Goal: Information Seeking & Learning: Check status

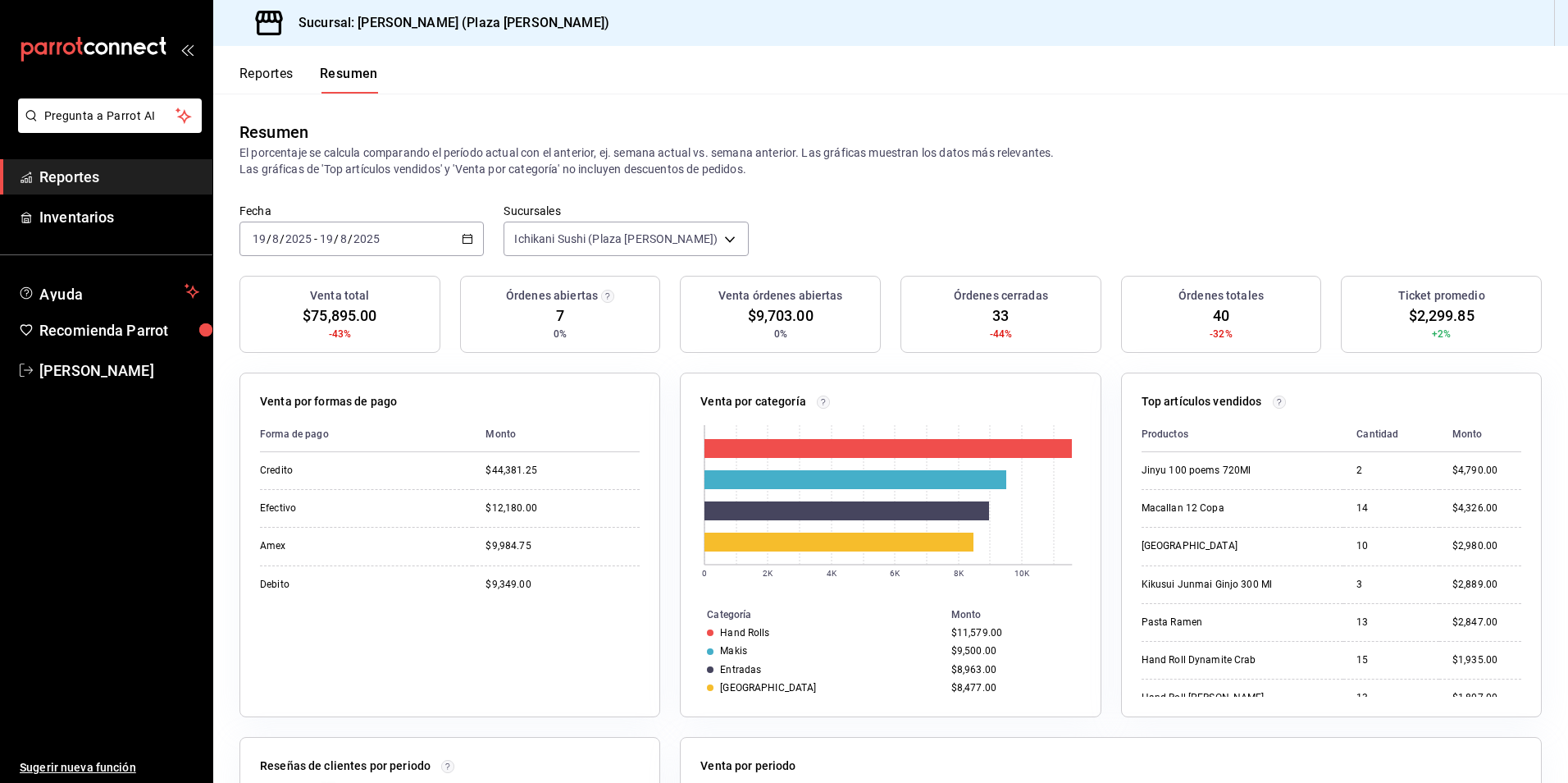
click at [272, 73] on button "Reportes" at bounding box center [267, 79] width 54 height 28
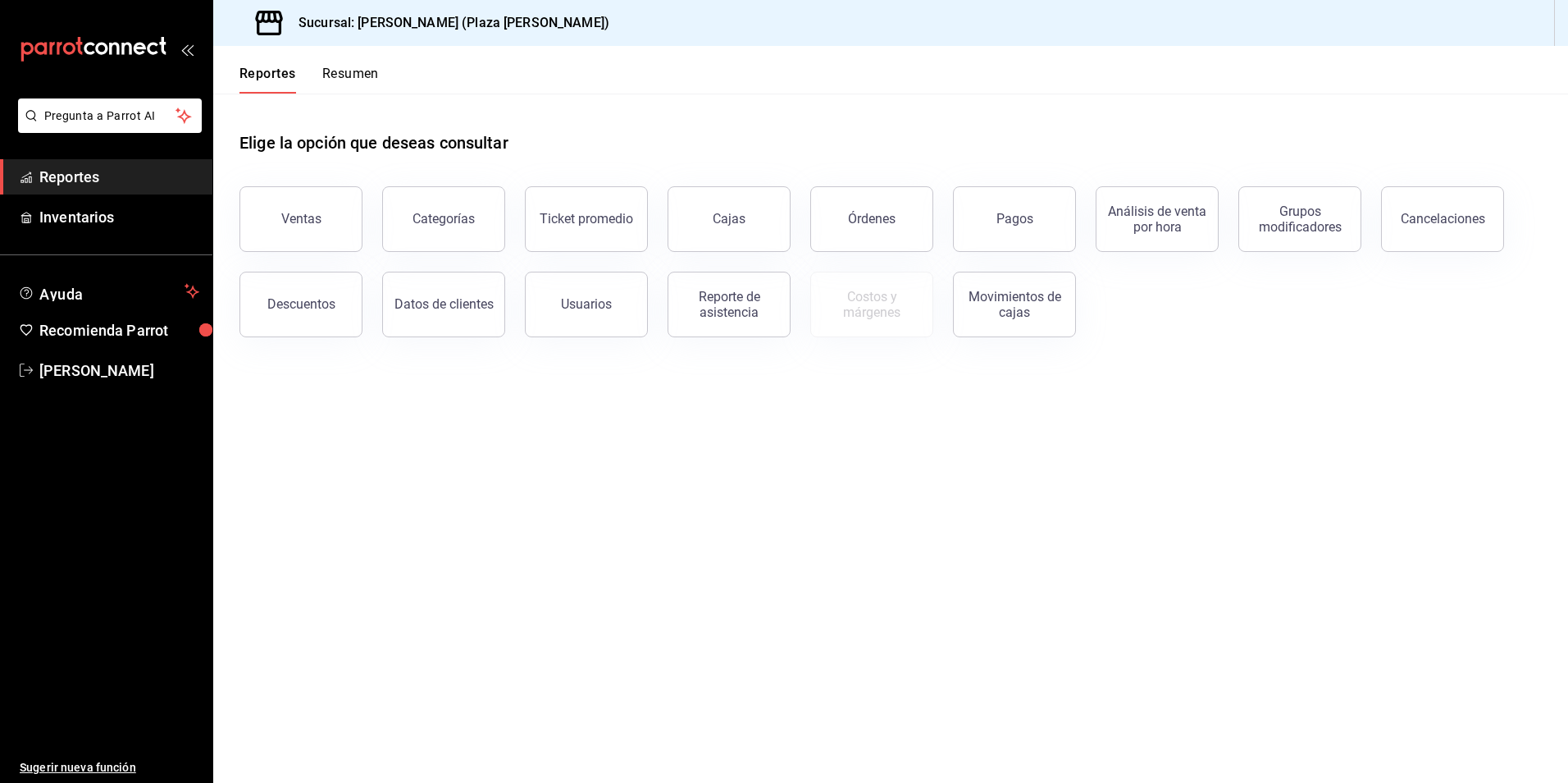
click at [339, 72] on button "Resumen" at bounding box center [350, 79] width 57 height 28
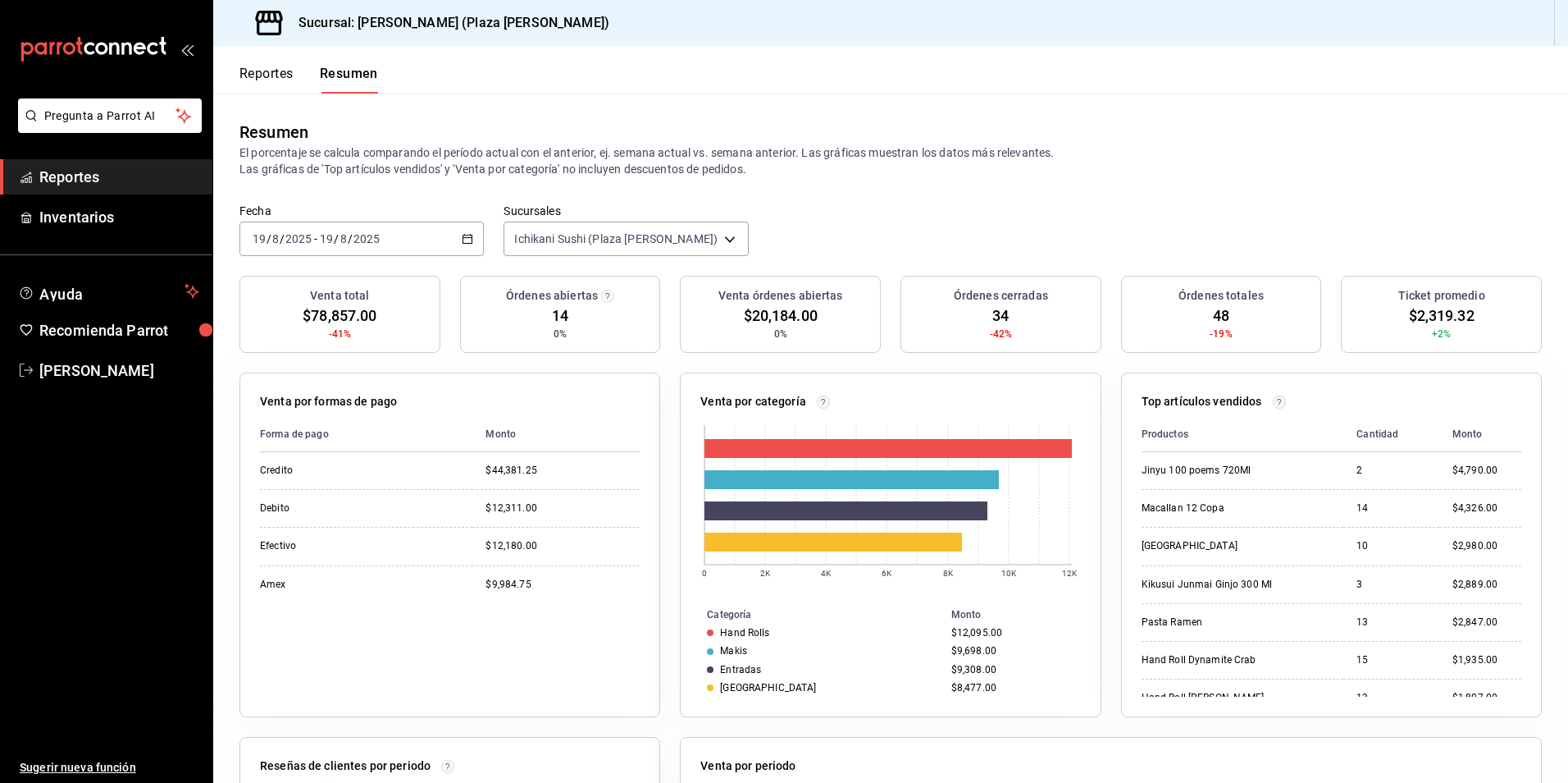
click at [666, 362] on div "Venta por categoría 0 2K 4K 6K 8K 10K 12K Categoría Monto Hand Rolls $12,095.00…" at bounding box center [881, 535] width 441 height 364
click at [491, 221] on div "Fecha 2025-08-19 19 / 8 / 2025 - 2025-08-19 19 / 8 / 2025 Sucursales Ichikani S…" at bounding box center [891, 239] width 1355 height 72
click at [821, 229] on div "Fecha 2025-08-19 19 / 8 / 2025 - 2025-08-19 19 / 8 / 2025 Sucursales Ichikani S…" at bounding box center [891, 239] width 1355 height 72
click at [1126, 177] on p "El porcentaje se calcula comparando el período actual con el anterior, ej. sema…" at bounding box center [891, 160] width 1302 height 33
click at [260, 72] on button "Reportes" at bounding box center [267, 79] width 54 height 28
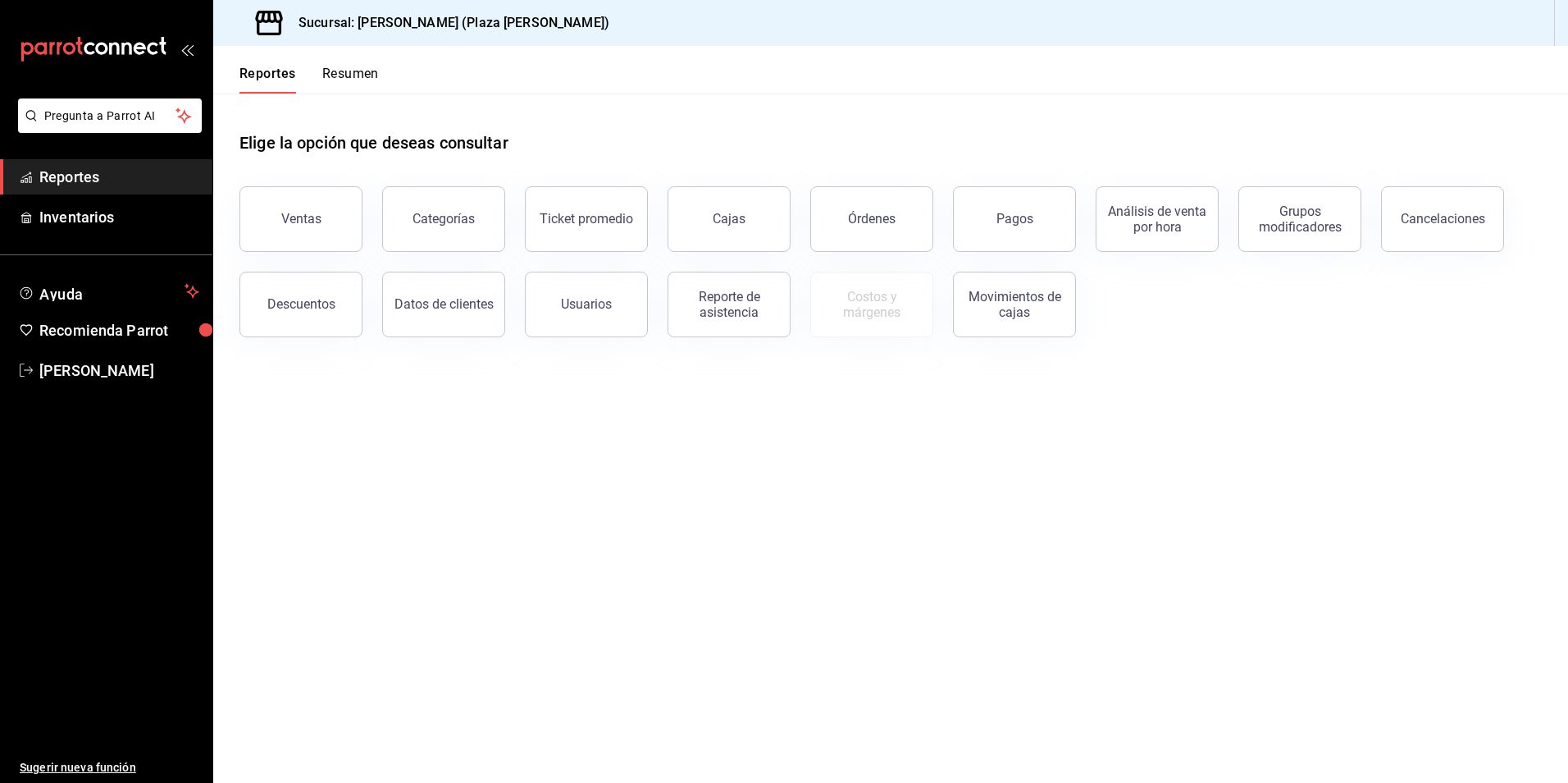
click at [336, 72] on button "Resumen" at bounding box center [350, 79] width 57 height 28
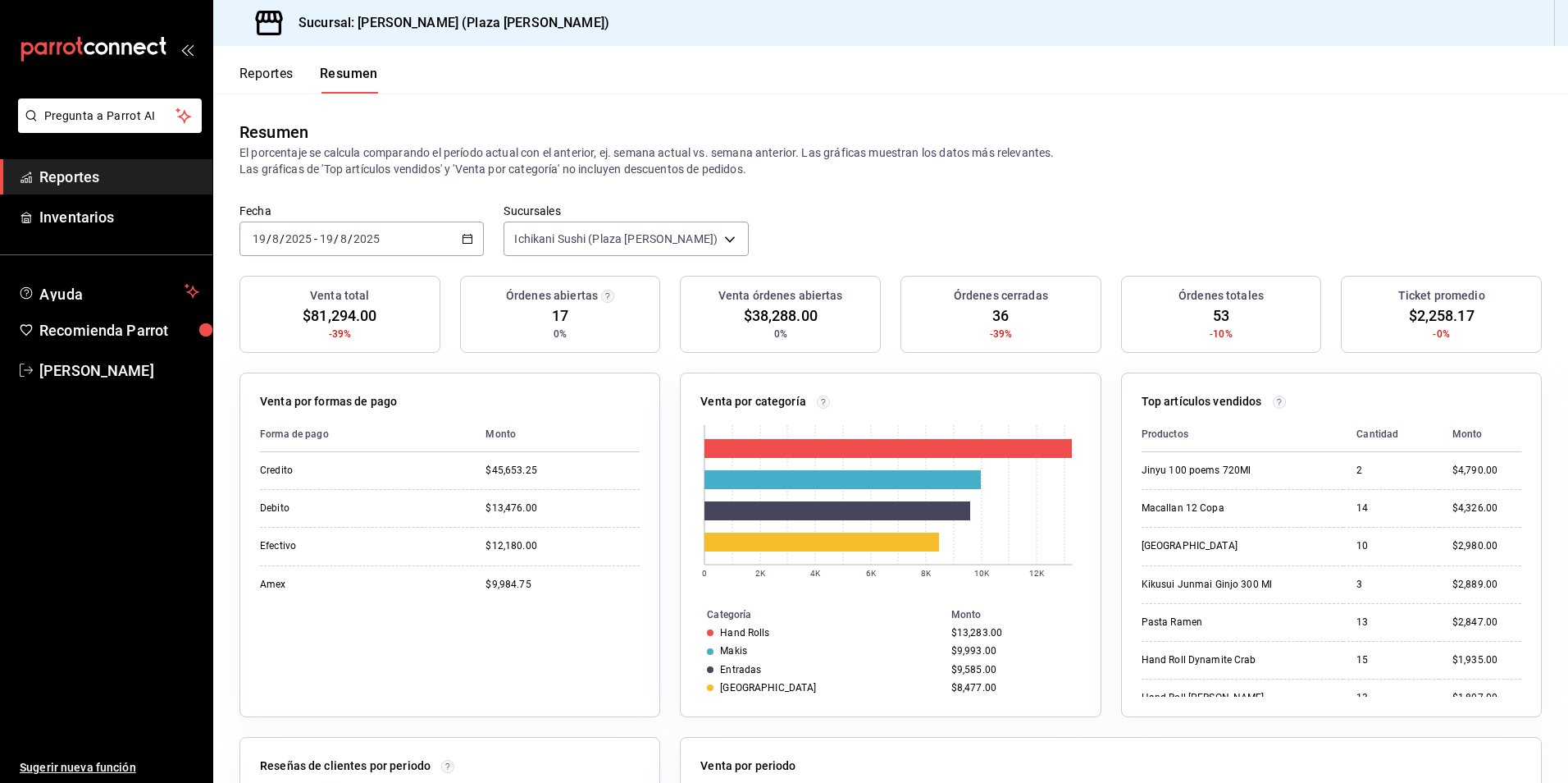
click at [276, 78] on button "Reportes" at bounding box center [267, 79] width 54 height 28
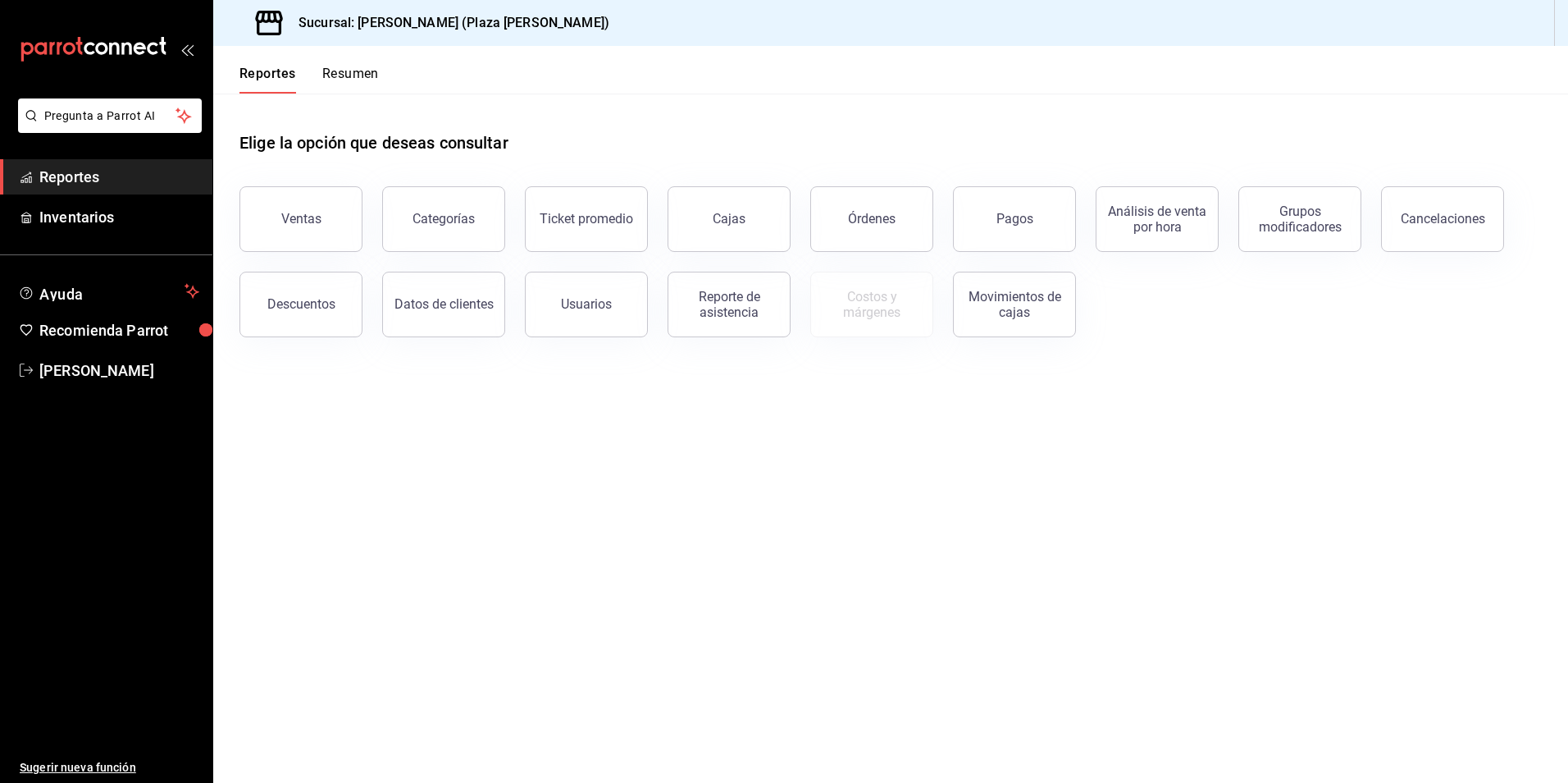
click at [346, 66] on button "Resumen" at bounding box center [350, 79] width 57 height 28
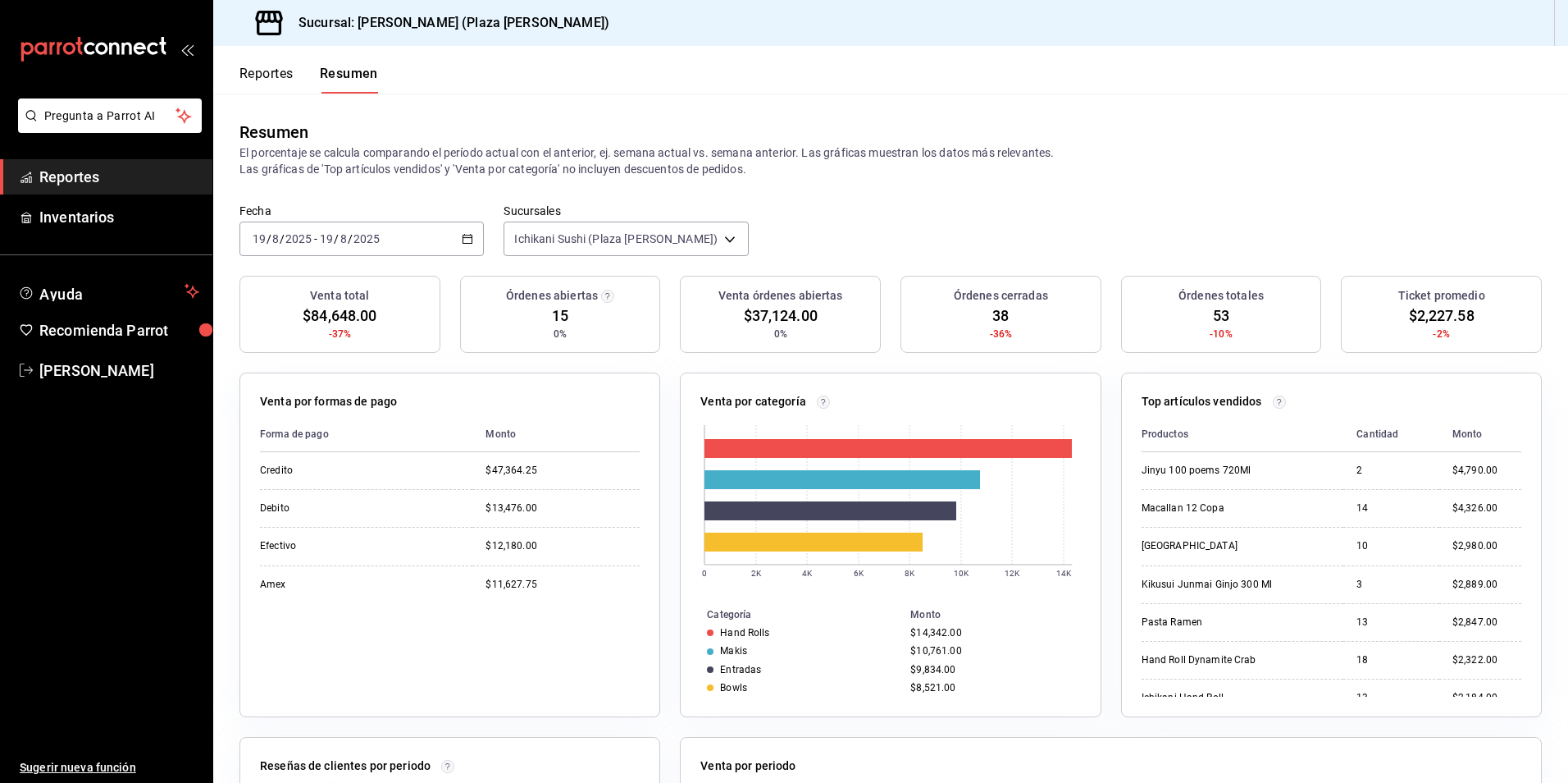
click at [259, 72] on button "Reportes" at bounding box center [267, 79] width 54 height 28
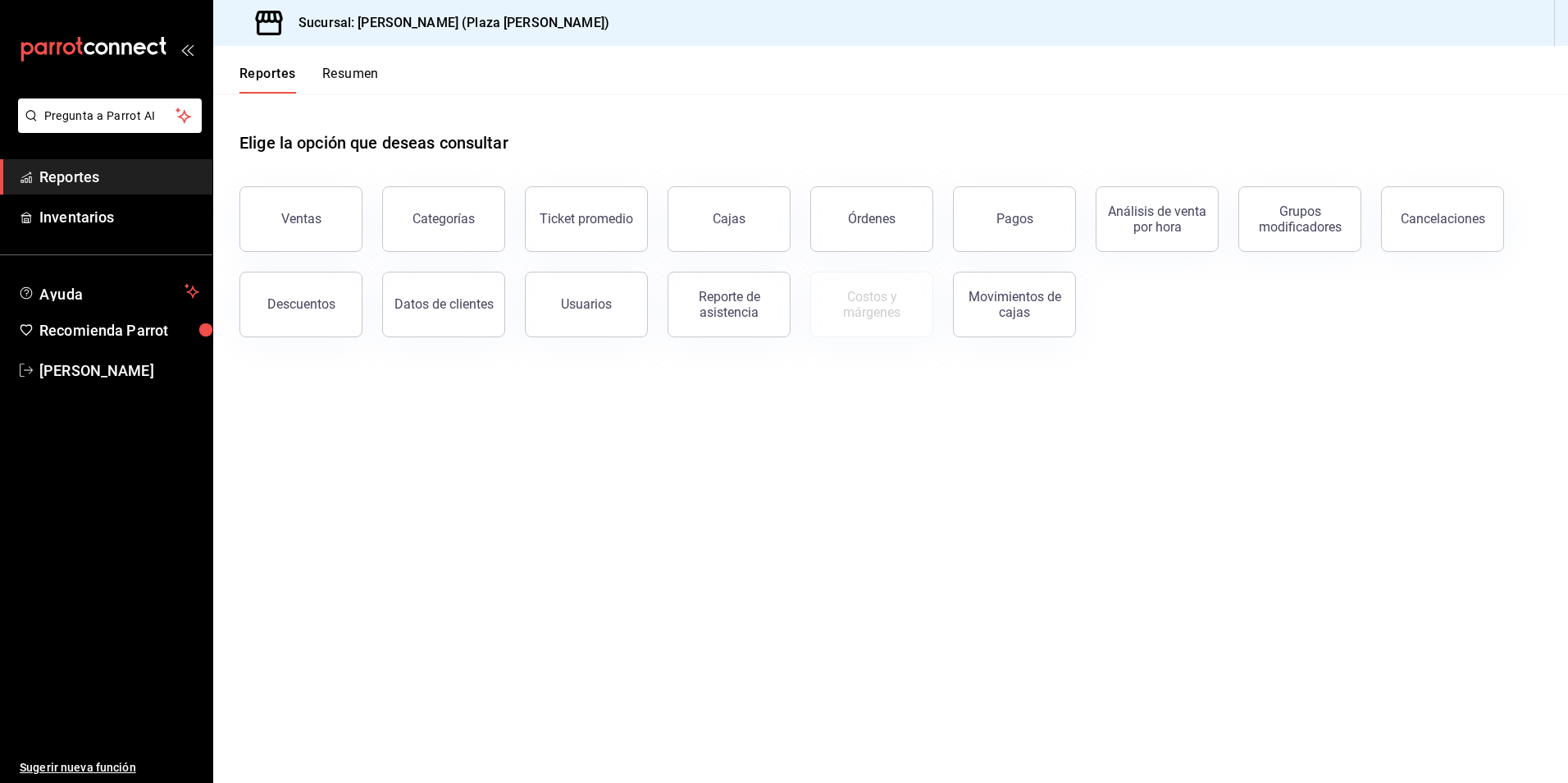
click at [337, 73] on button "Resumen" at bounding box center [350, 79] width 57 height 28
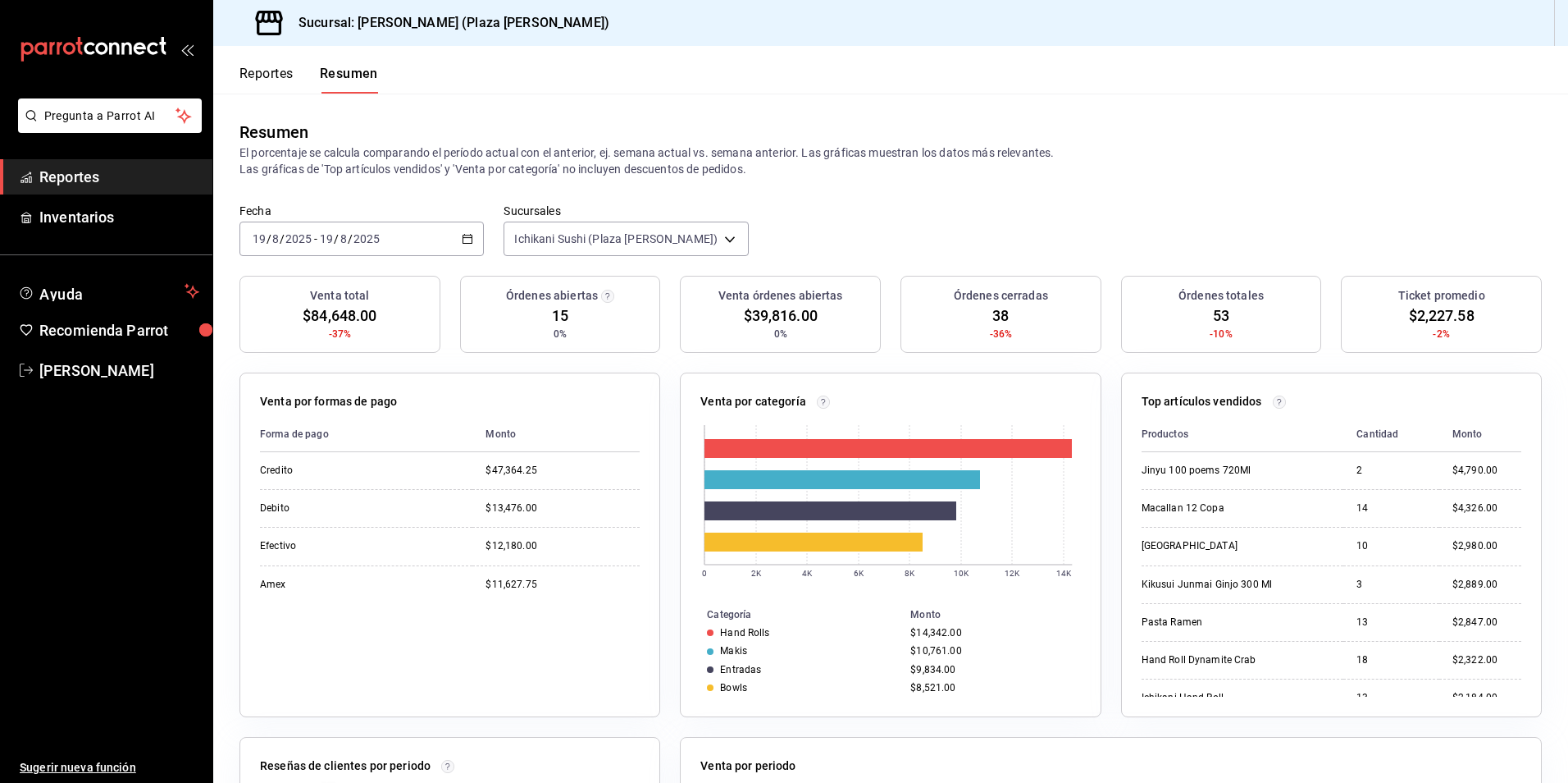
click at [816, 252] on div "Fecha 2025-08-19 19 / 8 / 2025 - 2025-08-19 19 / 8 / 2025 Sucursales Ichikani S…" at bounding box center [891, 239] width 1355 height 72
click at [883, 358] on div "Venta por categoría 0 2K 4K 6K 8K 10K 12K 14K Categoría Monto Hand Rolls $14,34…" at bounding box center [881, 535] width 441 height 364
click at [279, 74] on button "Reportes" at bounding box center [267, 79] width 54 height 28
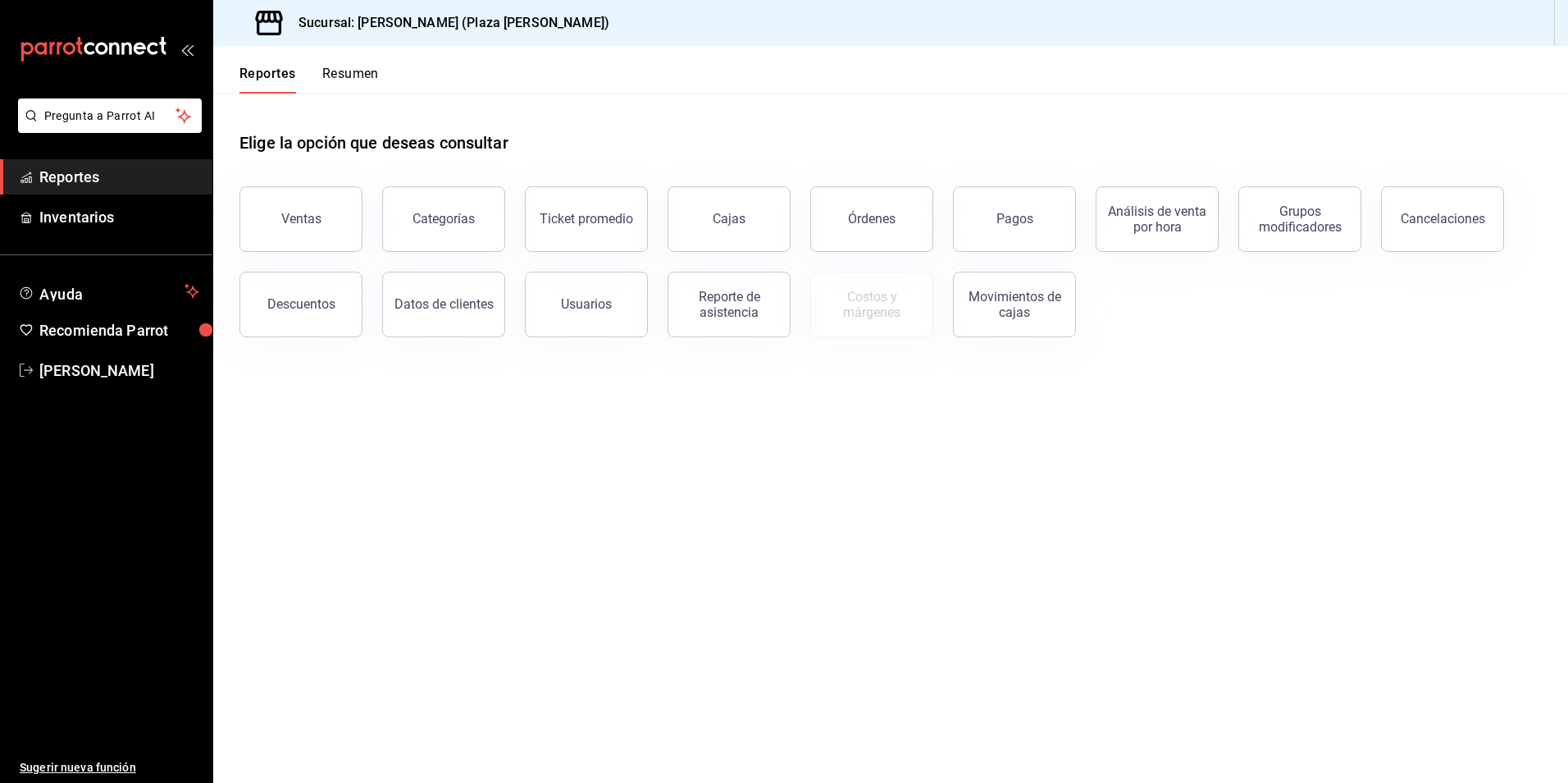
click at [334, 75] on button "Resumen" at bounding box center [350, 79] width 57 height 28
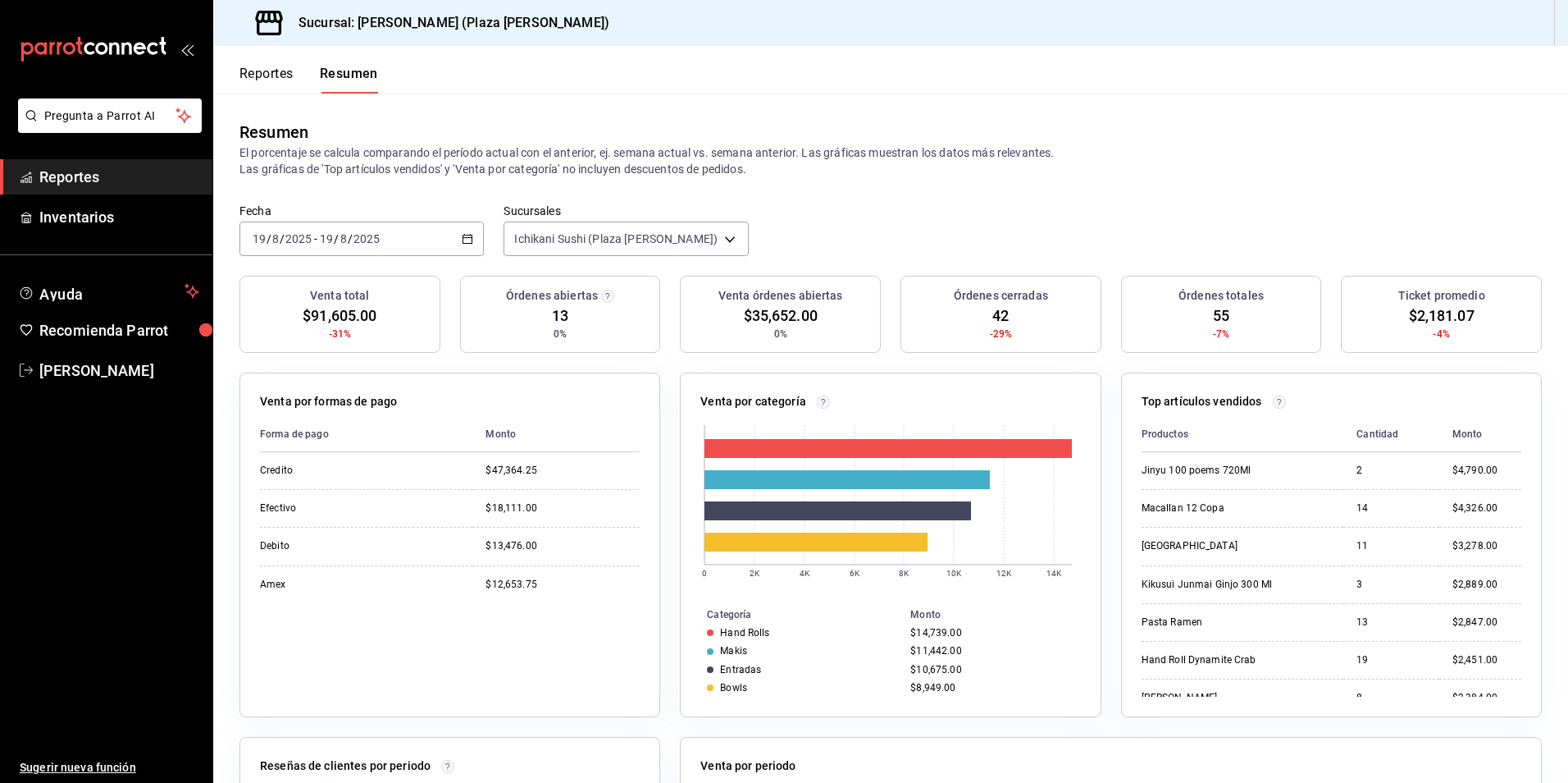
click at [496, 250] on div "Fecha 2025-08-19 19 / 8 / 2025 - 2025-08-19 19 / 8 / 2025 Sucursales Ichikani S…" at bounding box center [891, 239] width 1355 height 72
click at [774, 221] on div "Fecha 2025-08-19 19 / 8 / 2025 - 2025-08-19 19 / 8 / 2025 Sucursales Ichikani S…" at bounding box center [891, 239] width 1355 height 72
click at [801, 250] on div "Fecha 2025-08-19 19 / 8 / 2025 - 2025-08-19 19 / 8 / 2025 Sucursales Ichikani S…" at bounding box center [891, 239] width 1355 height 72
click at [797, 247] on div "Fecha 2025-08-19 19 / 8 / 2025 - 2025-08-19 19 / 8 / 2025 Sucursales Ichikani S…" at bounding box center [891, 239] width 1355 height 72
click at [447, 269] on div "Fecha 2025-08-19 19 / 8 / 2025 - 2025-08-19 19 / 8 / 2025 Sucursales Ichikani S…" at bounding box center [891, 239] width 1355 height 72
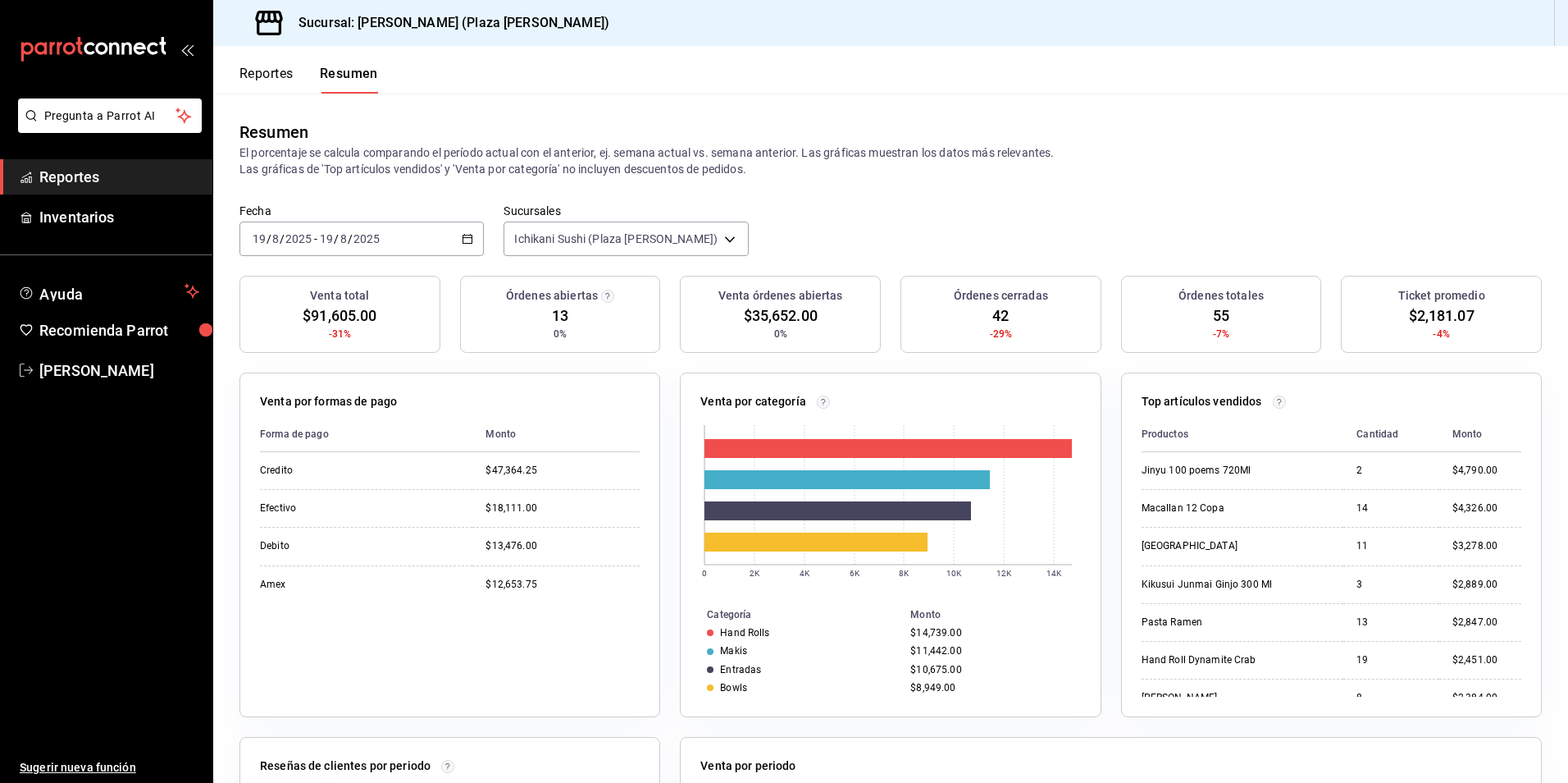
click at [795, 230] on div "Fecha 2025-08-19 19 / 8 / 2025 - 2025-08-19 19 / 8 / 2025 Sucursales Ichikani S…" at bounding box center [891, 239] width 1355 height 72
drag, startPoint x: 95, startPoint y: 168, endPoint x: 124, endPoint y: 167, distance: 29.0
click at [95, 168] on span "Reportes" at bounding box center [119, 177] width 160 height 22
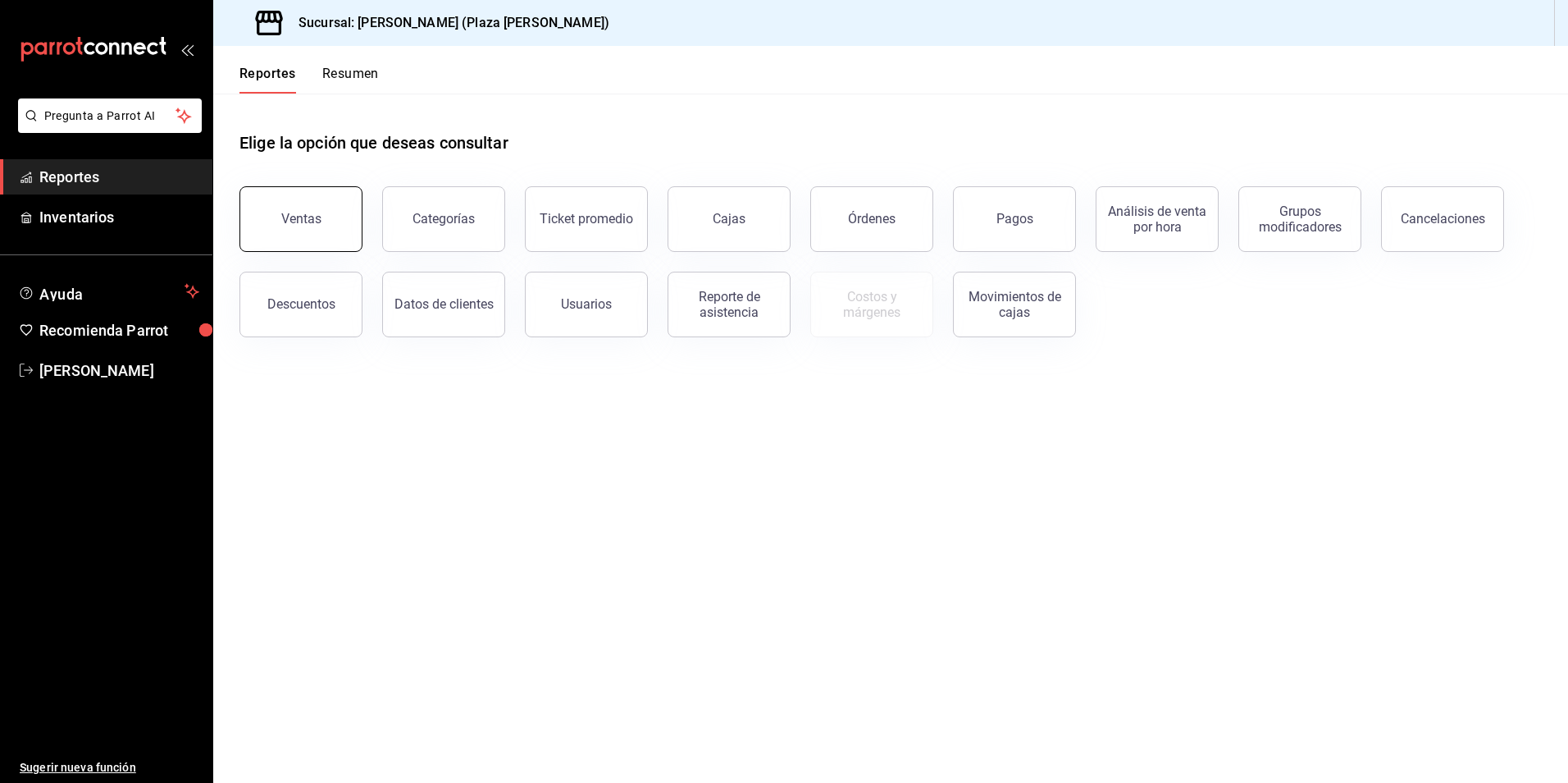
drag, startPoint x: 307, startPoint y: 215, endPoint x: 323, endPoint y: 208, distance: 17.5
click at [308, 214] on div "Ventas" at bounding box center [301, 219] width 41 height 15
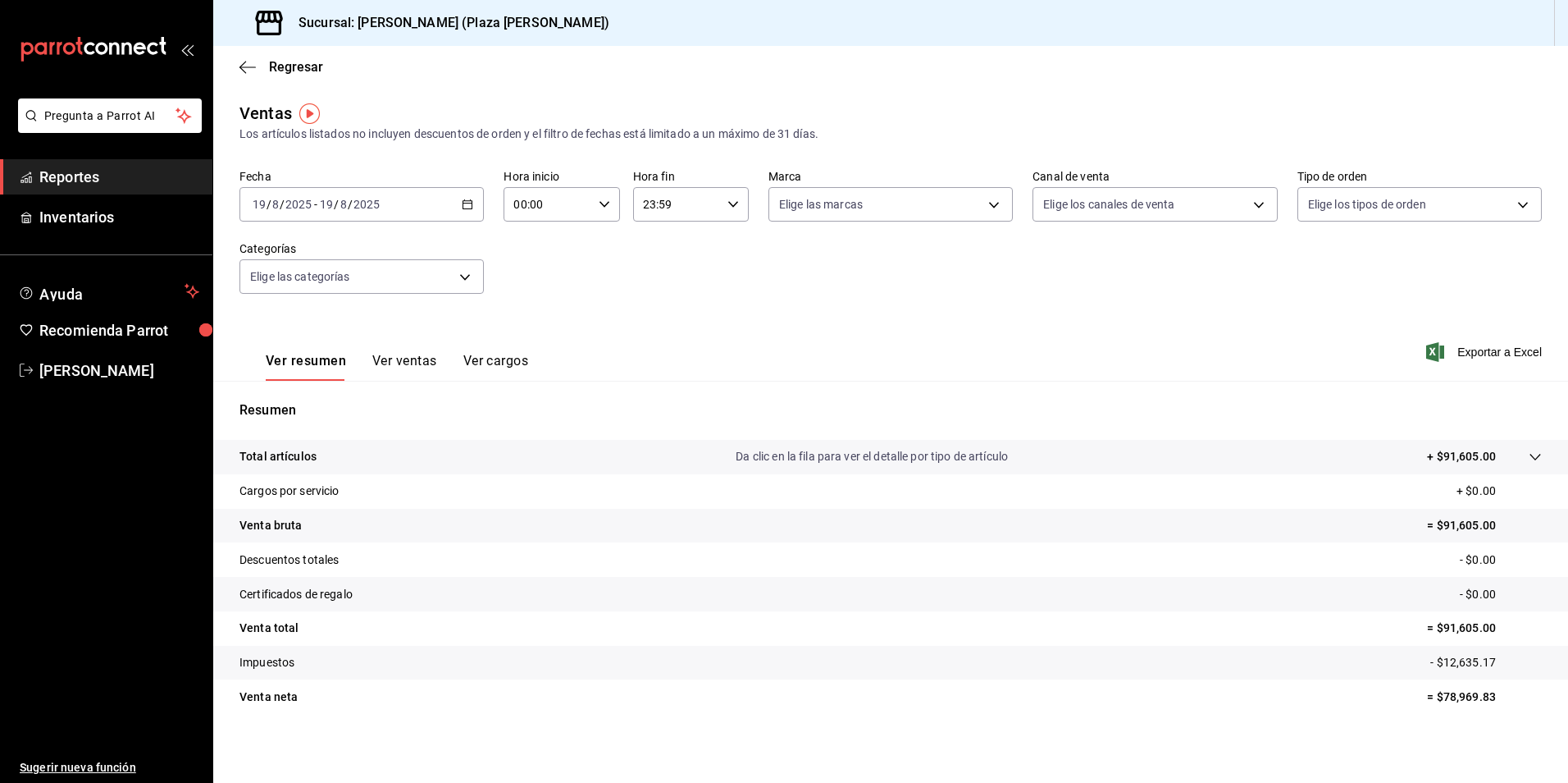
click at [90, 177] on span "Reportes" at bounding box center [119, 177] width 160 height 22
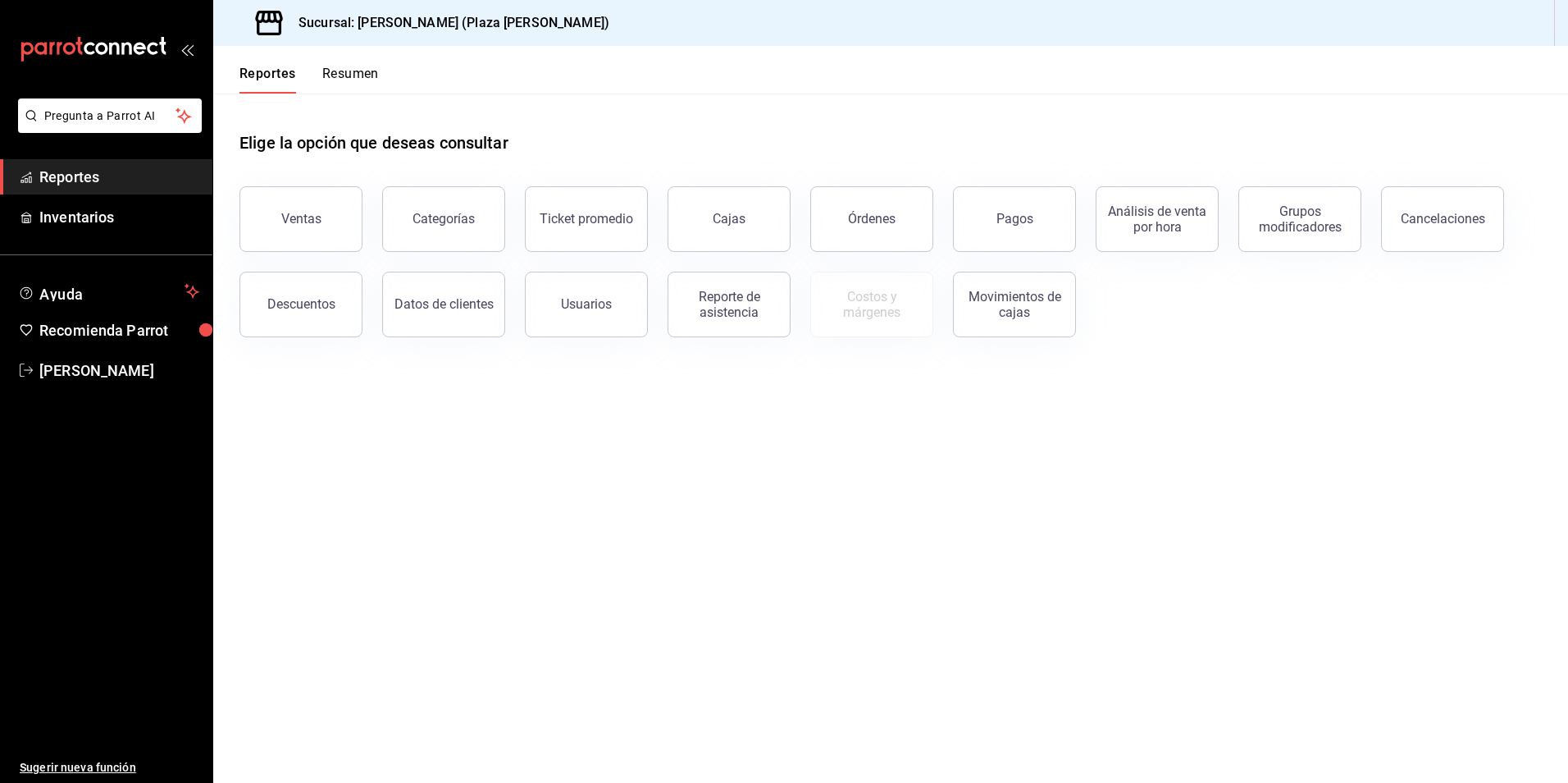
click at [355, 77] on button "Resumen" at bounding box center [350, 79] width 57 height 28
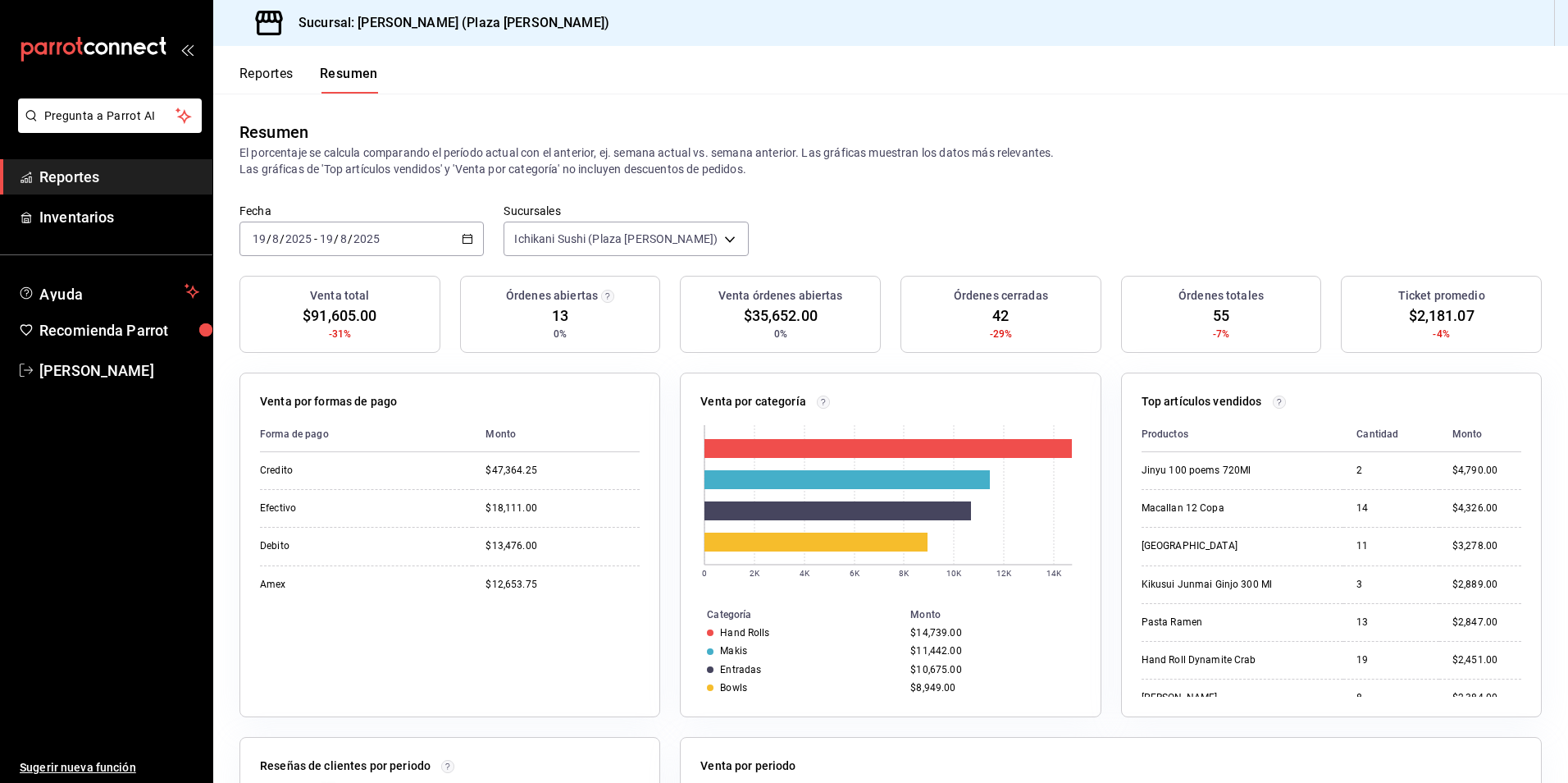
click at [781, 253] on div "Fecha 2025-08-19 19 / 8 / 2025 - 2025-08-19 19 / 8 / 2025 Sucursales Ichikani S…" at bounding box center [891, 239] width 1355 height 72
click at [269, 79] on button "Reportes" at bounding box center [267, 79] width 54 height 28
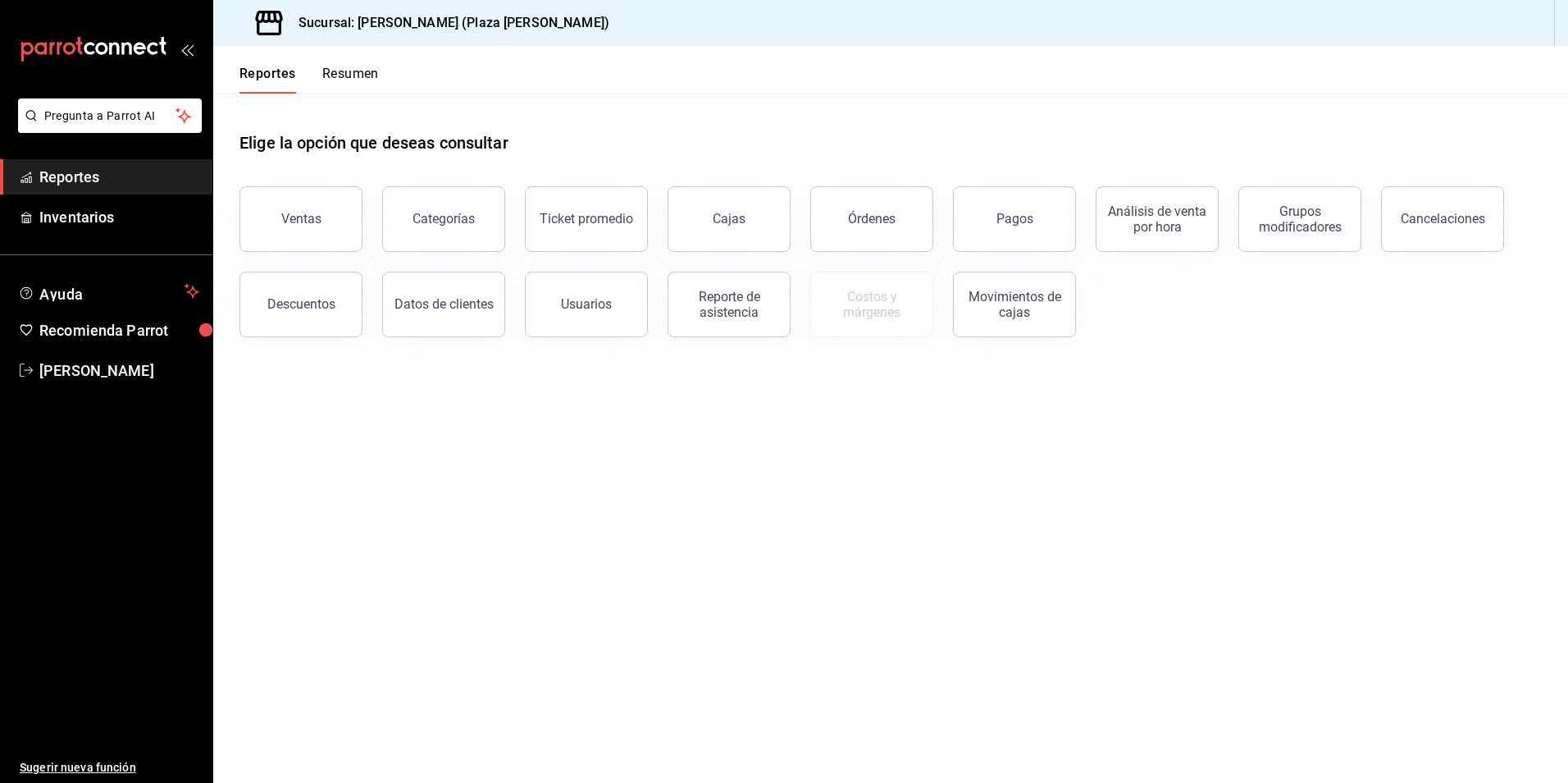
click at [339, 71] on button "Resumen" at bounding box center [350, 79] width 57 height 28
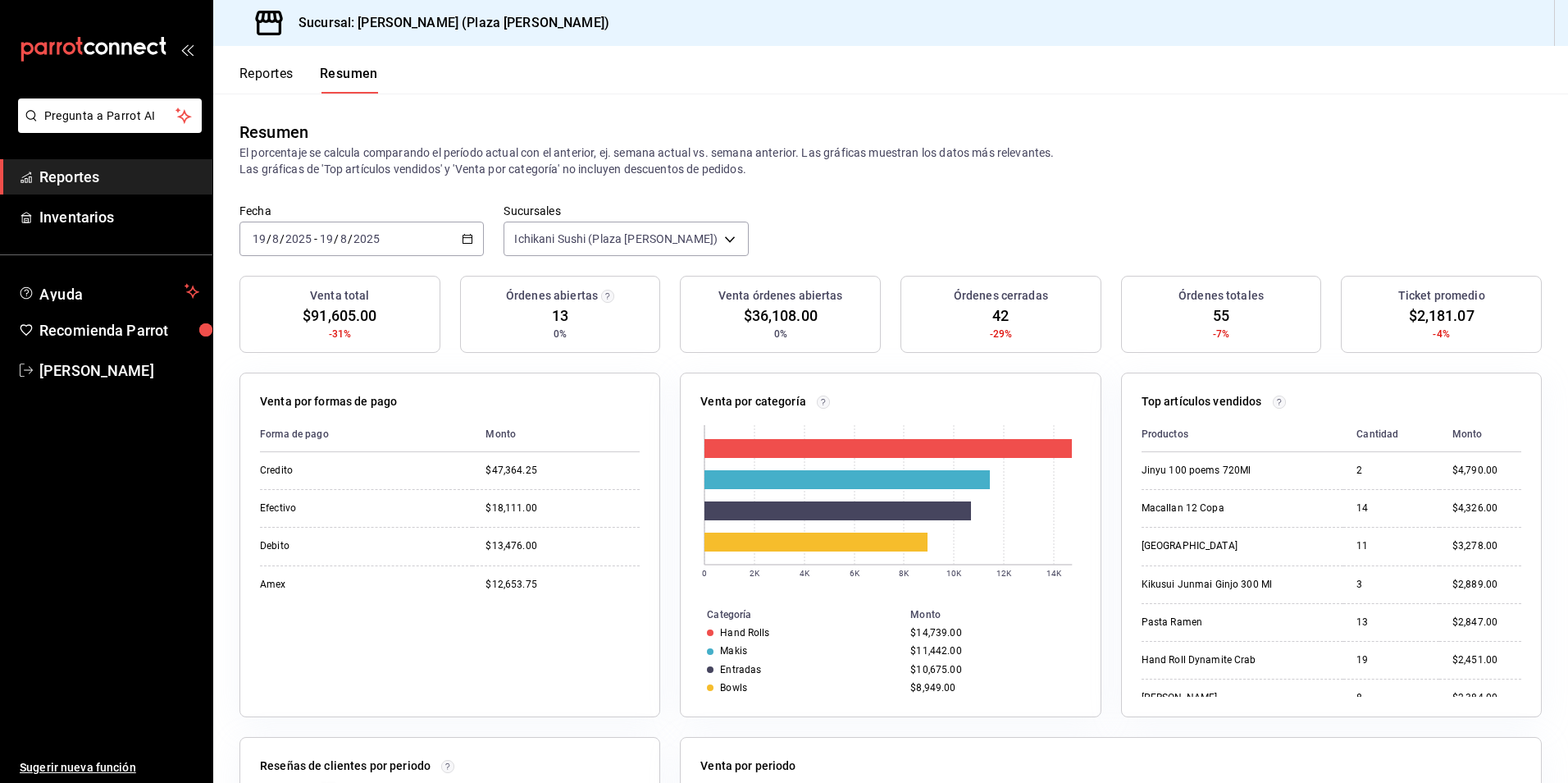
click at [826, 201] on div "Resumen El porcentaje se calcula comparando el período actual con el anterior, …" at bounding box center [891, 149] width 1355 height 110
click at [58, 176] on span "Reportes" at bounding box center [119, 177] width 160 height 22
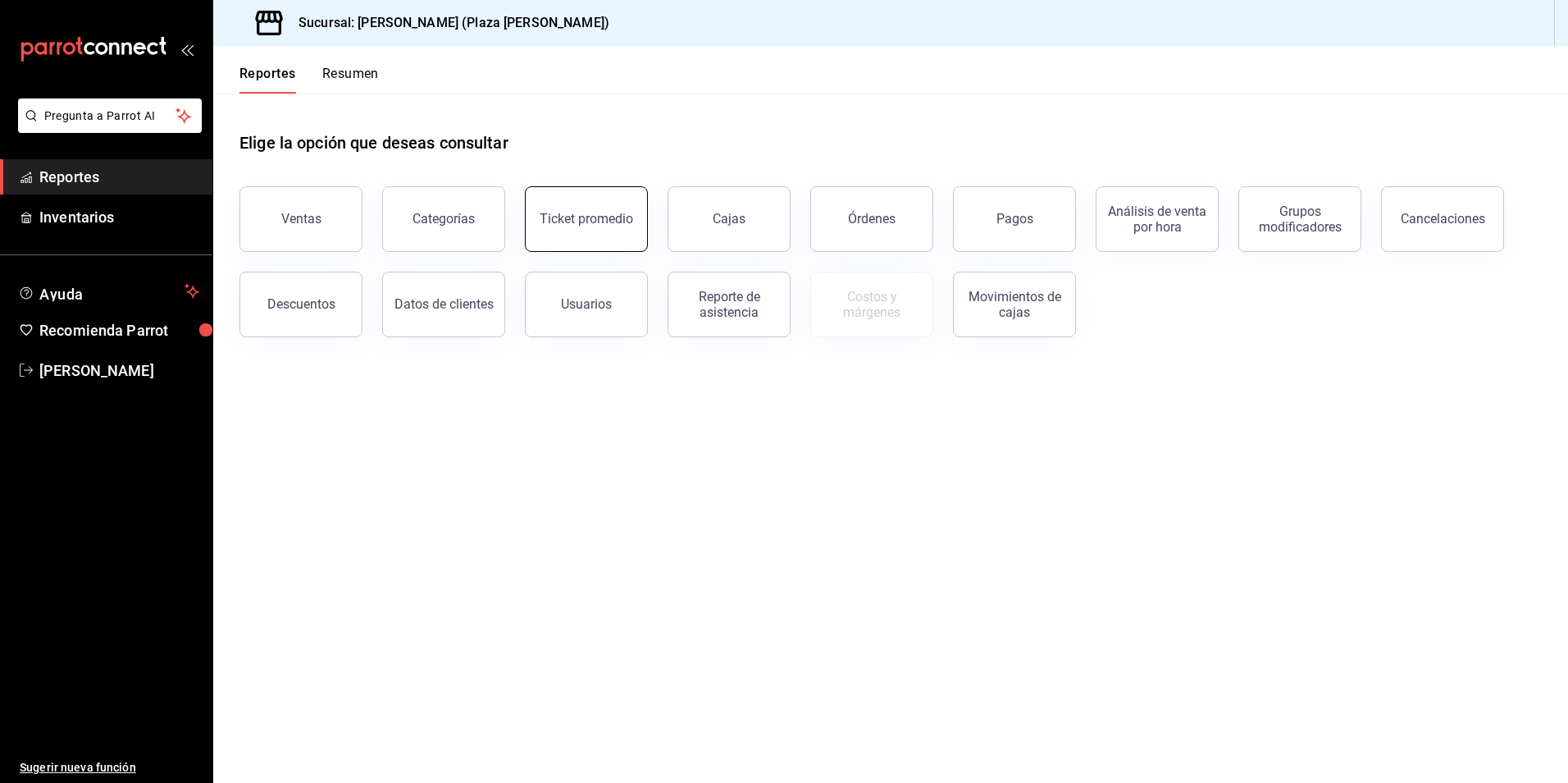
click at [576, 221] on div "Ticket promedio" at bounding box center [586, 219] width 94 height 15
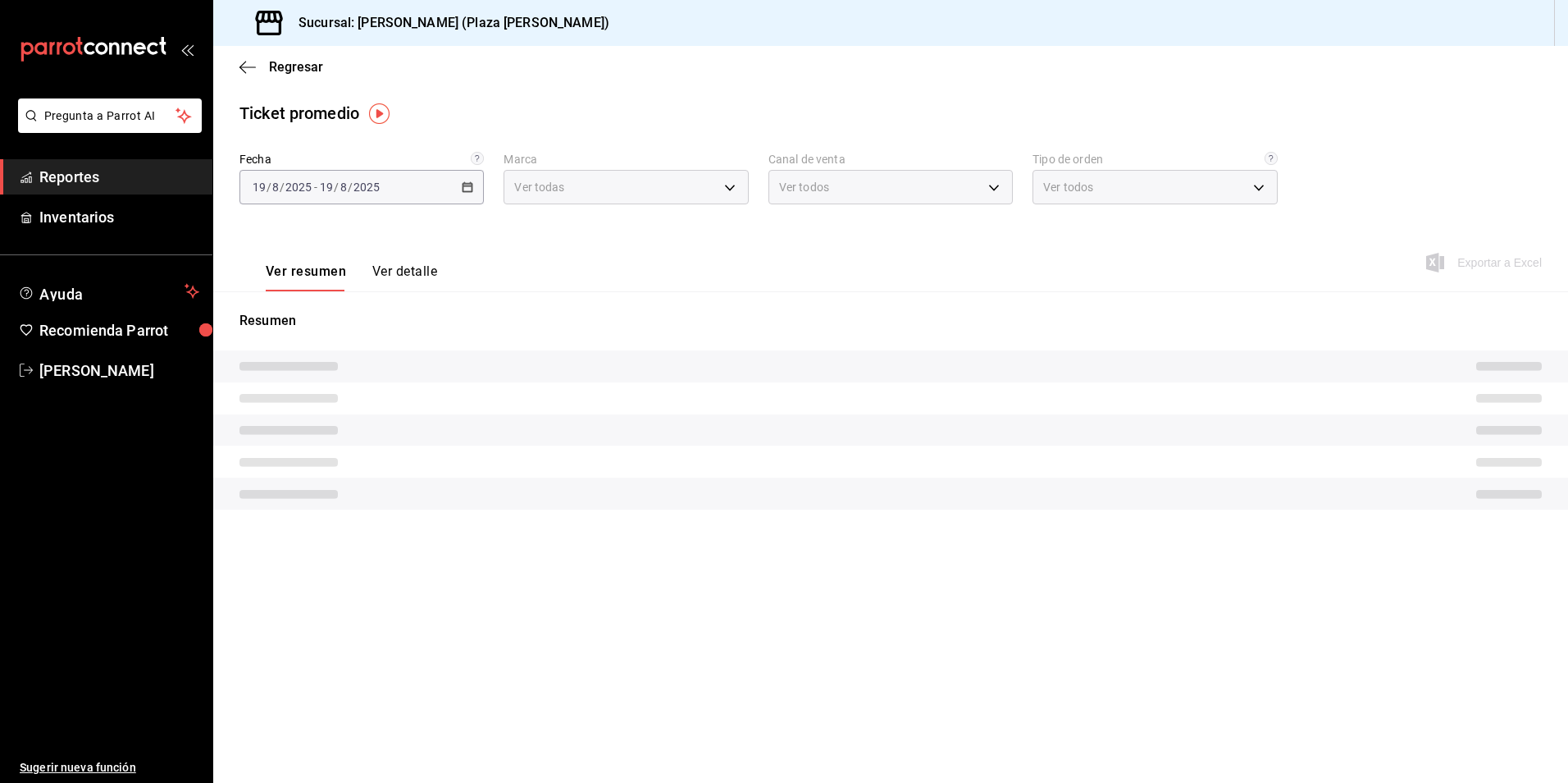
type input "abc0a998-24f3-49b9-87eb-b6f27766d4d5"
type input "PARROT,UBER_EATS,RAPPI,DIDI_FOOD,ONLINE"
type input "c62a6c8a-5deb-4e34-9cb3-511eee532814,EXTERNAL"
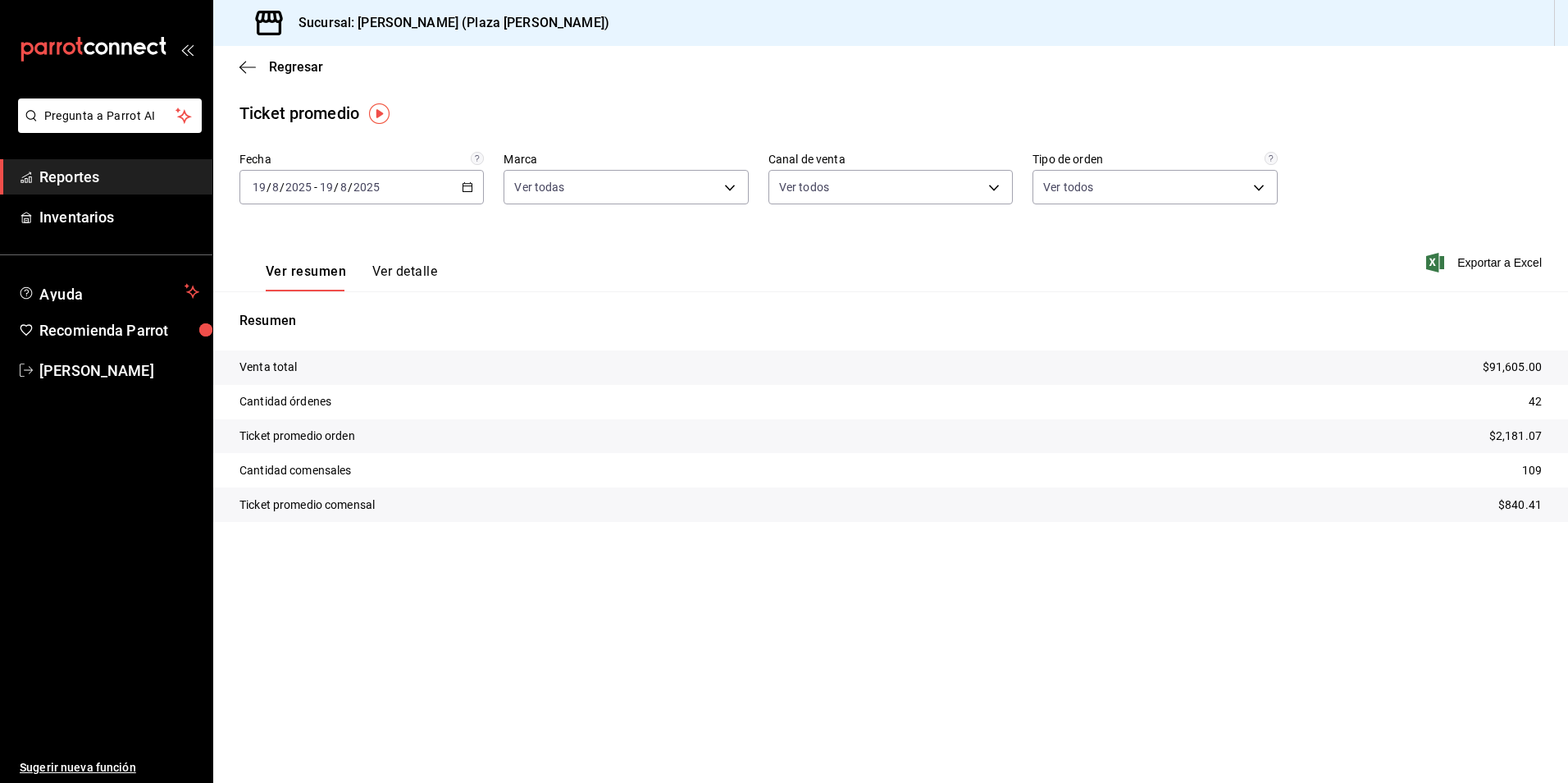
click at [66, 179] on span "Reportes" at bounding box center [119, 177] width 160 height 22
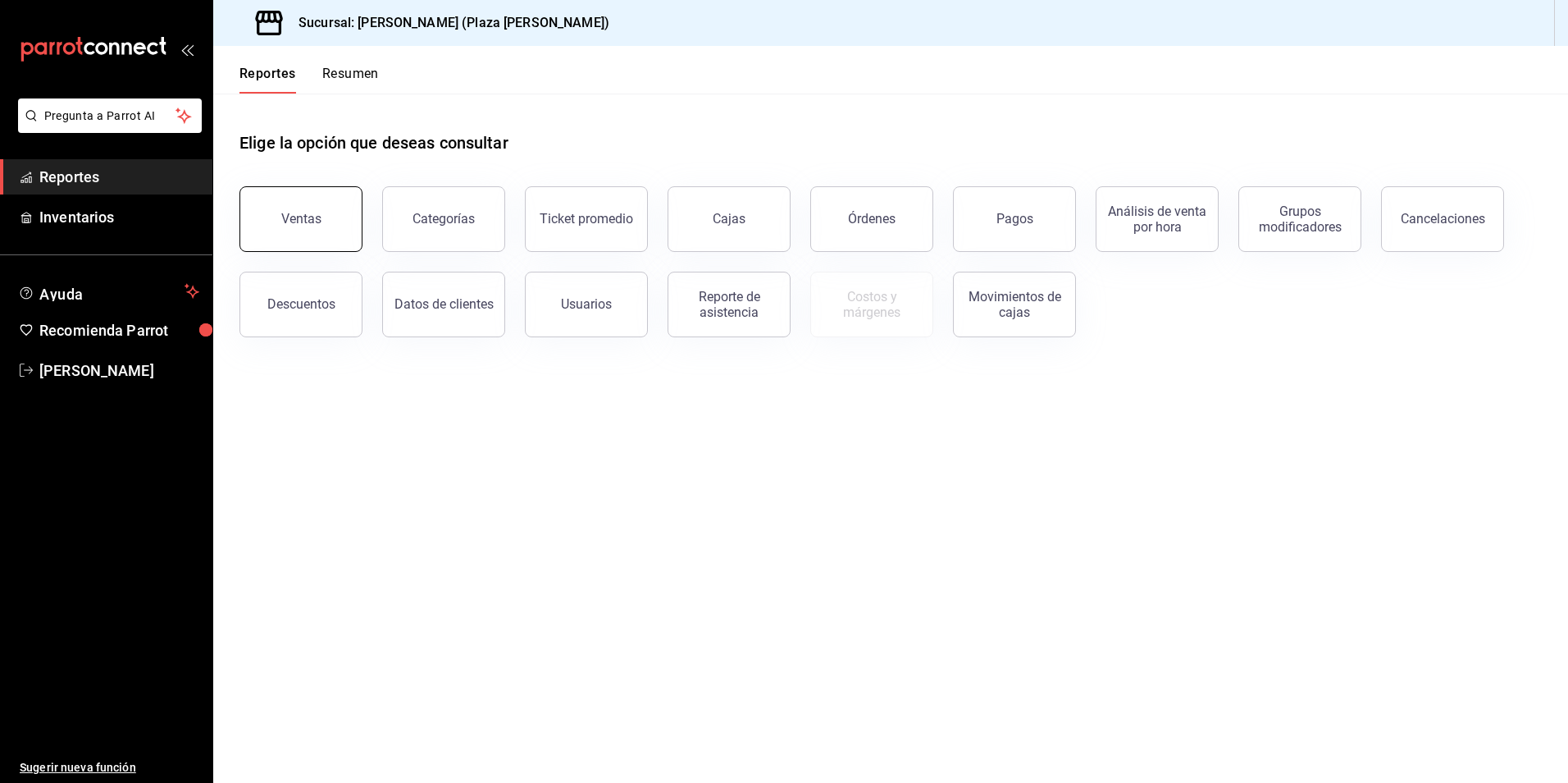
click at [302, 218] on div "Ventas" at bounding box center [301, 219] width 41 height 15
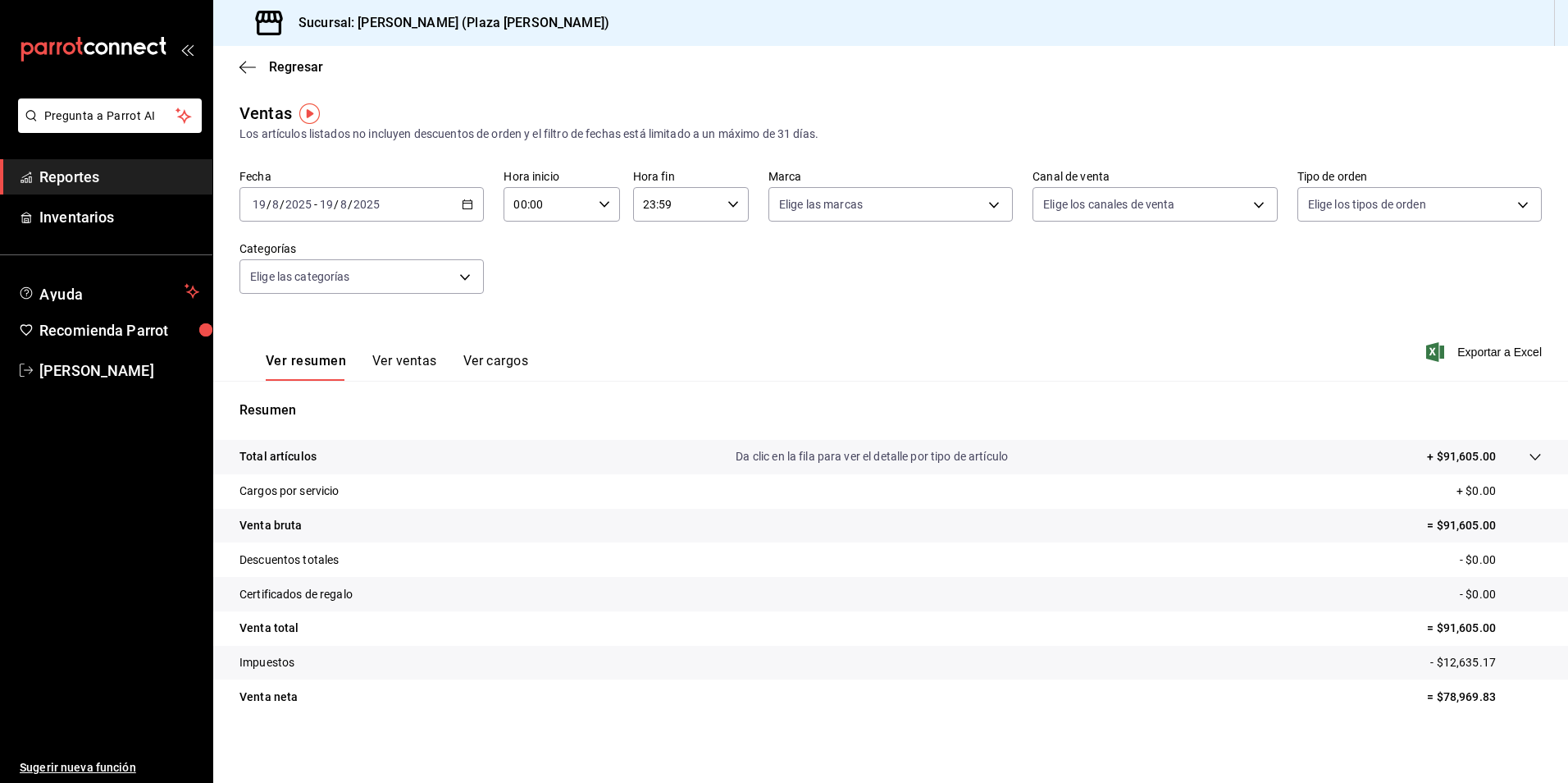
click at [476, 194] on div "2025-08-19 19 / 8 / 2025 - 2025-08-19 19 / 8 / 2025" at bounding box center [361, 204] width 244 height 35
click at [304, 393] on span "Rango de fechas" at bounding box center [317, 401] width 128 height 17
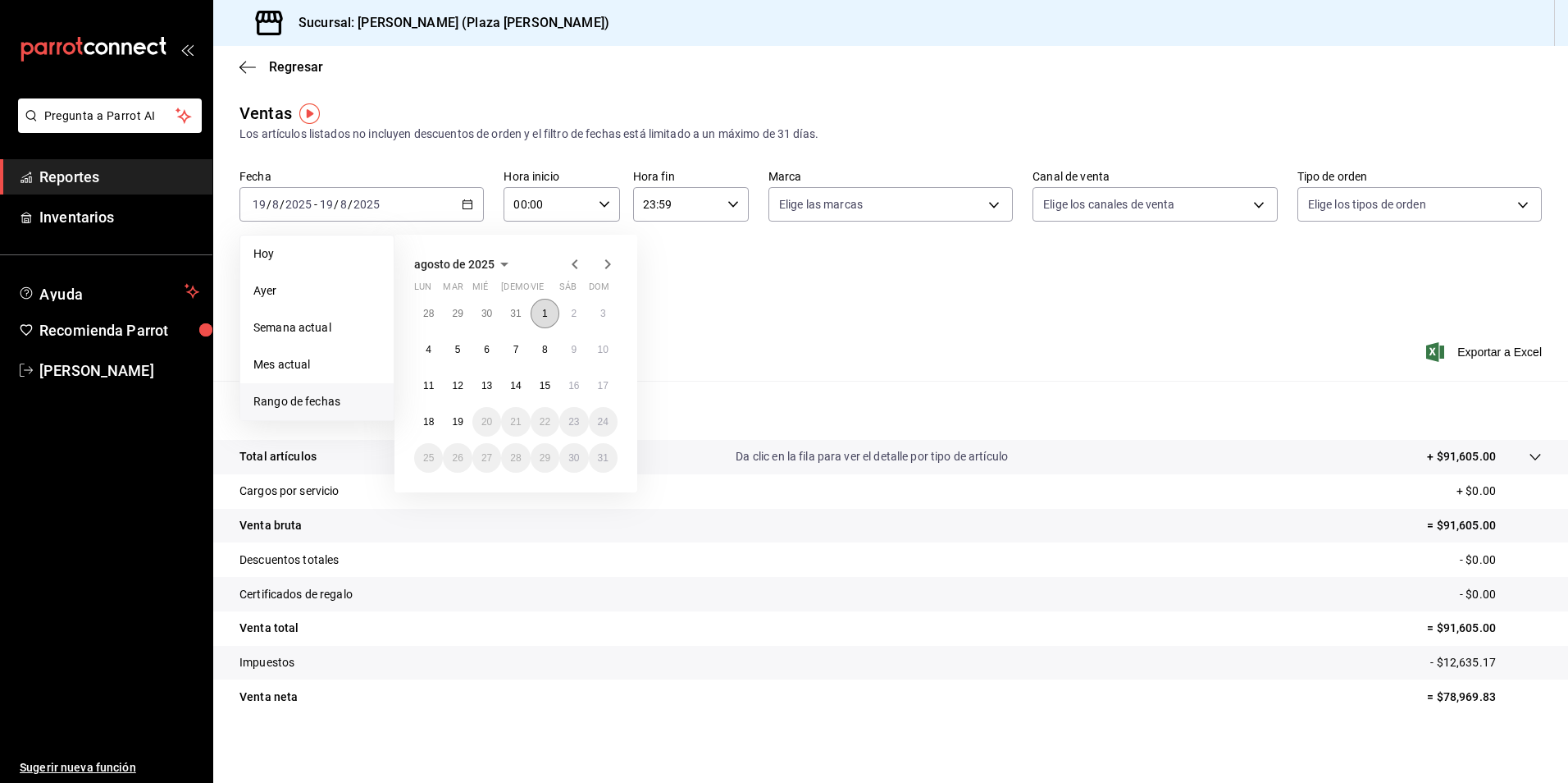
click at [537, 313] on button "1" at bounding box center [545, 313] width 29 height 30
click at [458, 416] on button "19" at bounding box center [458, 421] width 29 height 30
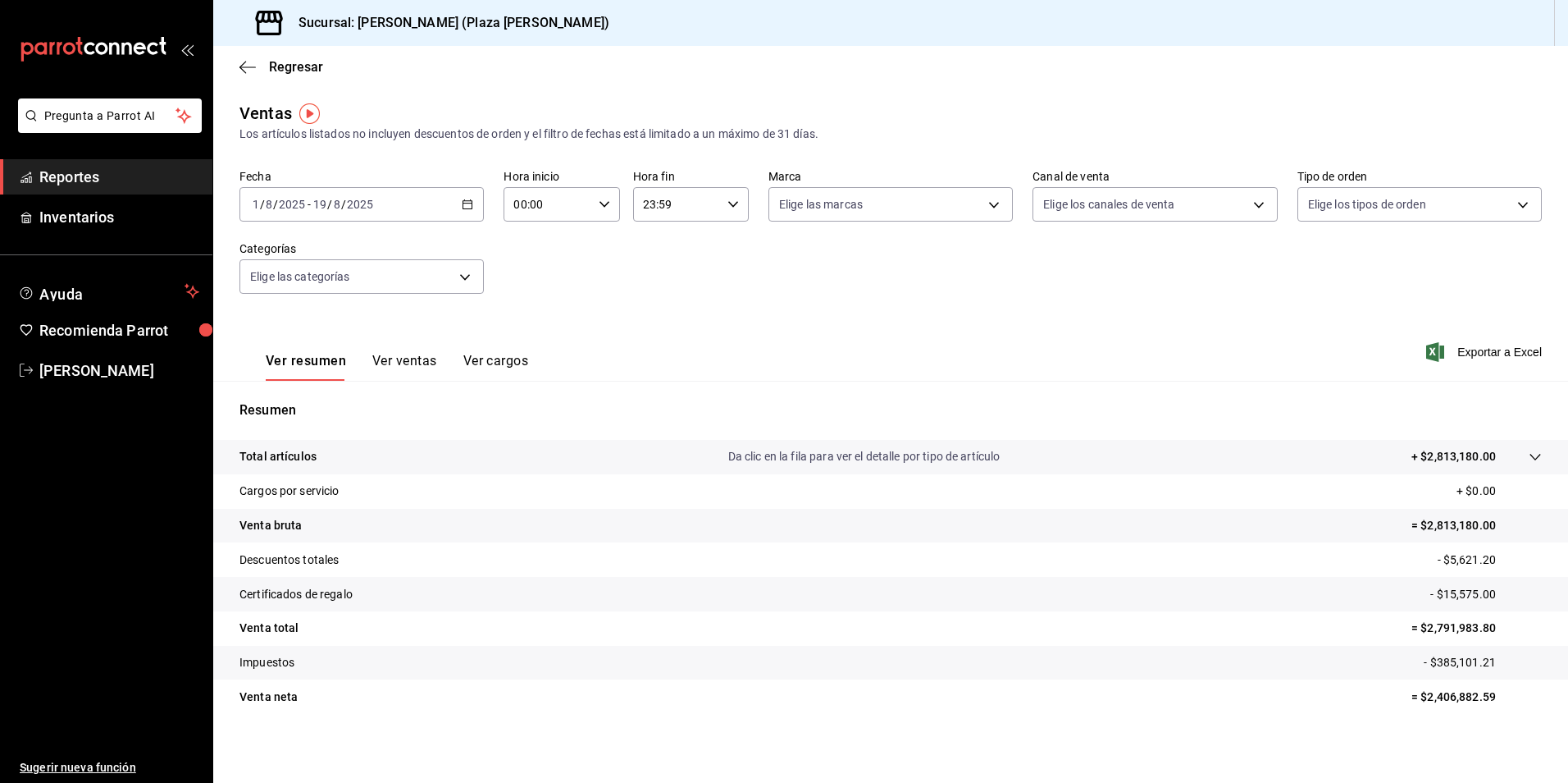
click at [96, 183] on span "Reportes" at bounding box center [119, 177] width 160 height 22
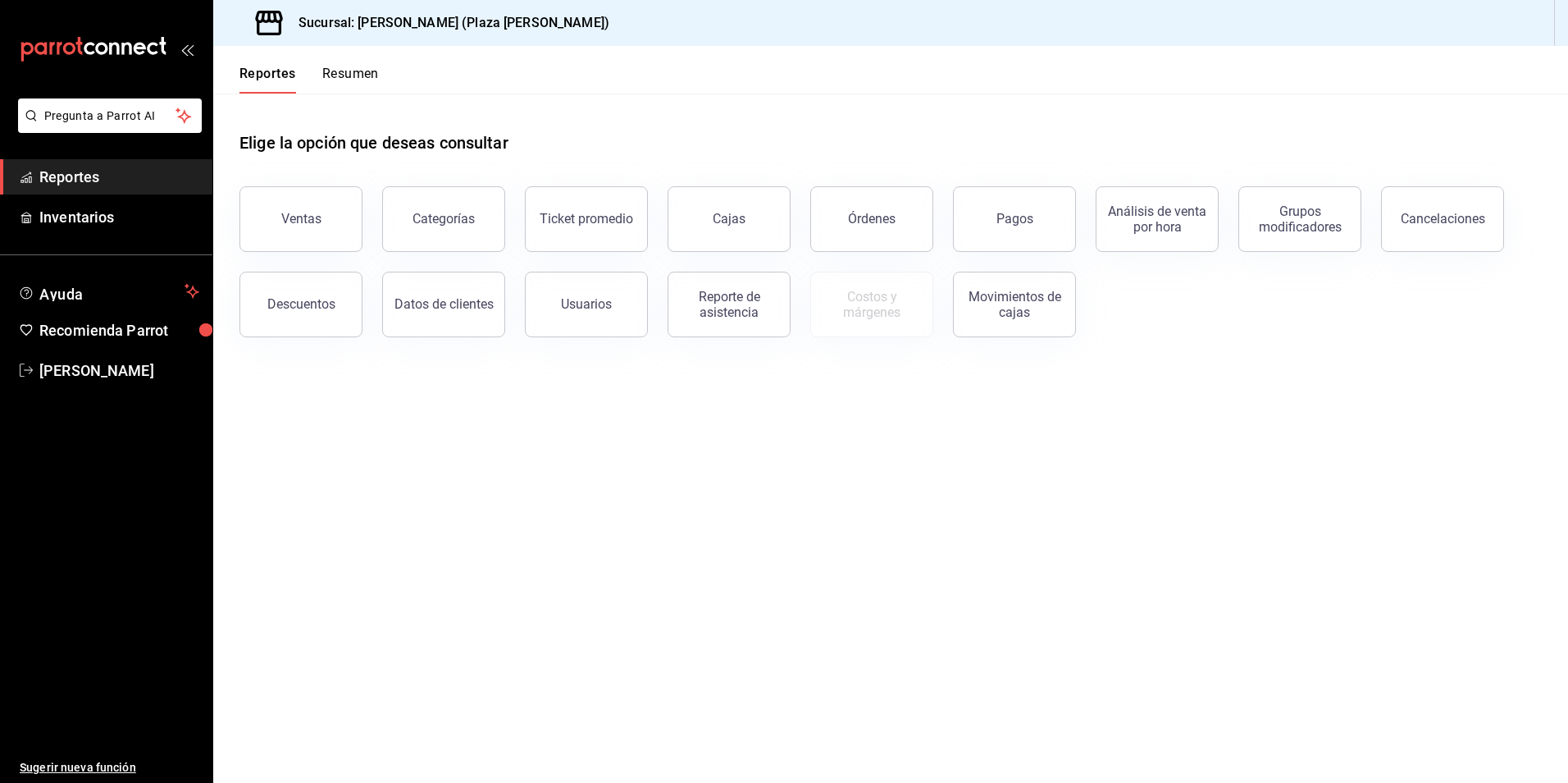
click at [382, 68] on header "Reportes Resumen" at bounding box center [891, 69] width 1355 height 47
click at [360, 73] on button "Resumen" at bounding box center [350, 79] width 57 height 28
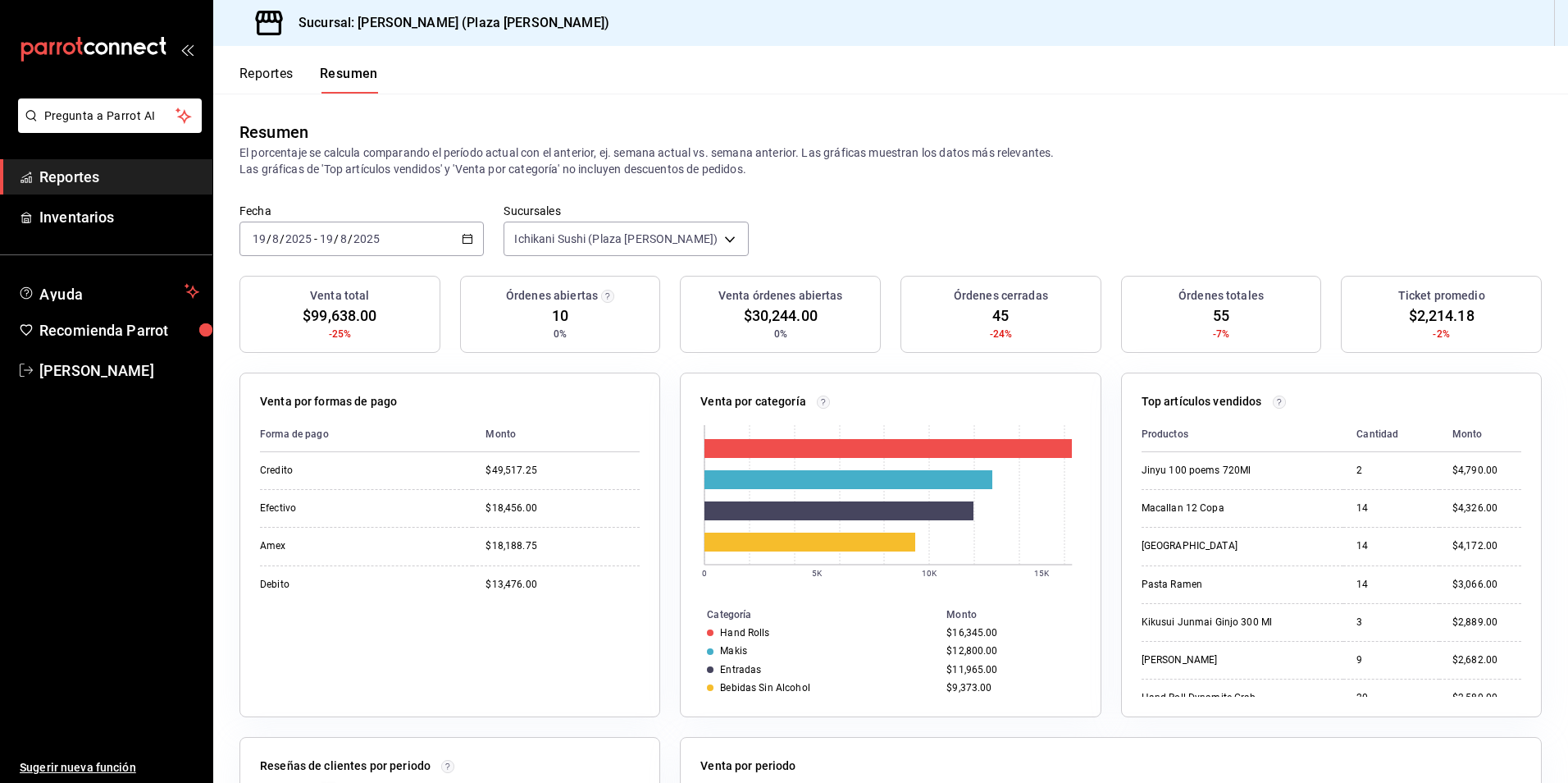
click at [117, 179] on span "Reportes" at bounding box center [119, 177] width 160 height 22
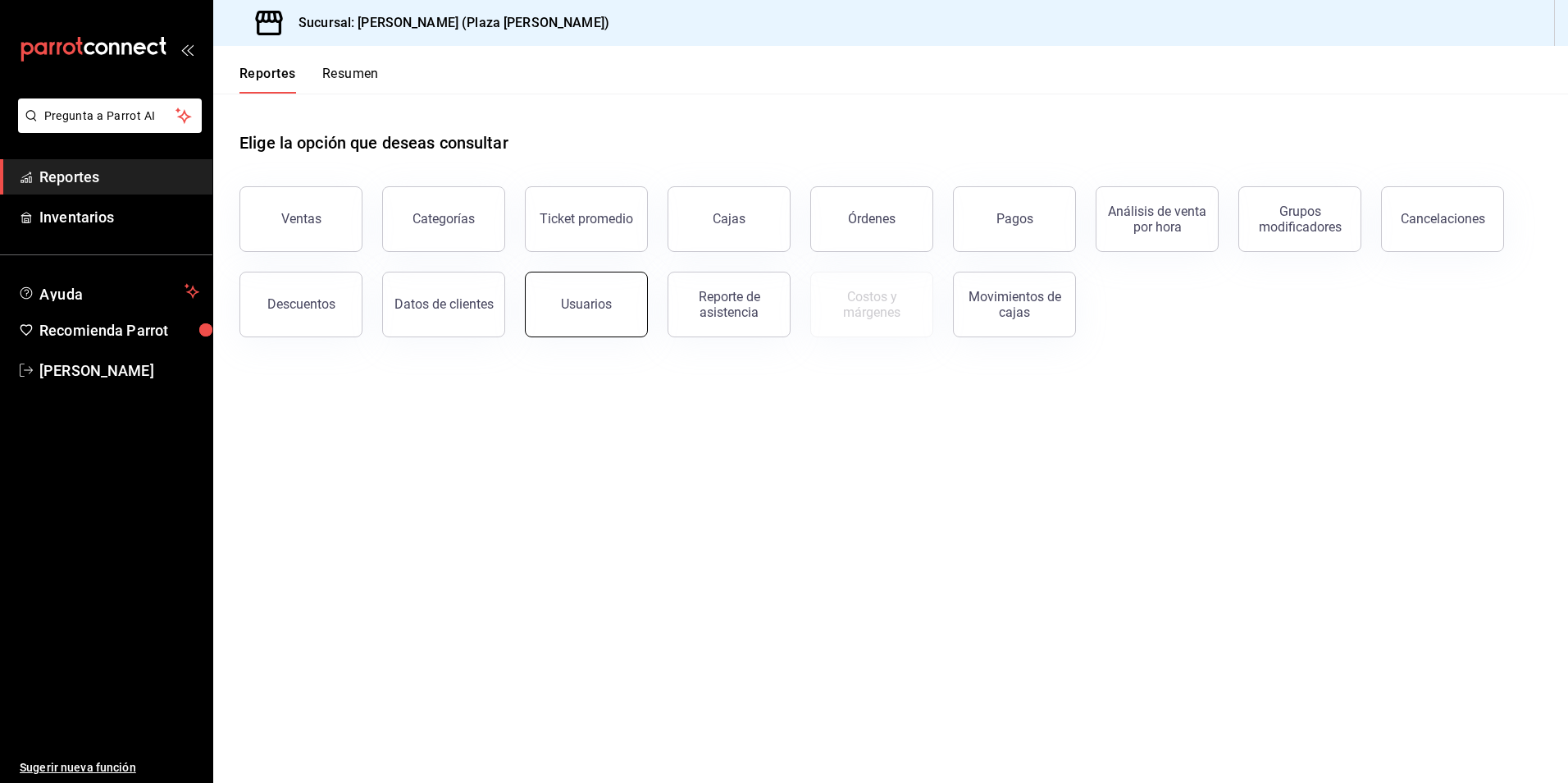
click at [593, 297] on div "Usuarios" at bounding box center [586, 304] width 51 height 15
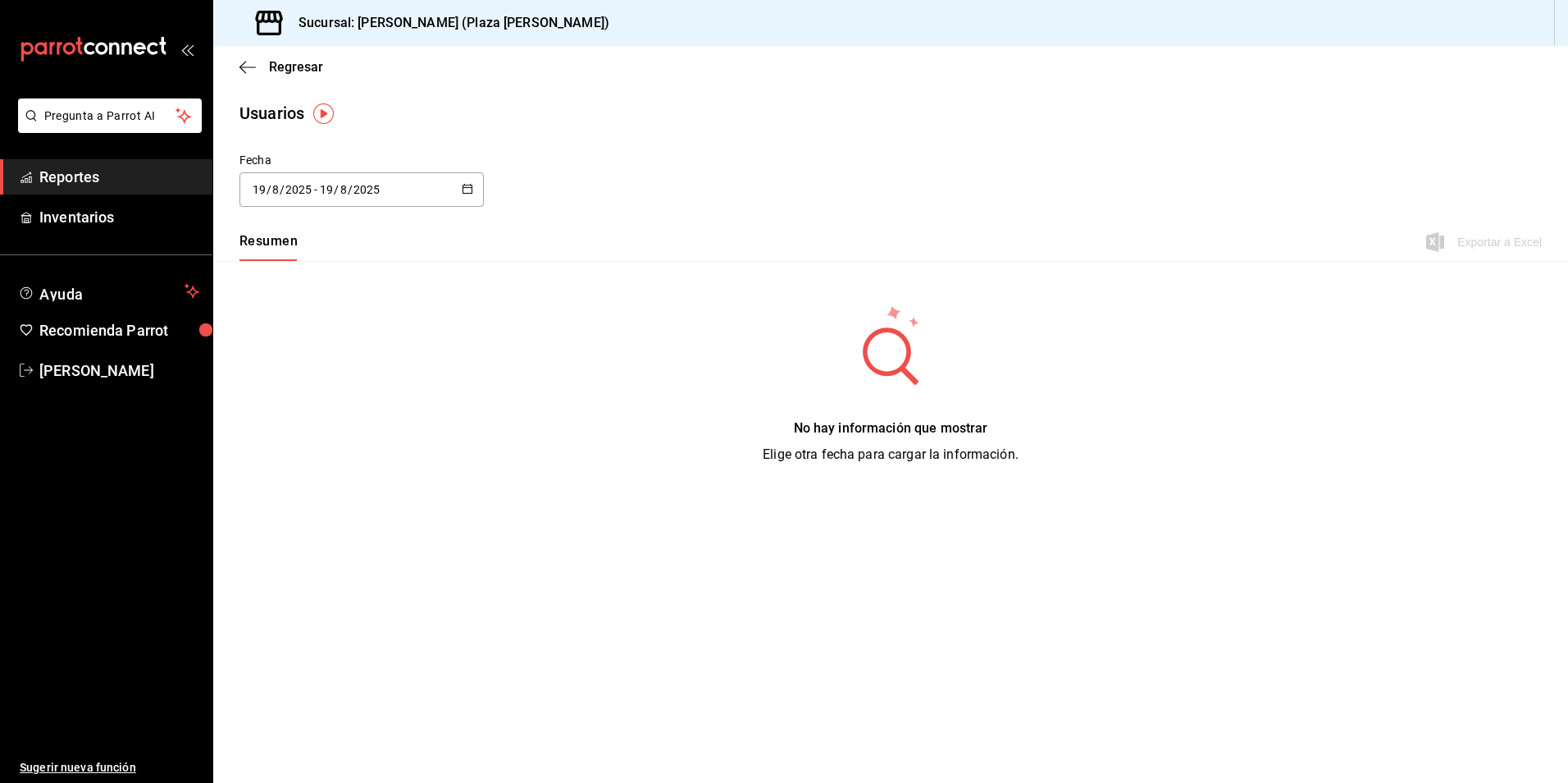
click at [468, 189] on icon "button" at bounding box center [468, 189] width 12 height 12
click at [296, 345] on li "Mes actual" at bounding box center [317, 352] width 155 height 37
type input "2025-08-01"
type input "1"
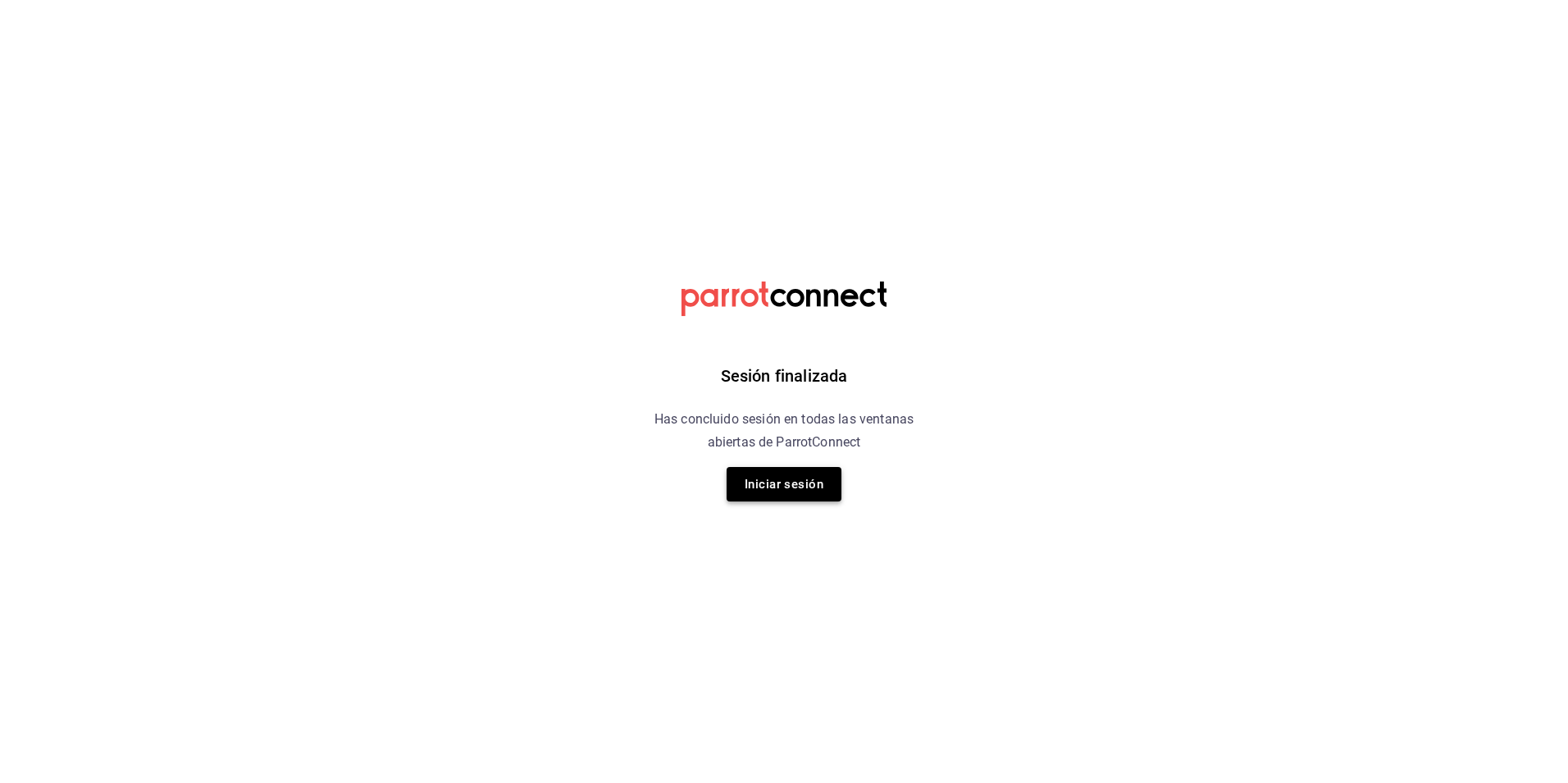
click at [795, 488] on button "Iniciar sesión" at bounding box center [784, 484] width 115 height 35
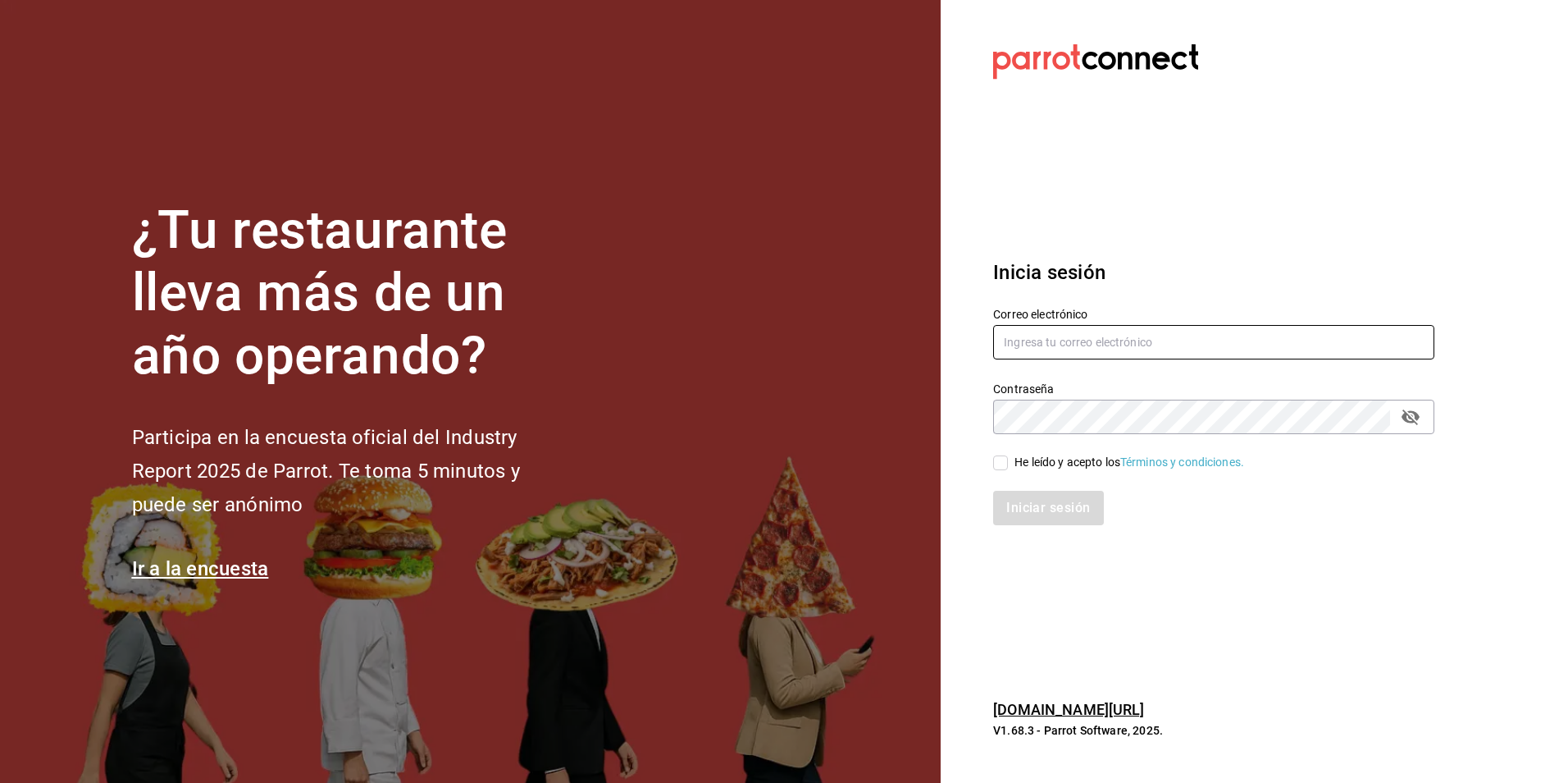
type input "jose.garcia@grupocosteno.com"
click at [1005, 459] on input "He leído y acepto los Términos y condiciones." at bounding box center [1000, 462] width 14 height 14
checkbox input "true"
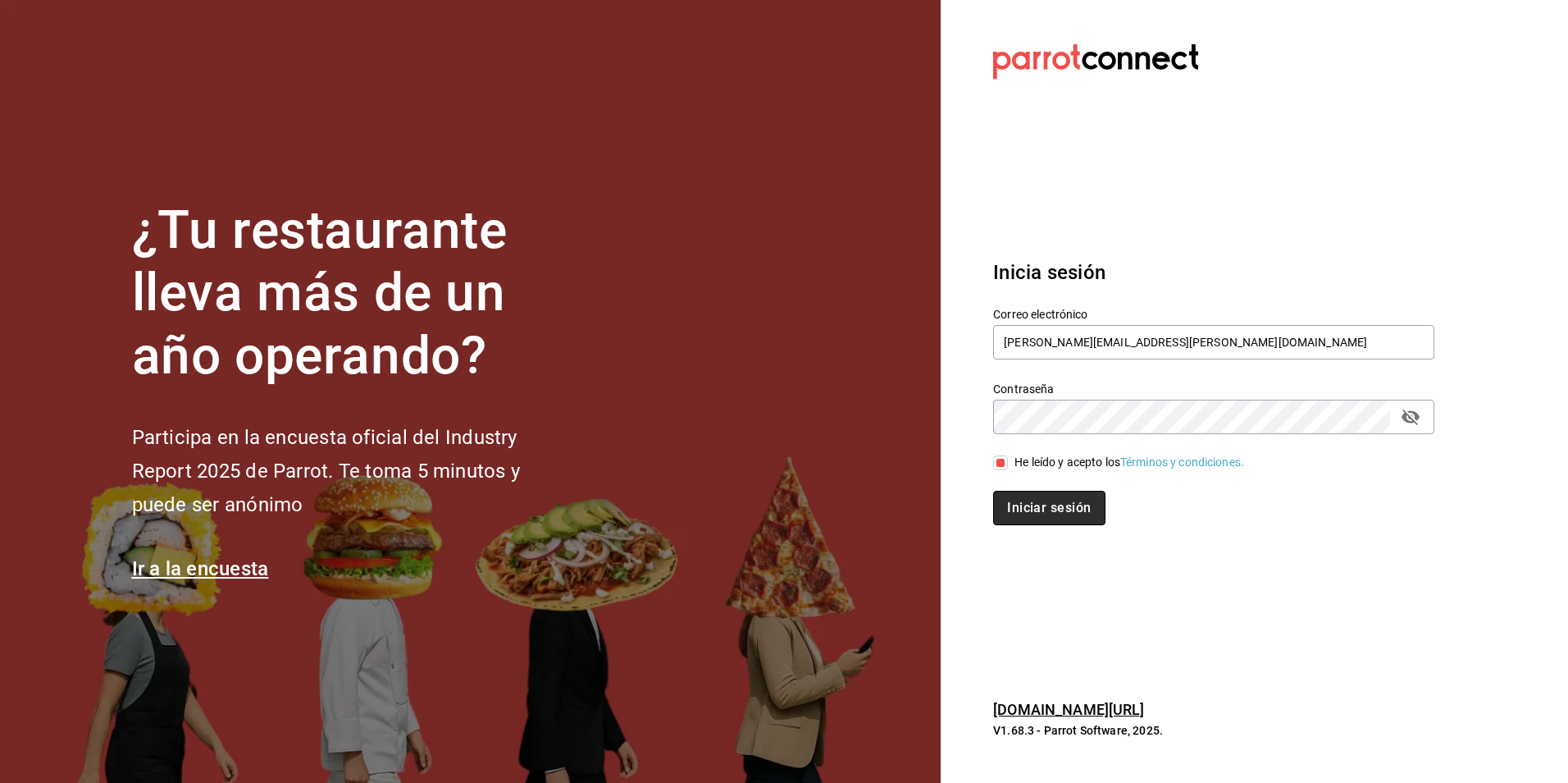
click at [1032, 499] on button "Iniciar sesión" at bounding box center [1049, 508] width 111 height 35
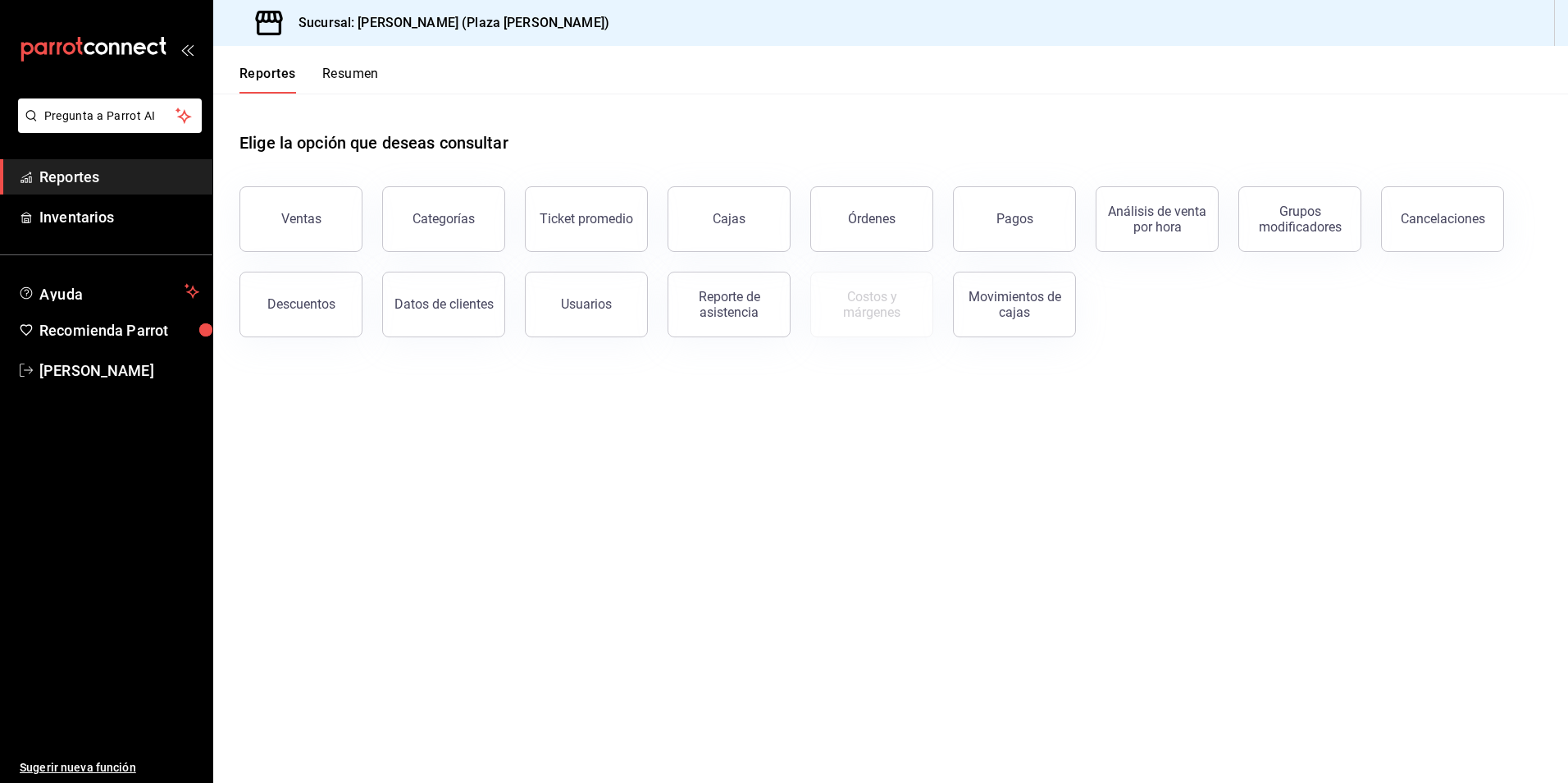
click at [379, 64] on div "Reportes Resumen" at bounding box center [296, 69] width 165 height 47
click at [363, 74] on button "Resumen" at bounding box center [350, 79] width 57 height 28
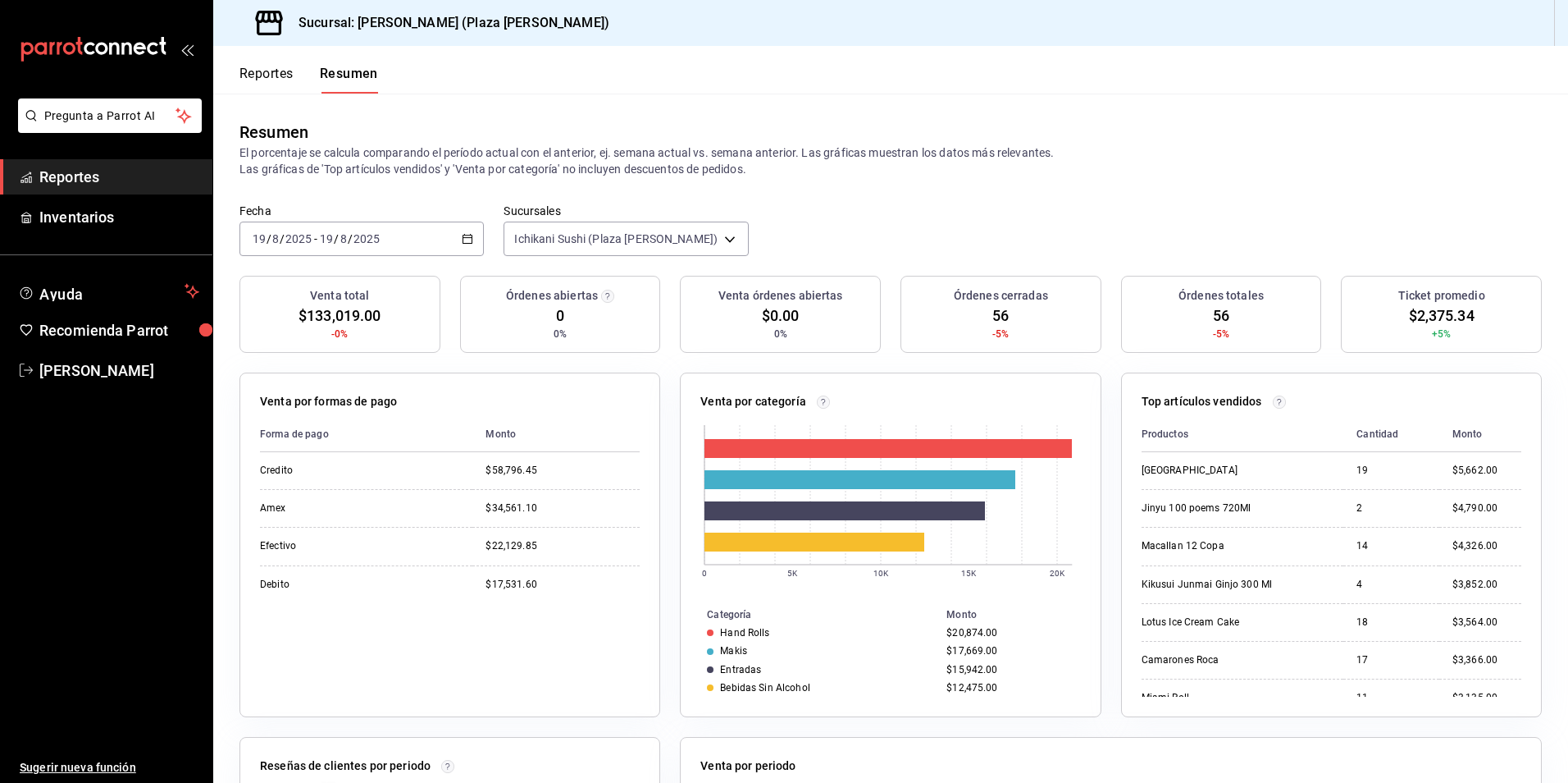
click at [158, 171] on span "Reportes" at bounding box center [119, 177] width 160 height 22
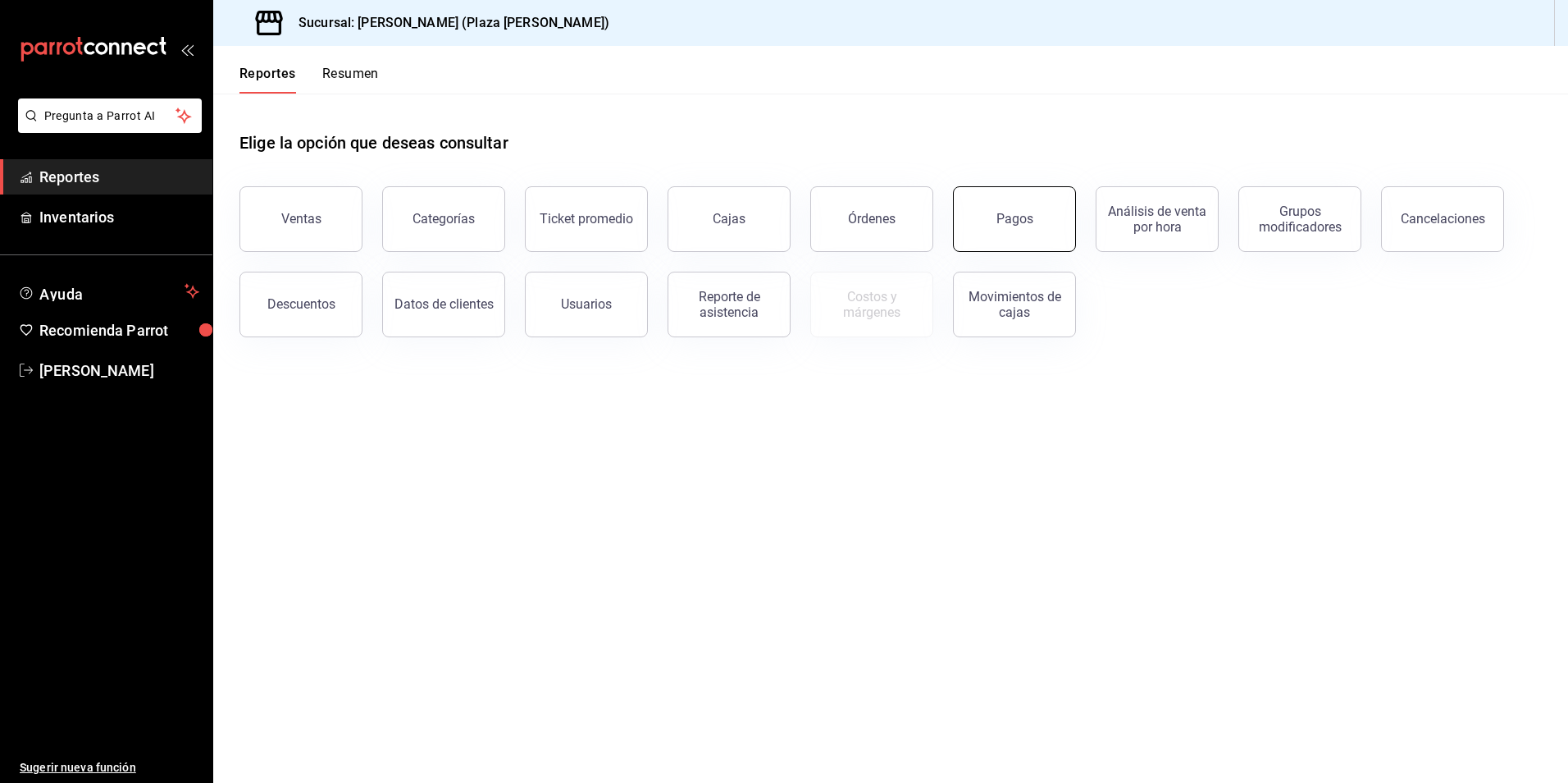
click at [1015, 236] on button "Pagos" at bounding box center [1015, 219] width 123 height 66
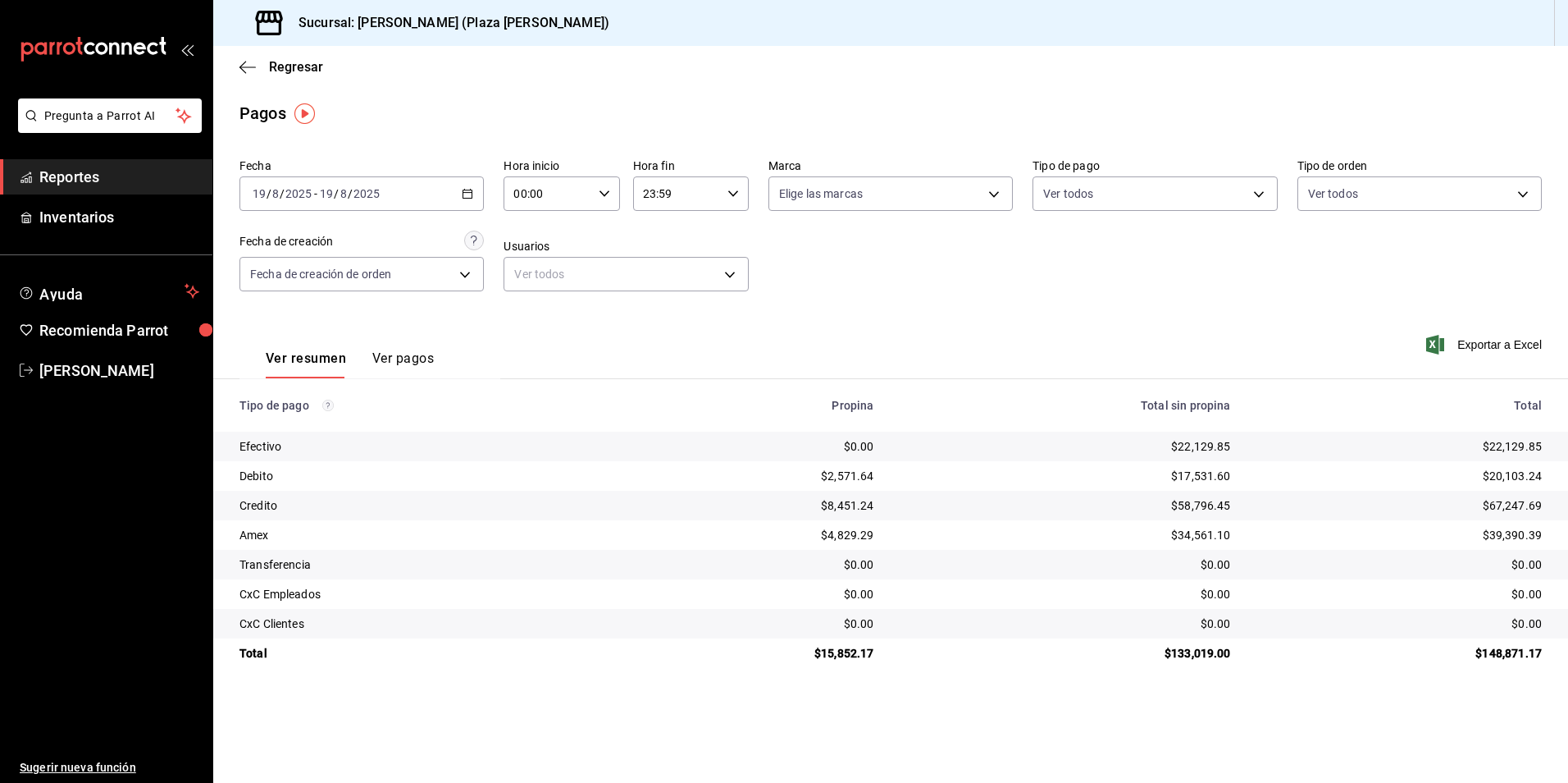
click at [114, 177] on span "Reportes" at bounding box center [119, 177] width 160 height 22
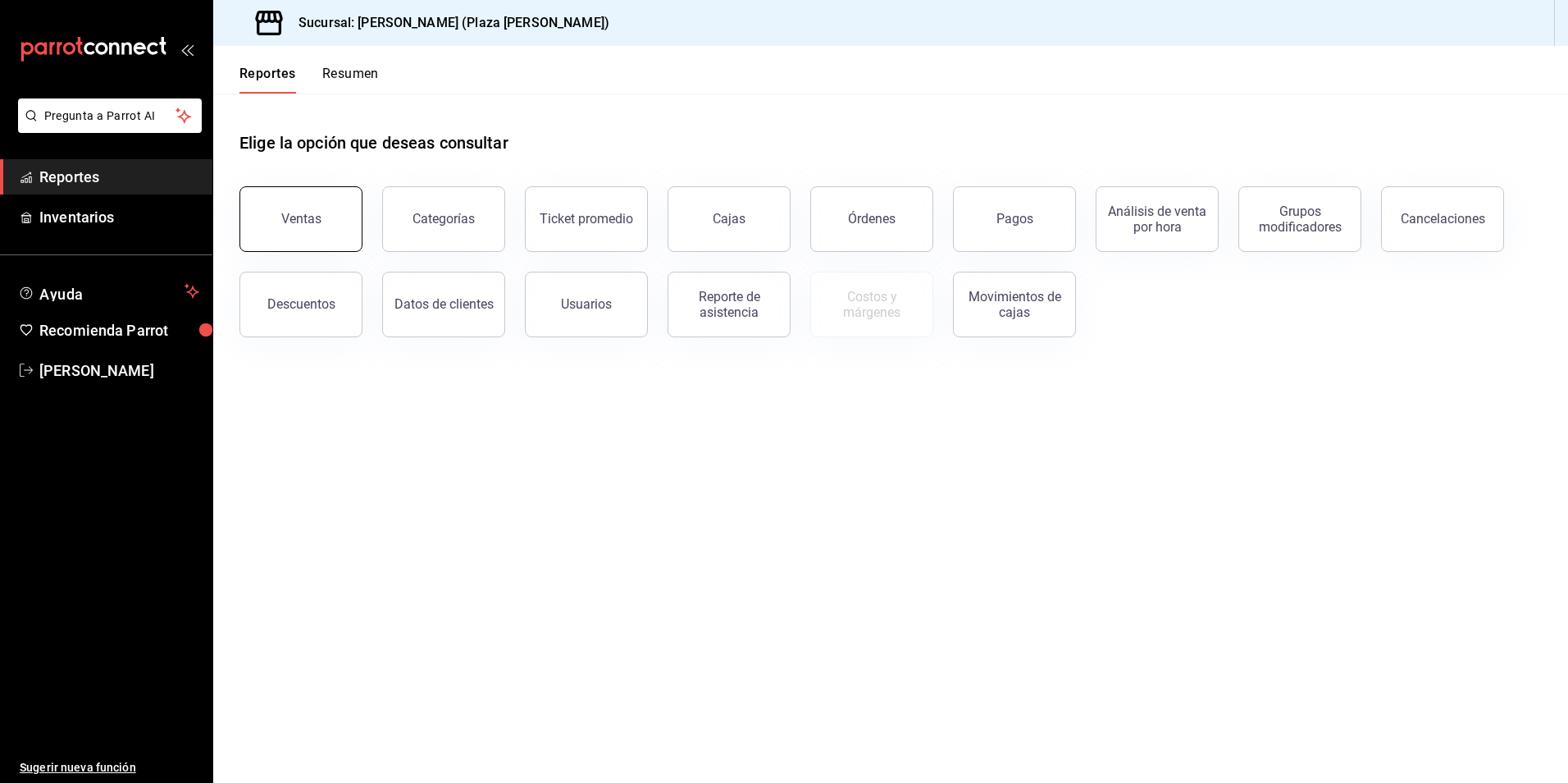
click at [309, 215] on div "Ventas" at bounding box center [301, 219] width 41 height 15
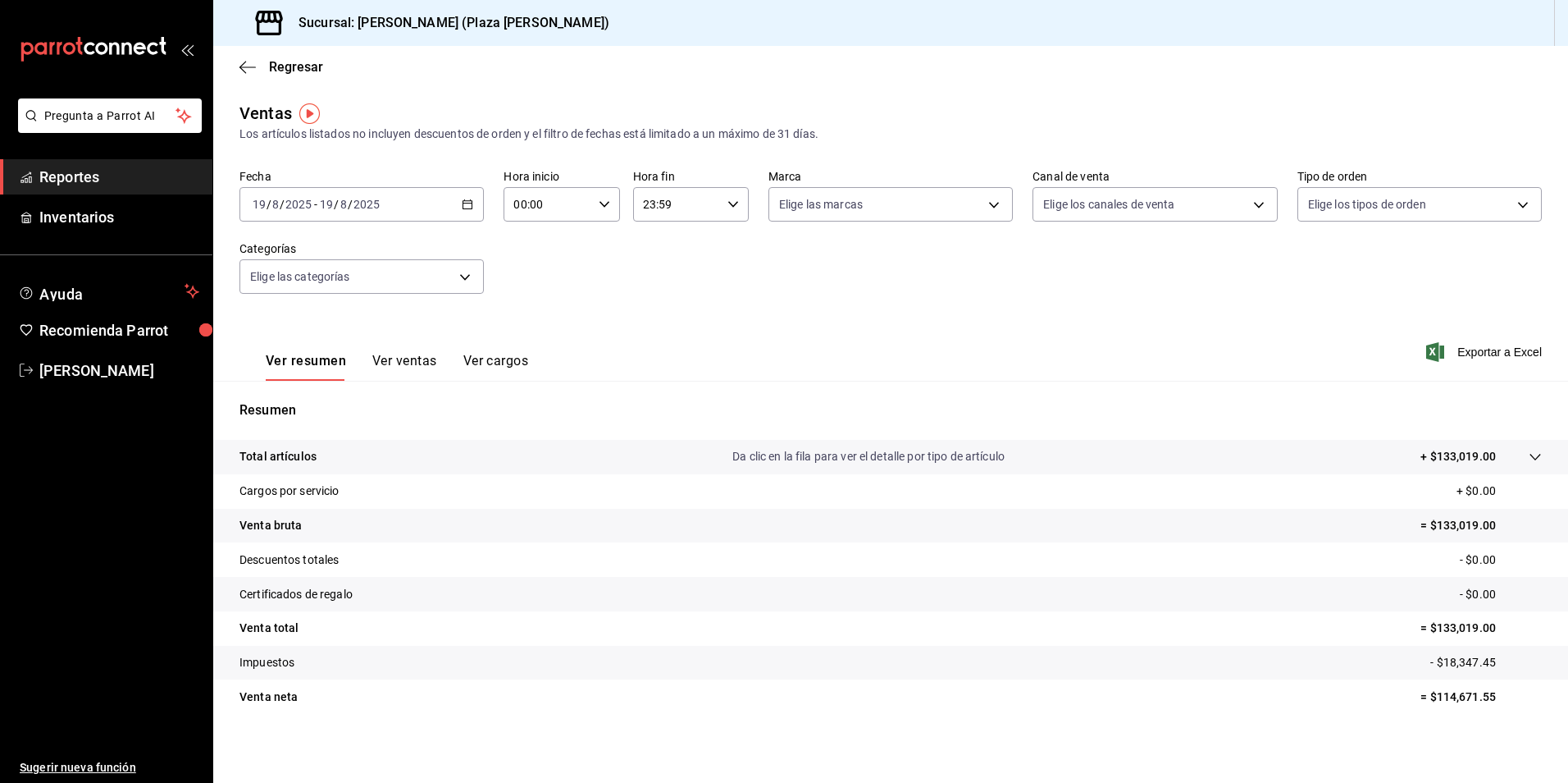
click at [403, 354] on button "Ver ventas" at bounding box center [404, 367] width 65 height 28
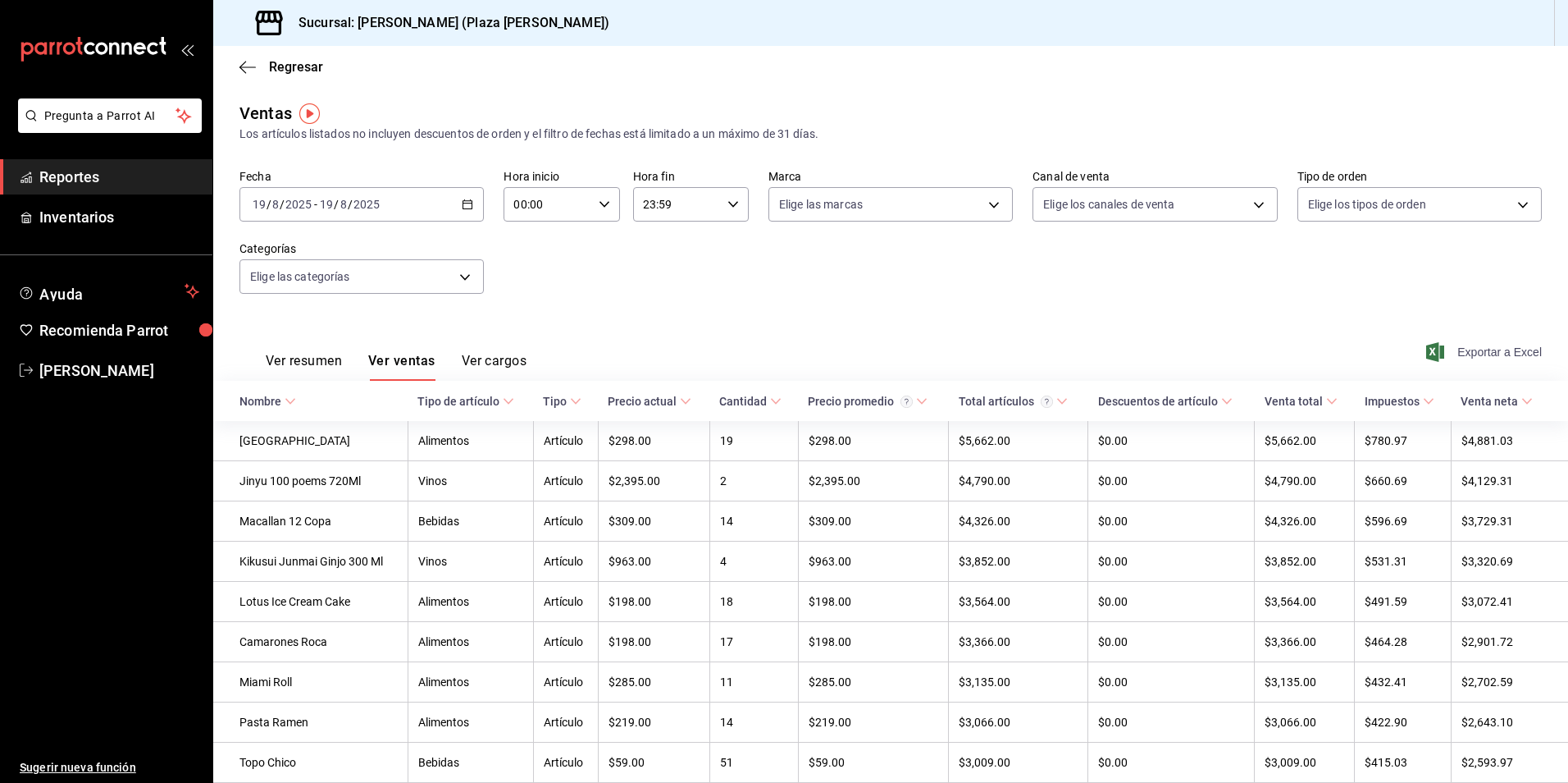
click at [1479, 357] on span "Exportar a Excel" at bounding box center [1485, 351] width 112 height 19
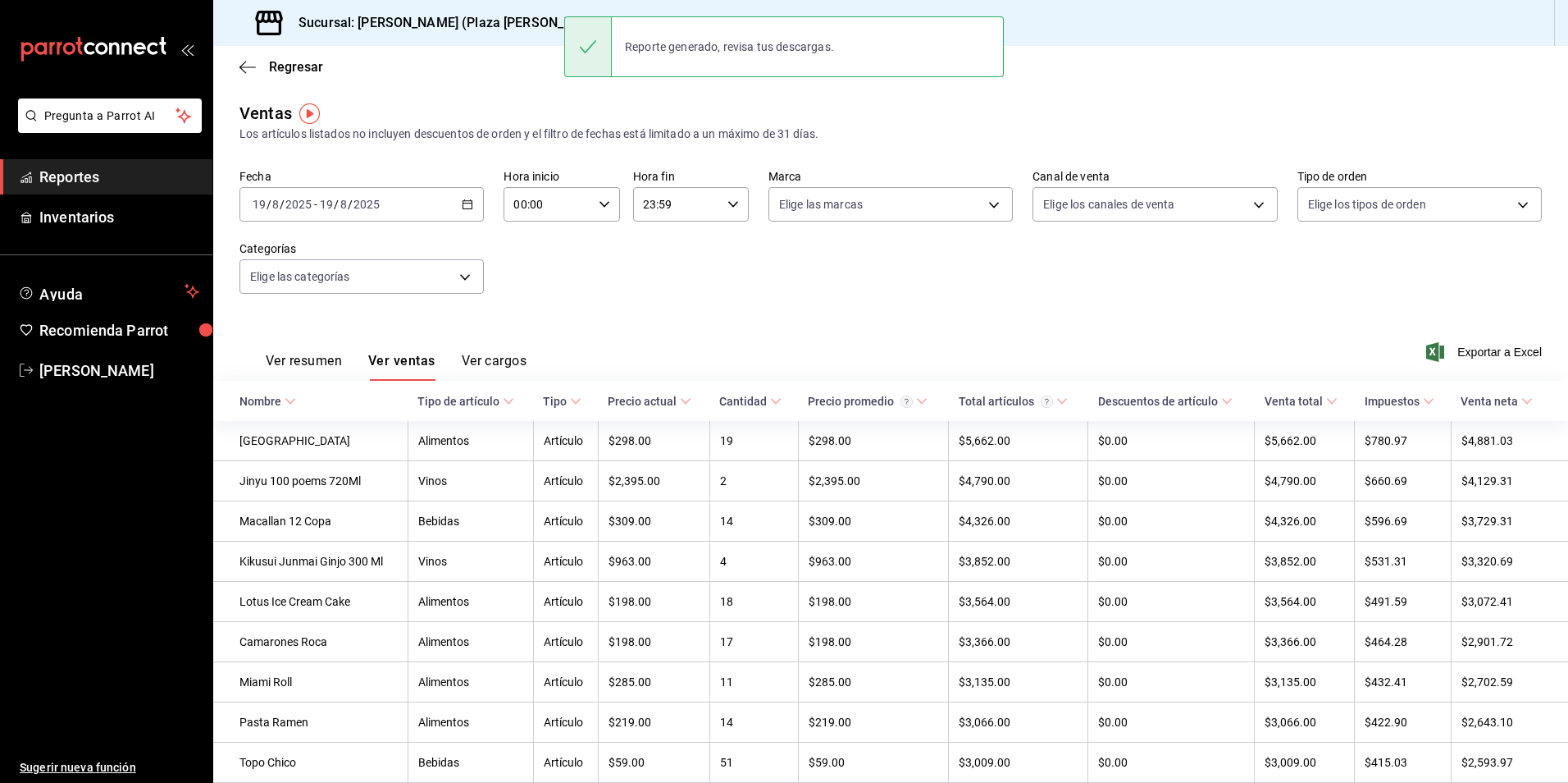
click at [935, 325] on div "Ver resumen Ver ventas Ver cargos Exportar a Excel" at bounding box center [891, 347] width 1355 height 68
click at [129, 180] on span "Reportes" at bounding box center [119, 177] width 160 height 22
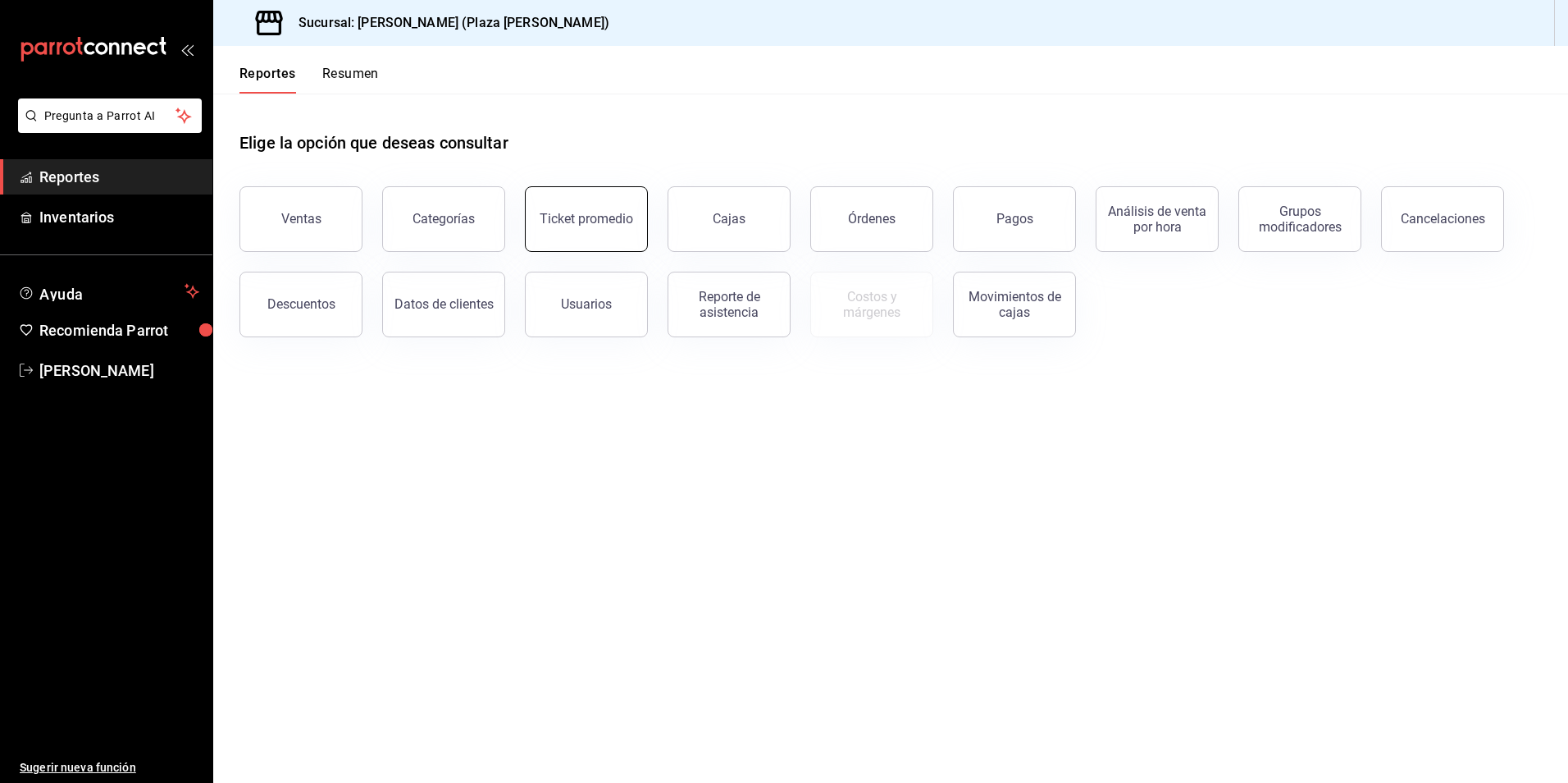
click at [628, 228] on button "Ticket promedio" at bounding box center [587, 219] width 123 height 66
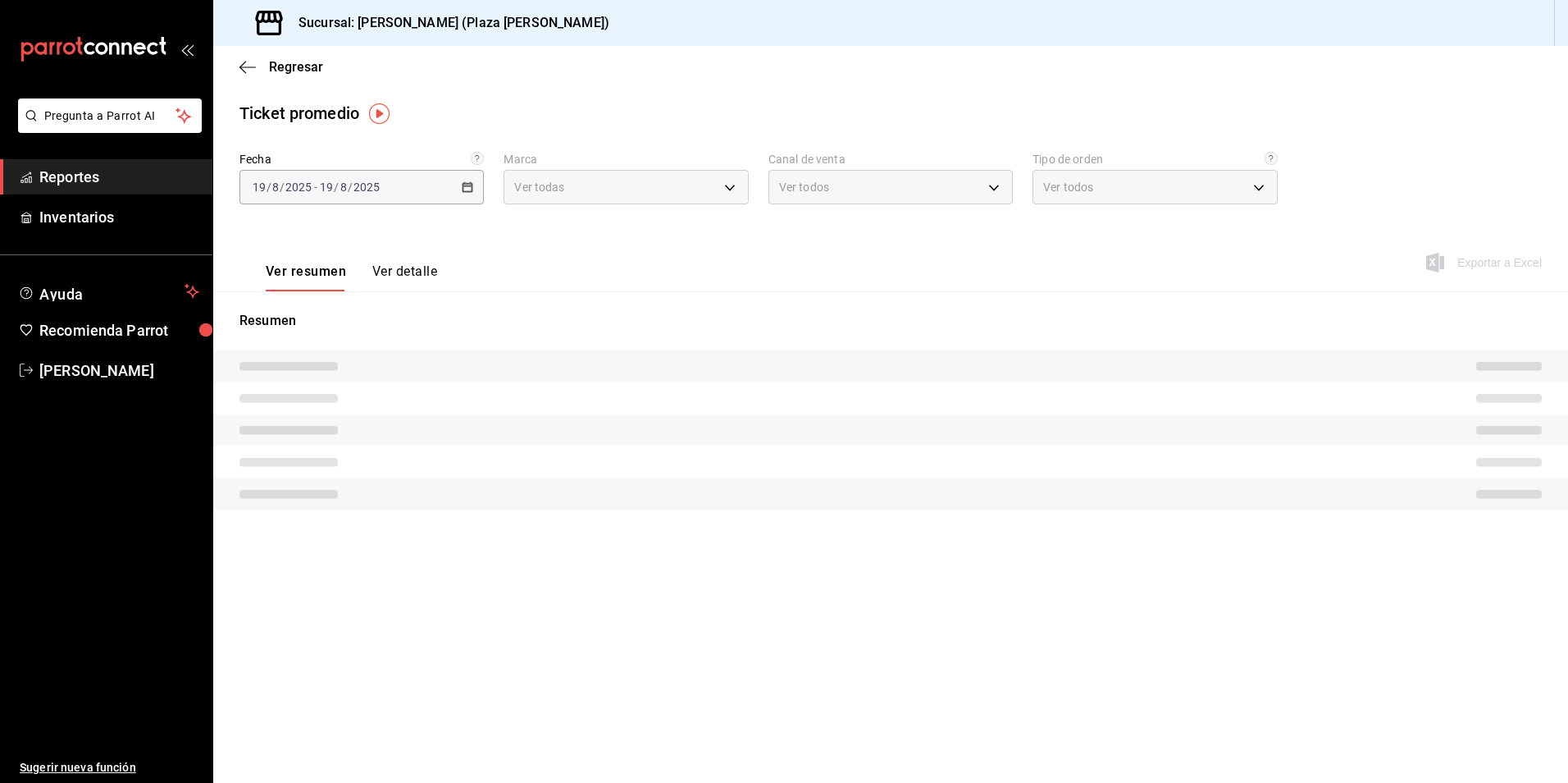
type input "abc0a998-24f3-49b9-87eb-b6f27766d4d5"
type input "PARROT,UBER_EATS,RAPPI,DIDI_FOOD,ONLINE"
type input "c62a6c8a-5deb-4e34-9cb3-511eee532814,EXTERNAL"
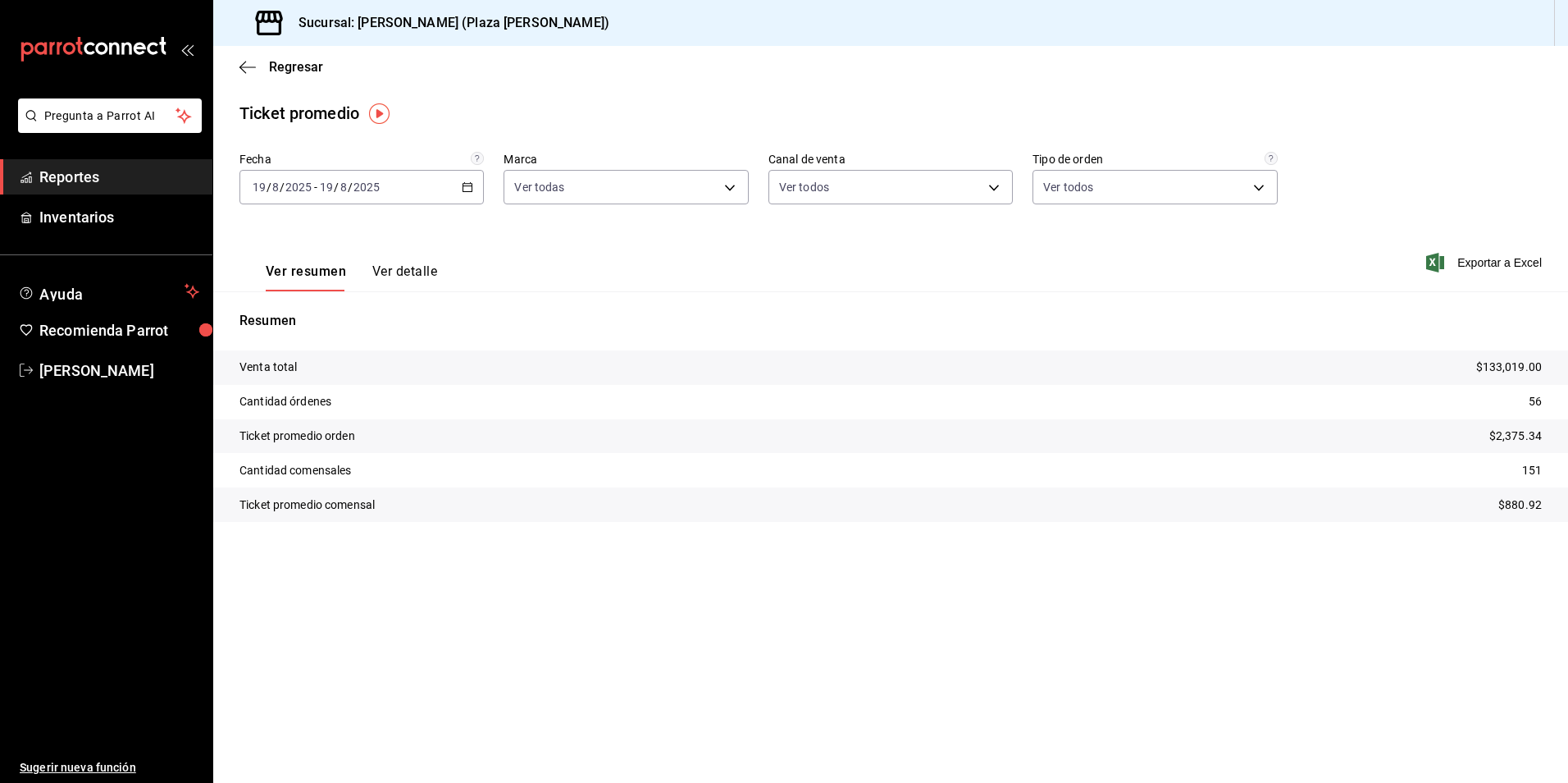
click at [404, 262] on div "Ver resumen Ver detalle" at bounding box center [339, 267] width 198 height 47
click at [406, 273] on button "Ver detalle" at bounding box center [404, 277] width 65 height 28
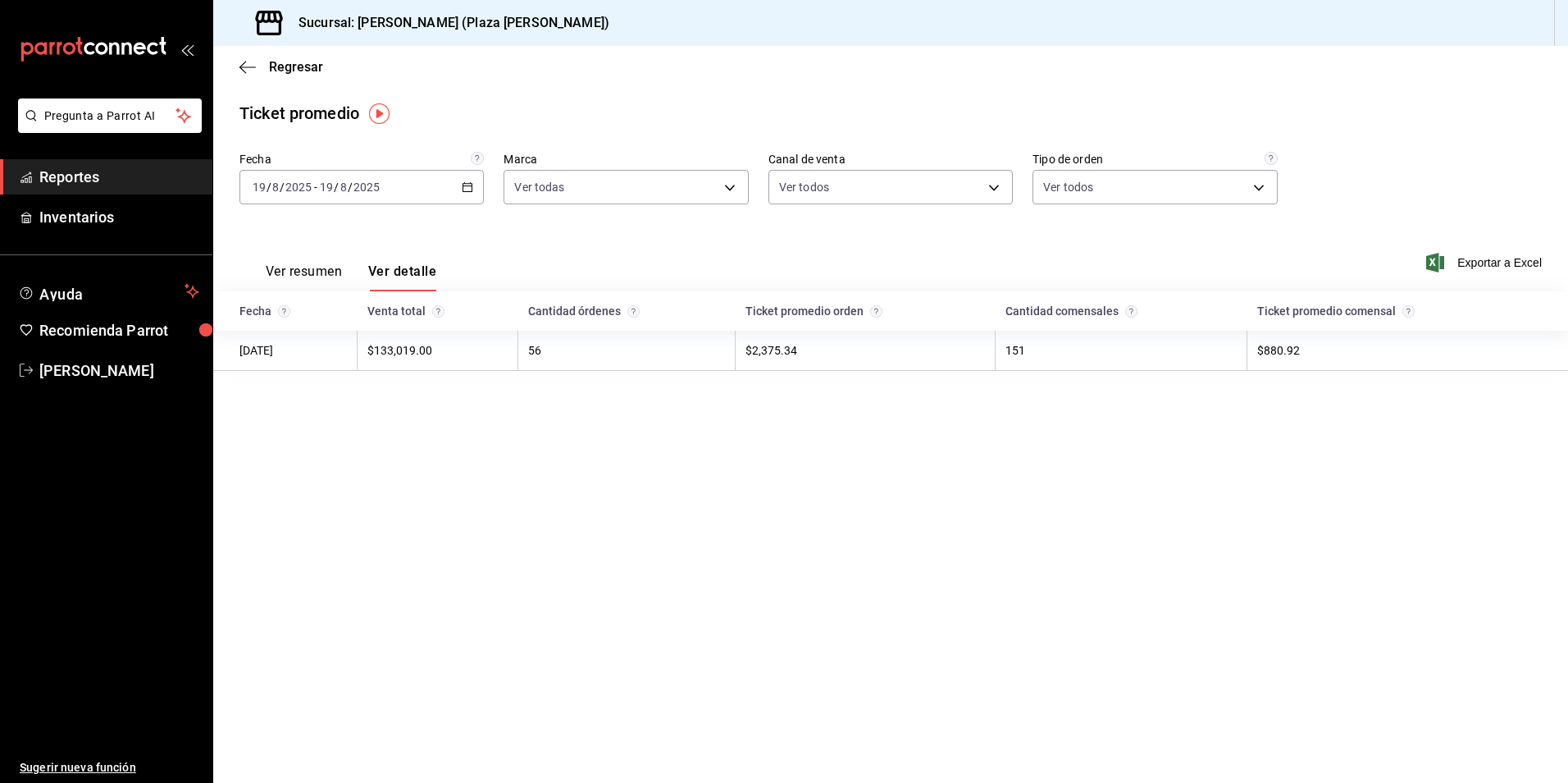
click at [937, 537] on main "Regresar Ticket promedio Fecha [DATE] [DATE] - [DATE] [DATE] Marca Ver todas ab…" at bounding box center [891, 414] width 1355 height 737
click at [149, 181] on span "Reportes" at bounding box center [119, 177] width 160 height 22
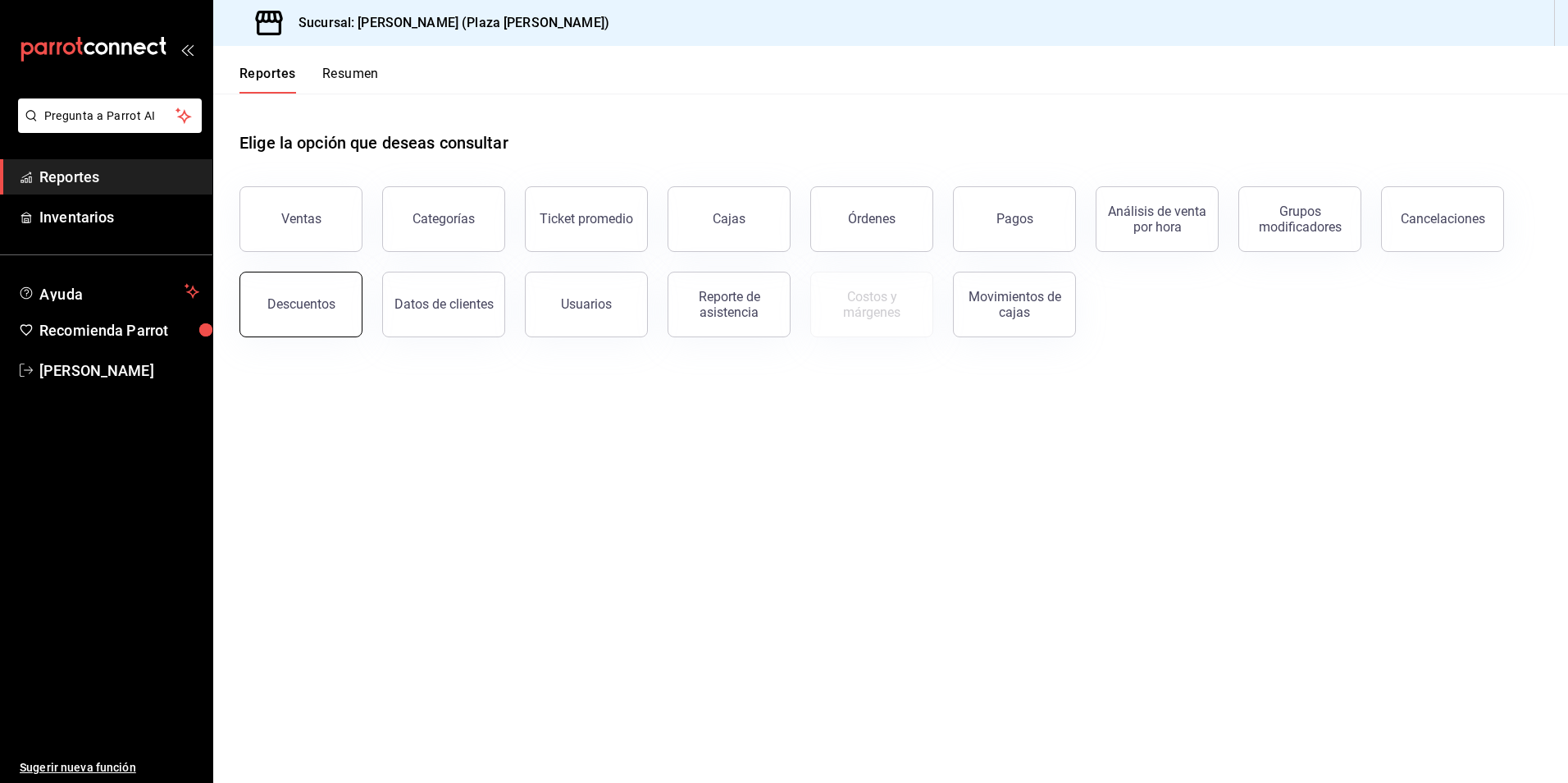
click at [256, 302] on button "Descuentos" at bounding box center [301, 305] width 123 height 66
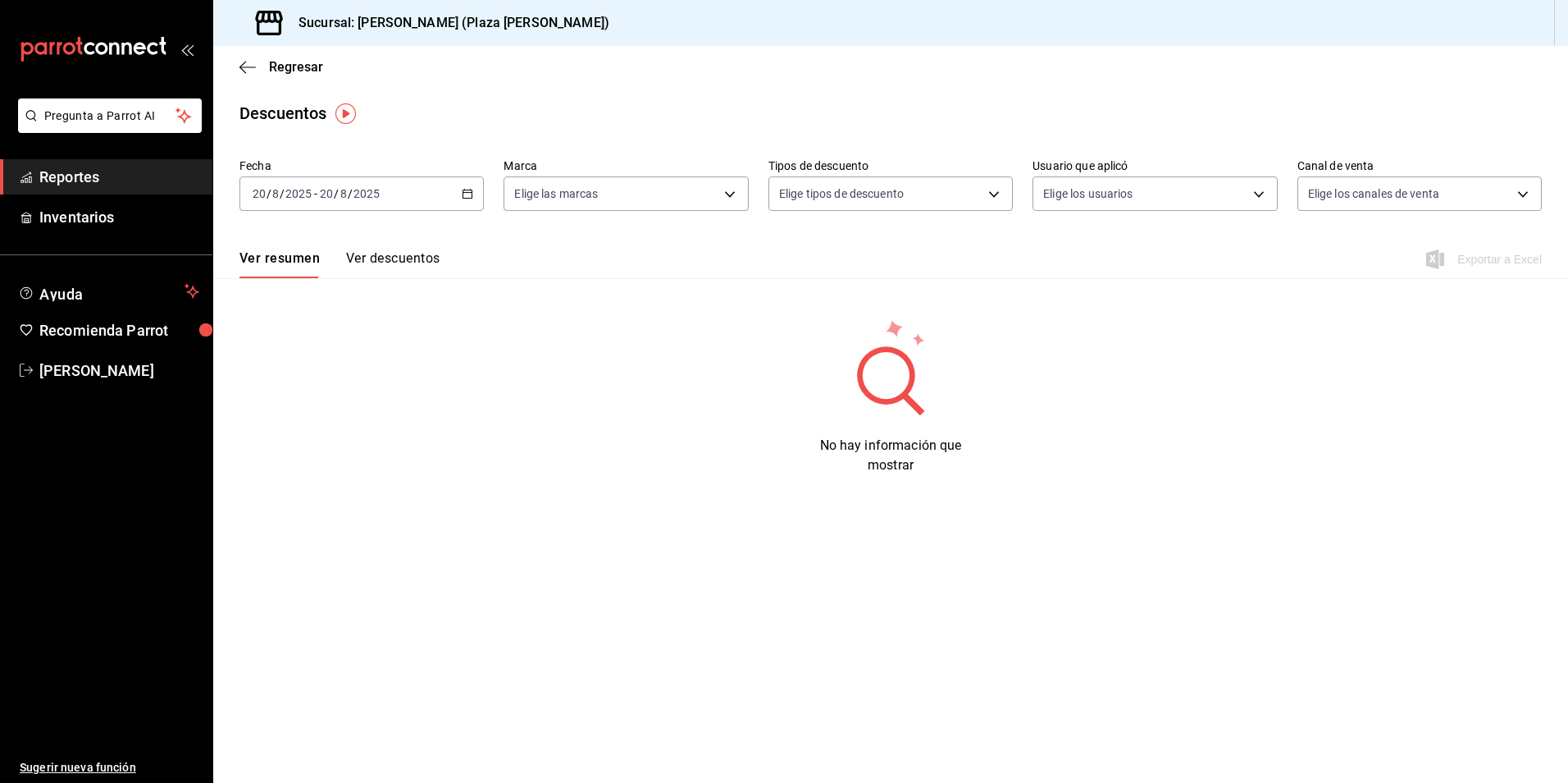
click at [412, 259] on button "Ver descuentos" at bounding box center [393, 264] width 94 height 28
click at [469, 204] on div "[DATE] [DATE] - [DATE] [DATE]" at bounding box center [361, 193] width 244 height 35
click at [317, 290] on li "Ayer" at bounding box center [317, 280] width 154 height 37
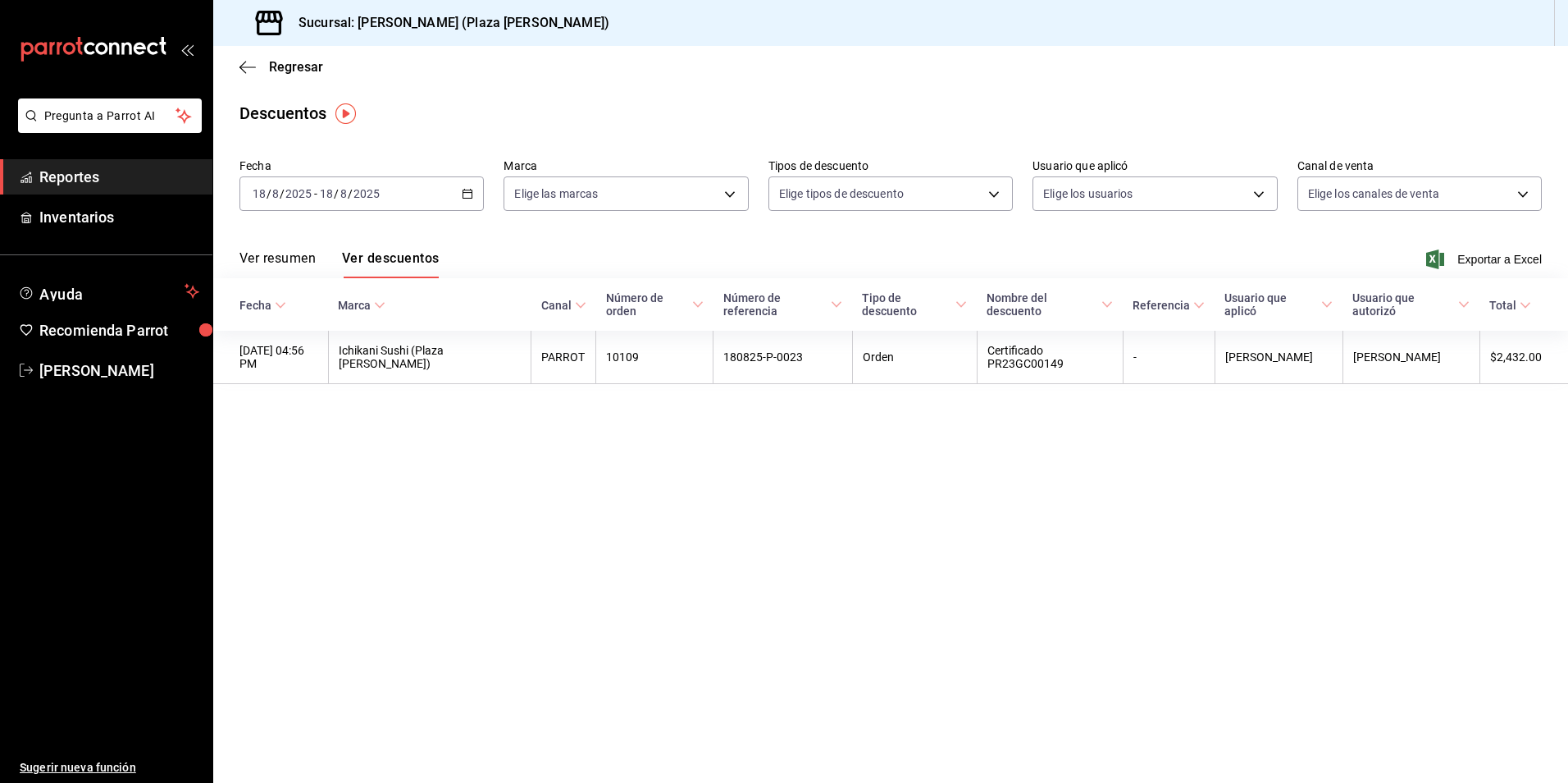
click at [464, 194] on \(Stroke\) "button" at bounding box center [468, 193] width 10 height 9
click at [298, 241] on span "Hoy" at bounding box center [317, 243] width 128 height 17
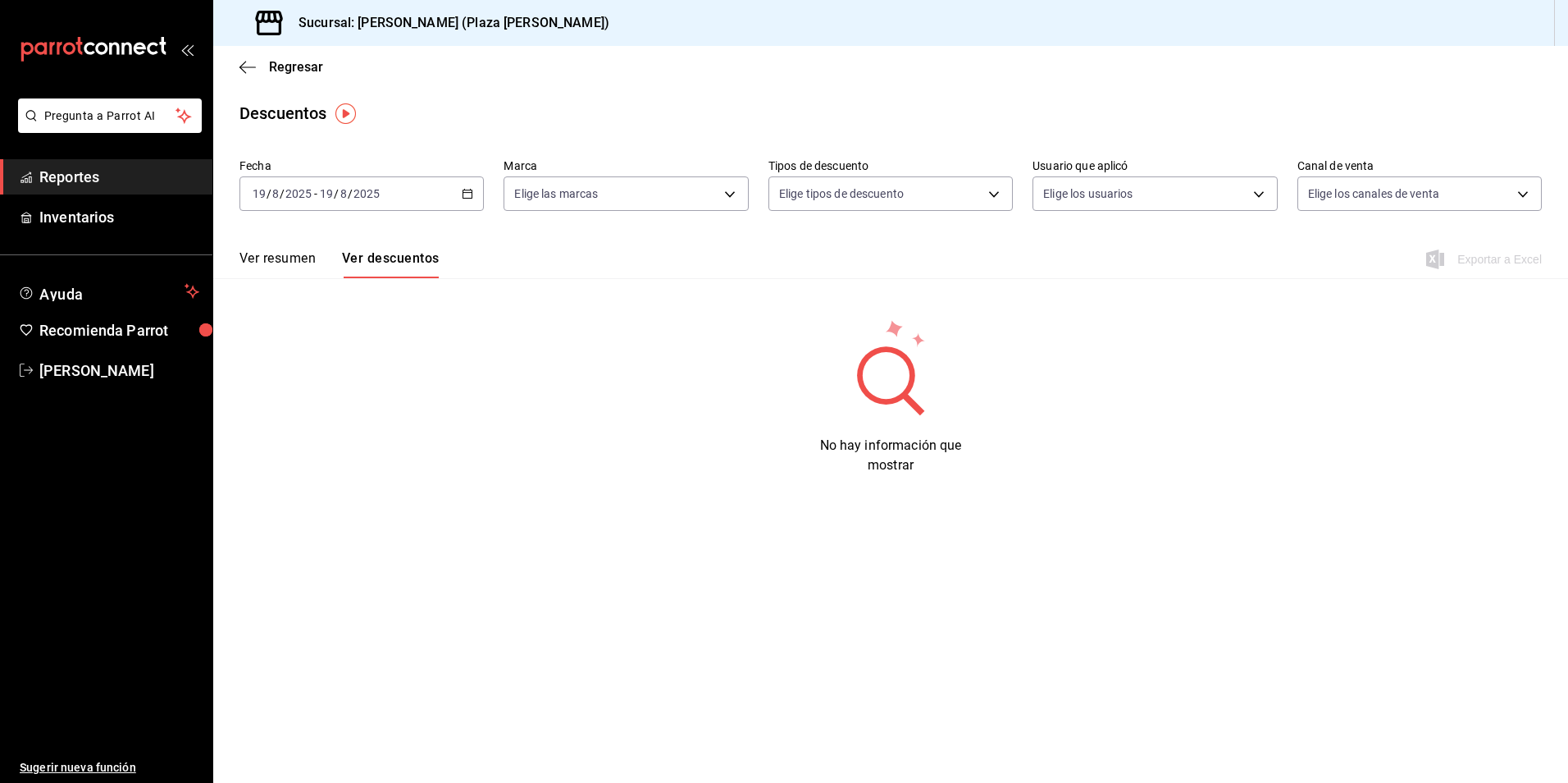
click at [545, 486] on main "Regresar Descuentos Fecha [DATE] [DATE] - [DATE] [DATE] Marca Elige las marcas …" at bounding box center [891, 414] width 1355 height 737
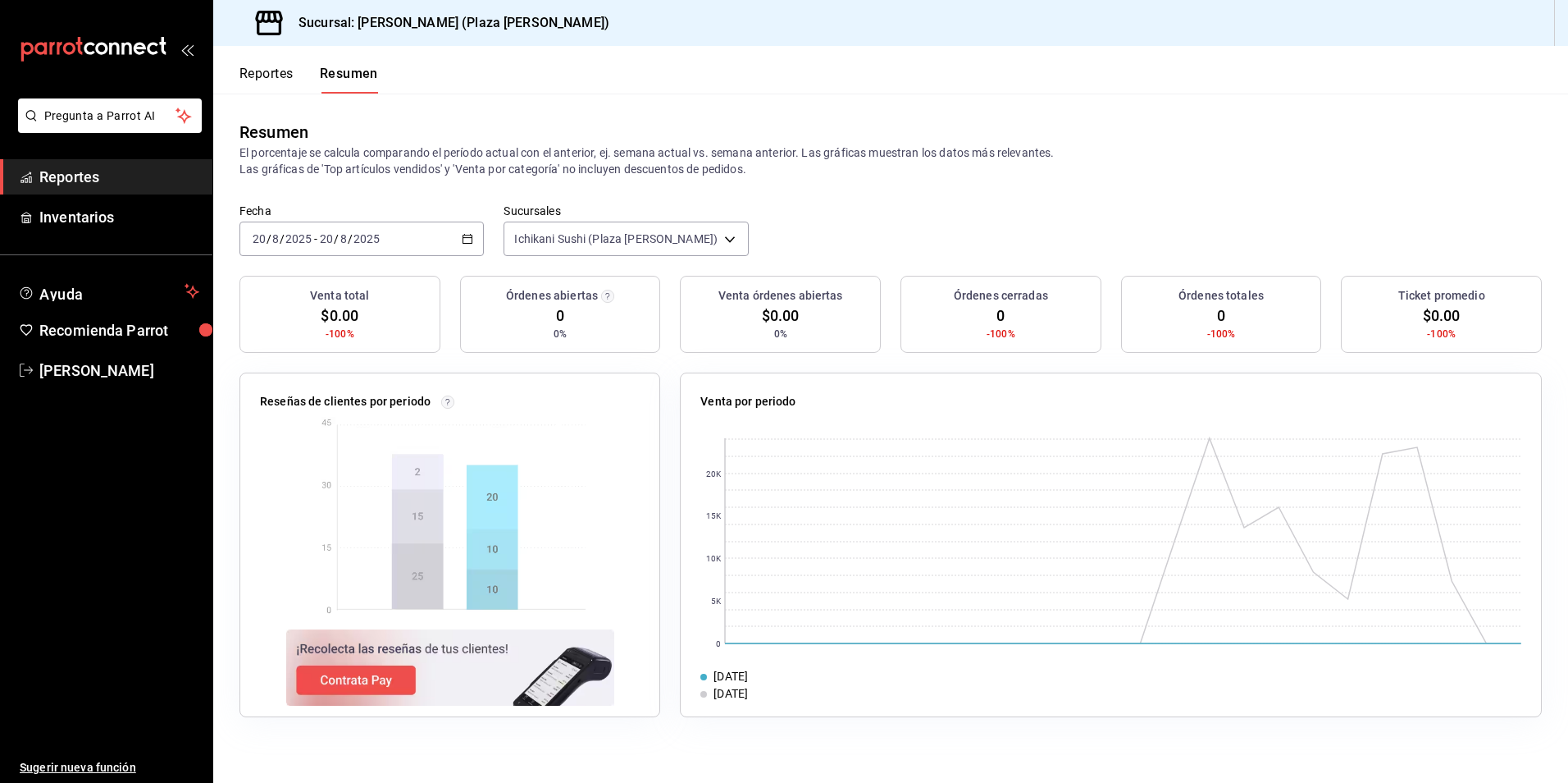
click at [69, 188] on link "Reportes" at bounding box center [106, 177] width 213 height 35
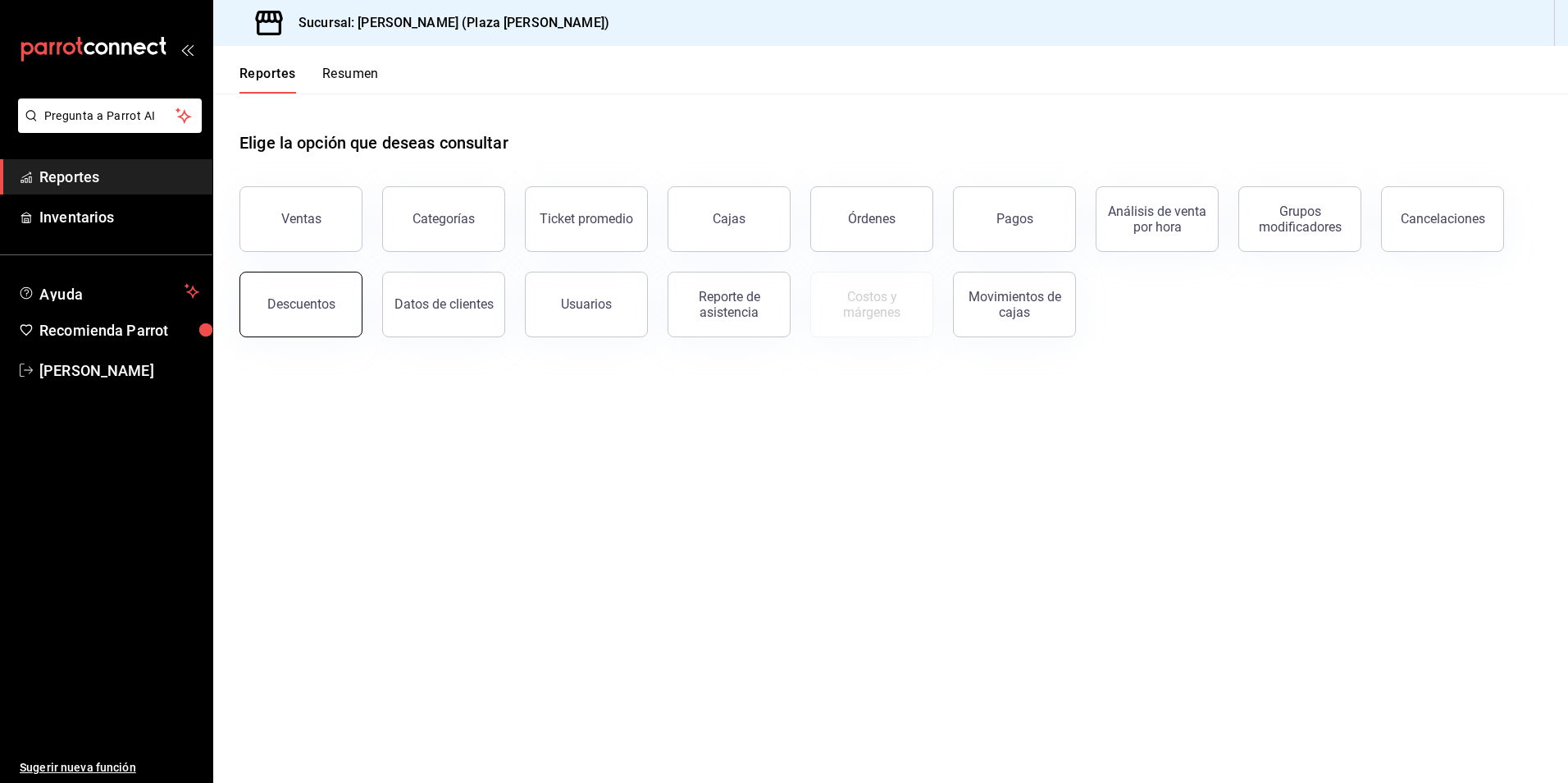
click at [334, 316] on button "Descuentos" at bounding box center [301, 305] width 123 height 66
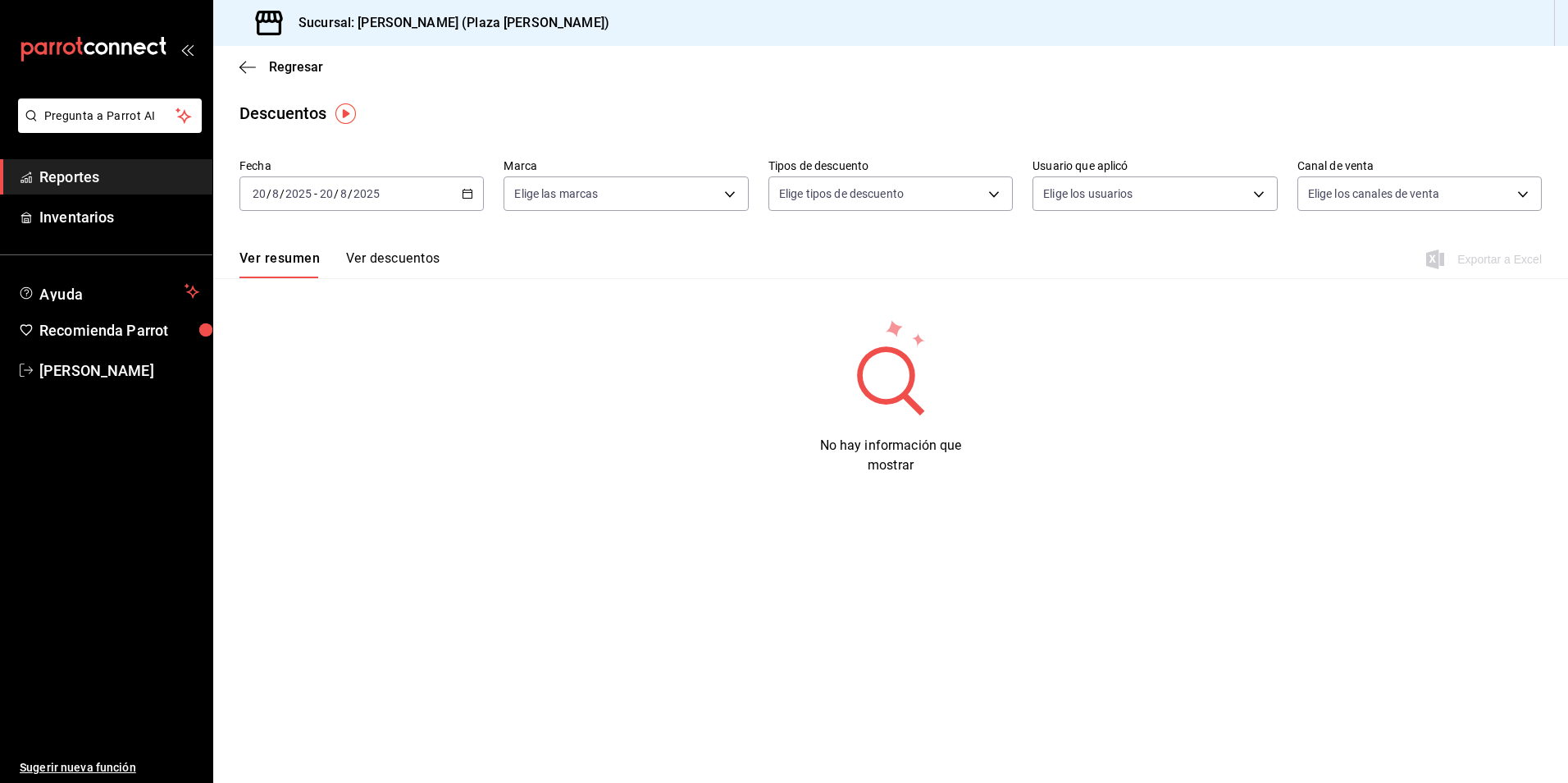
click at [470, 198] on \(Stroke\) "button" at bounding box center [468, 193] width 10 height 9
click at [339, 274] on span "Ayer" at bounding box center [317, 280] width 128 height 17
click at [100, 171] on span "Reportes" at bounding box center [119, 177] width 160 height 22
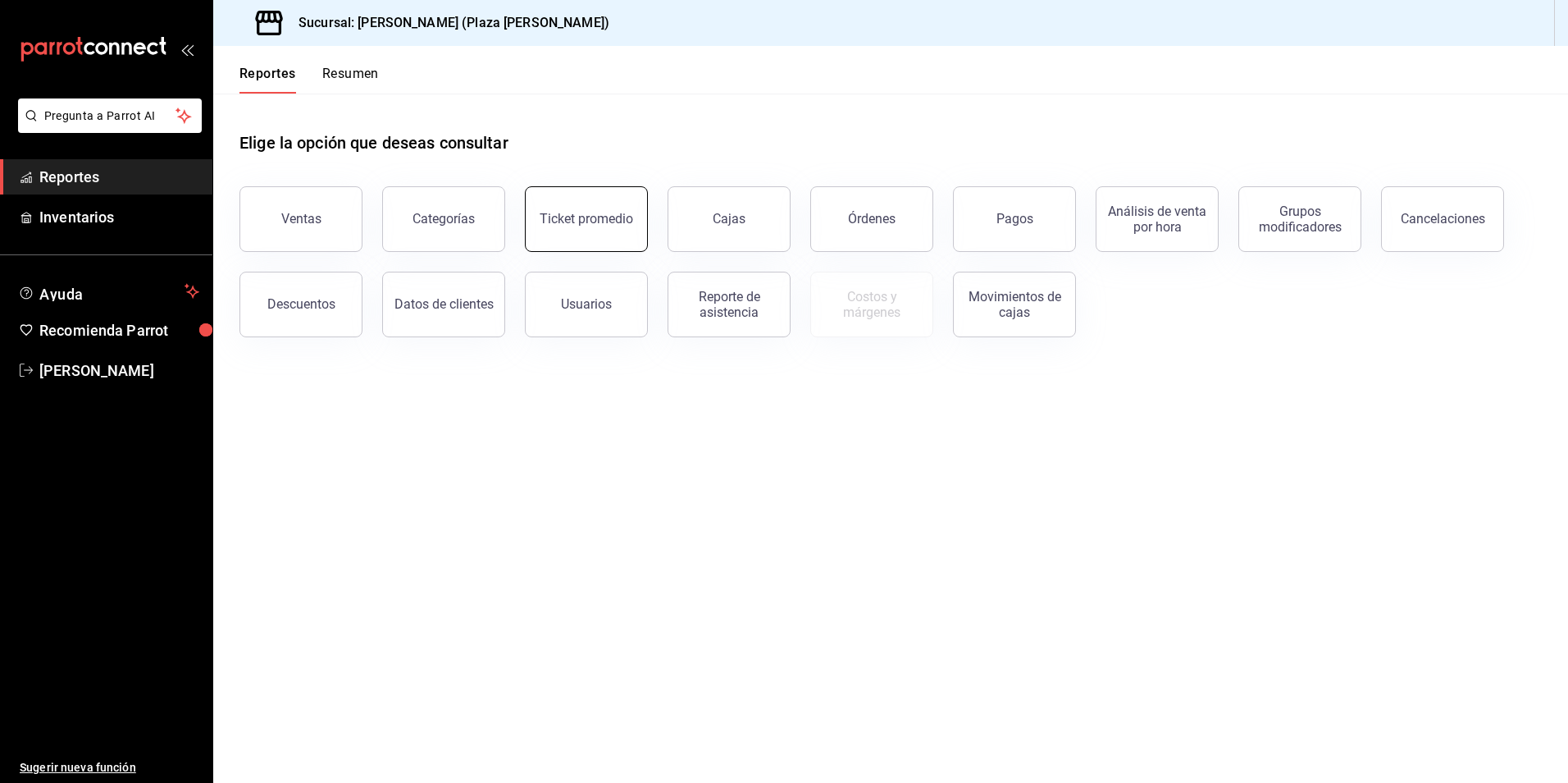
click at [580, 238] on button "Ticket promedio" at bounding box center [587, 219] width 123 height 66
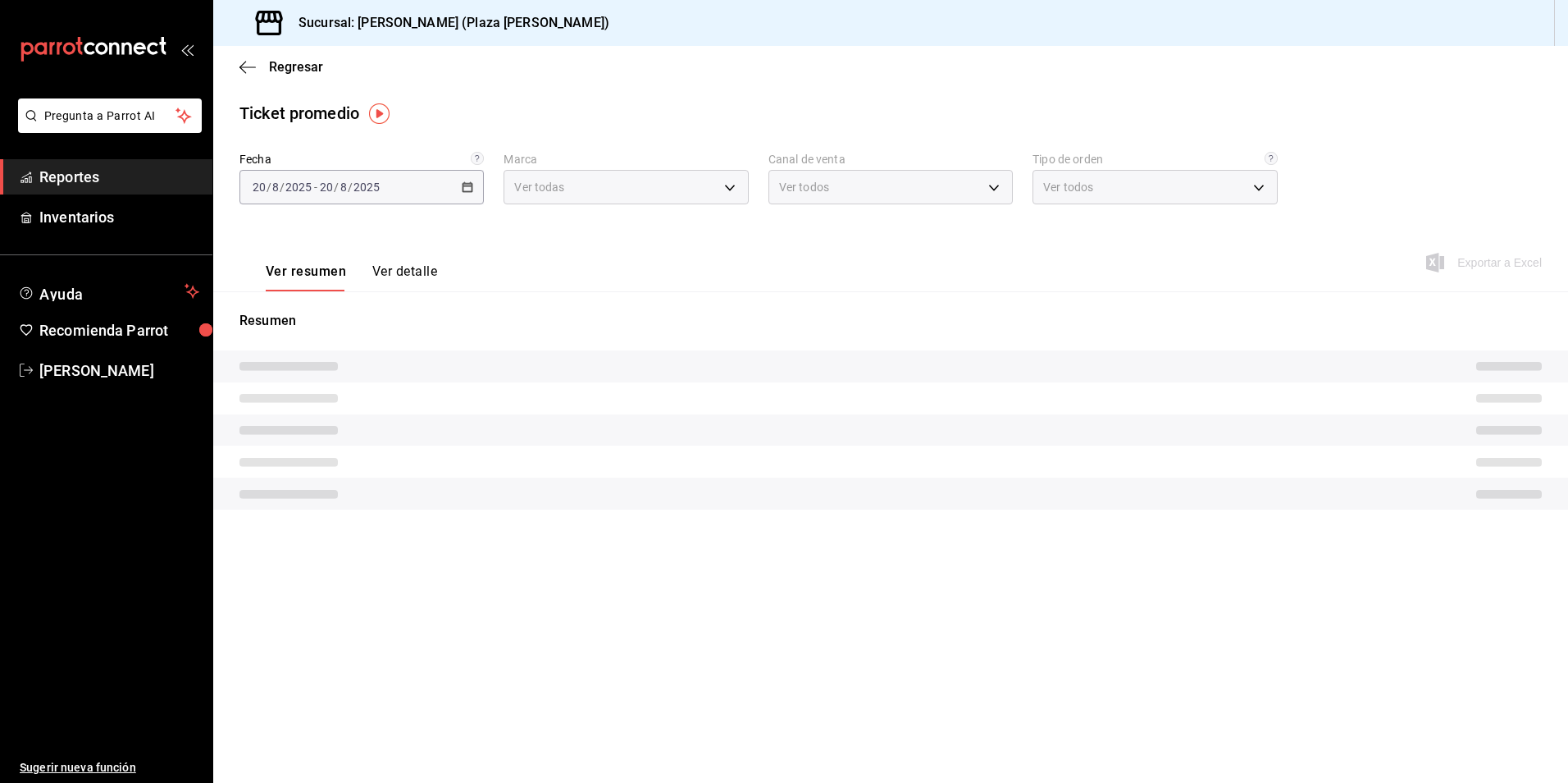
type input "abc0a998-24f3-49b9-87eb-b6f27766d4d5"
type input "PARROT,UBER_EATS,RAPPI,DIDI_FOOD,ONLINE"
type input "c62a6c8a-5deb-4e34-9cb3-511eee532814,EXTERNAL"
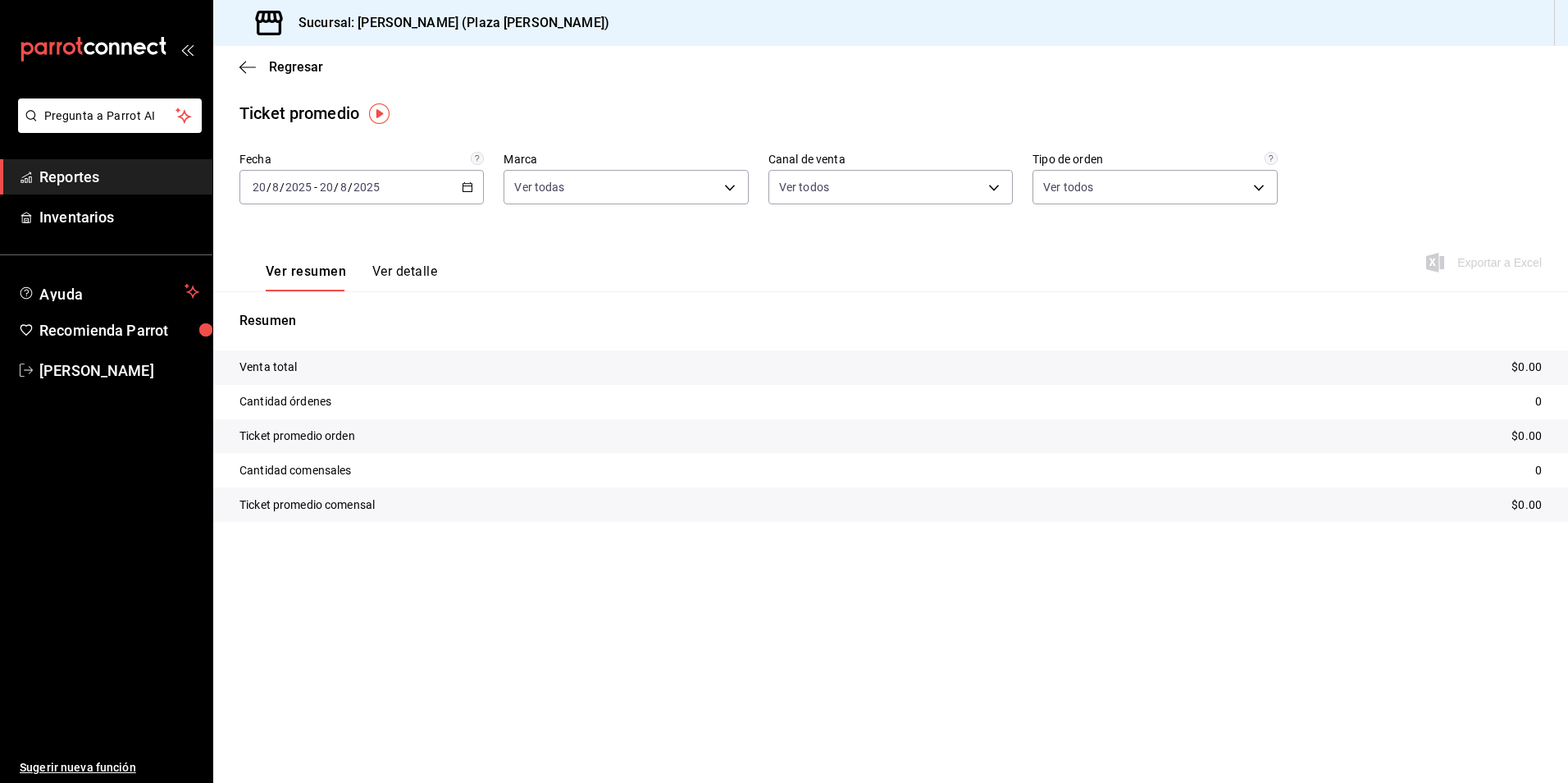
click at [458, 197] on div "[DATE] [DATE] - [DATE] [DATE]" at bounding box center [361, 187] width 244 height 35
click at [324, 254] on li "Hoy" at bounding box center [317, 237] width 154 height 37
click at [401, 277] on button "Ver detalle" at bounding box center [404, 277] width 65 height 28
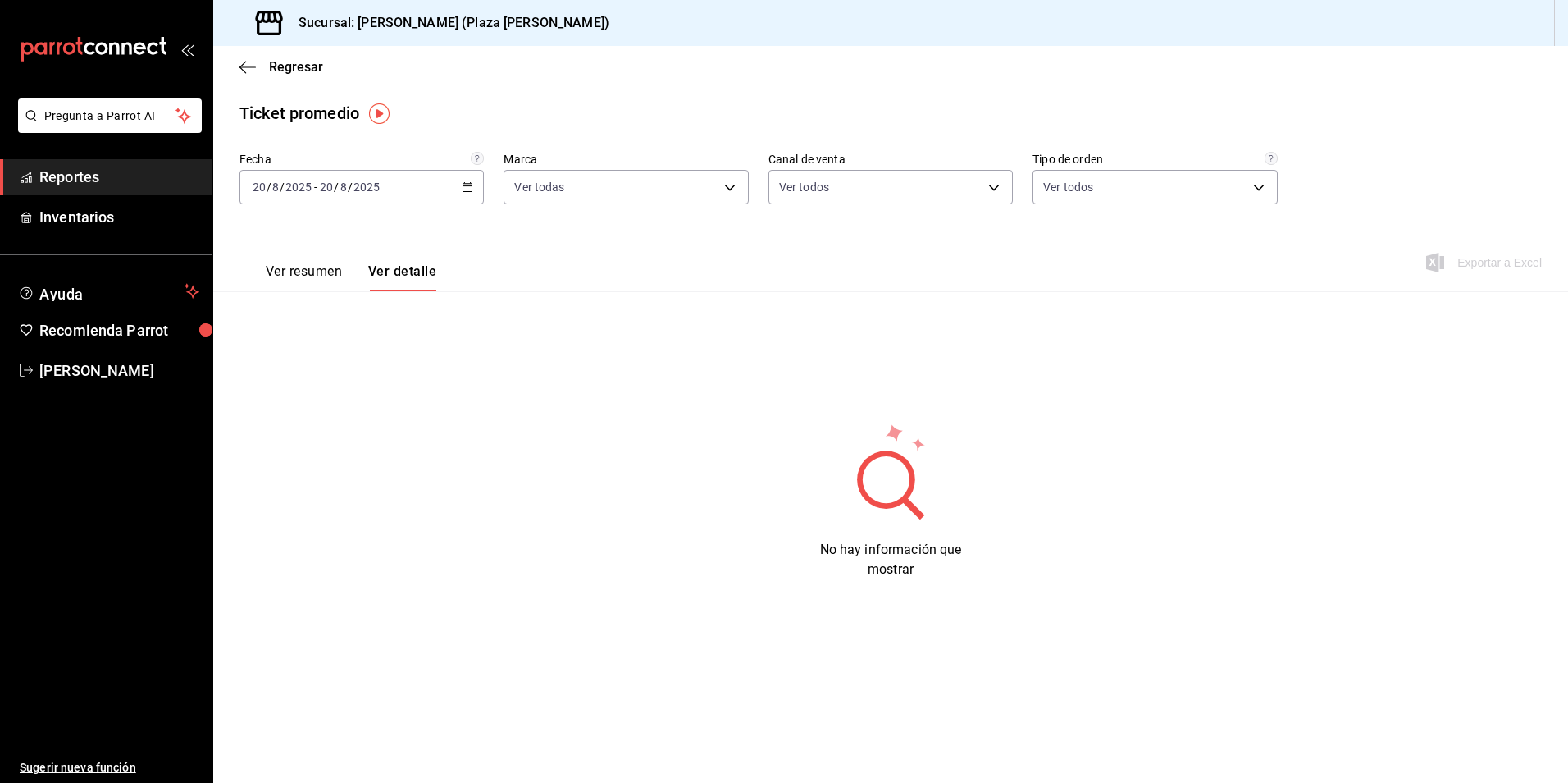
click at [471, 173] on div "[DATE] [DATE] - [DATE] [DATE]" at bounding box center [361, 187] width 244 height 35
click at [349, 269] on span "Ayer" at bounding box center [317, 274] width 128 height 17
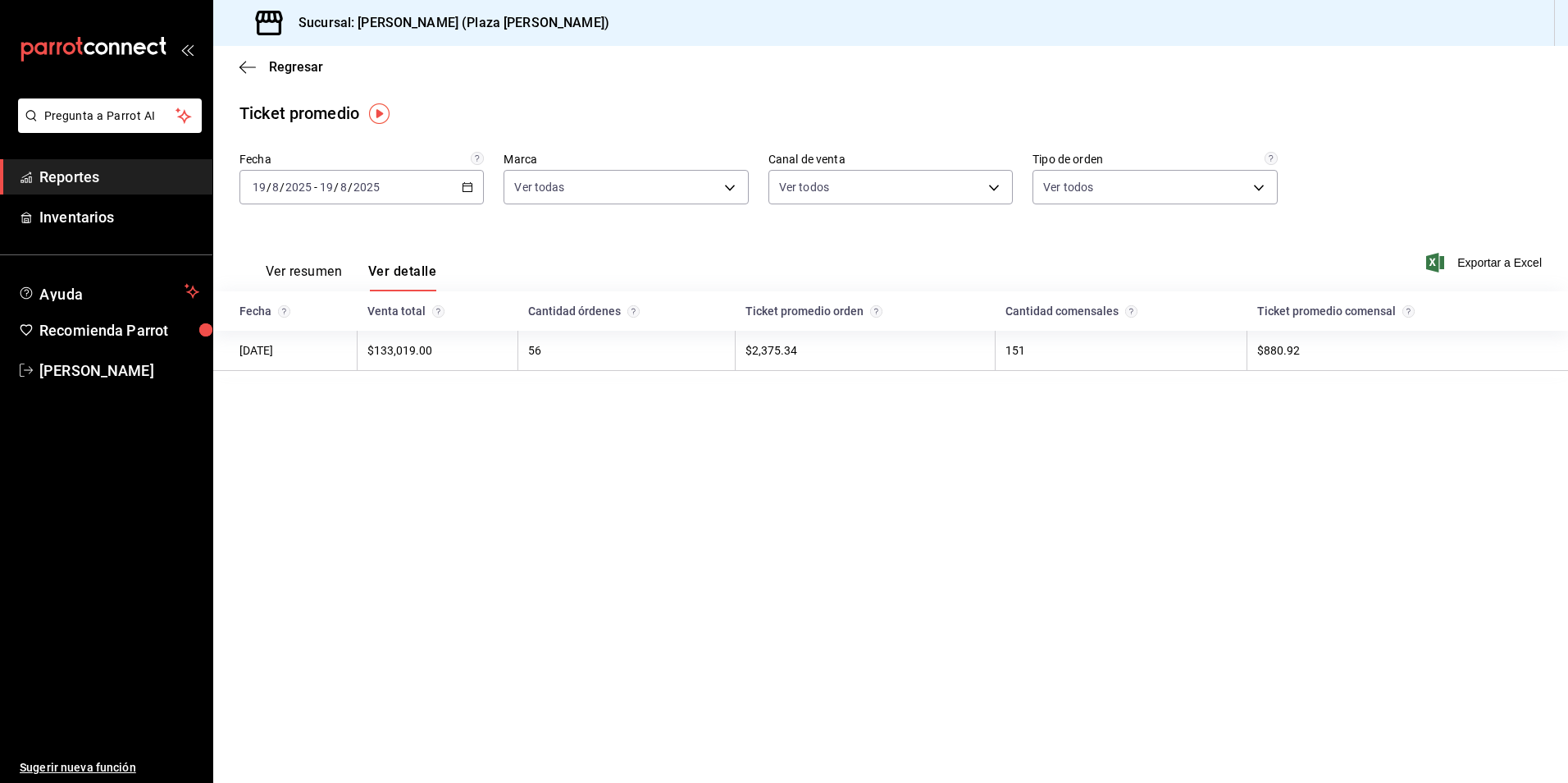
click at [108, 175] on span "Reportes" at bounding box center [119, 177] width 160 height 22
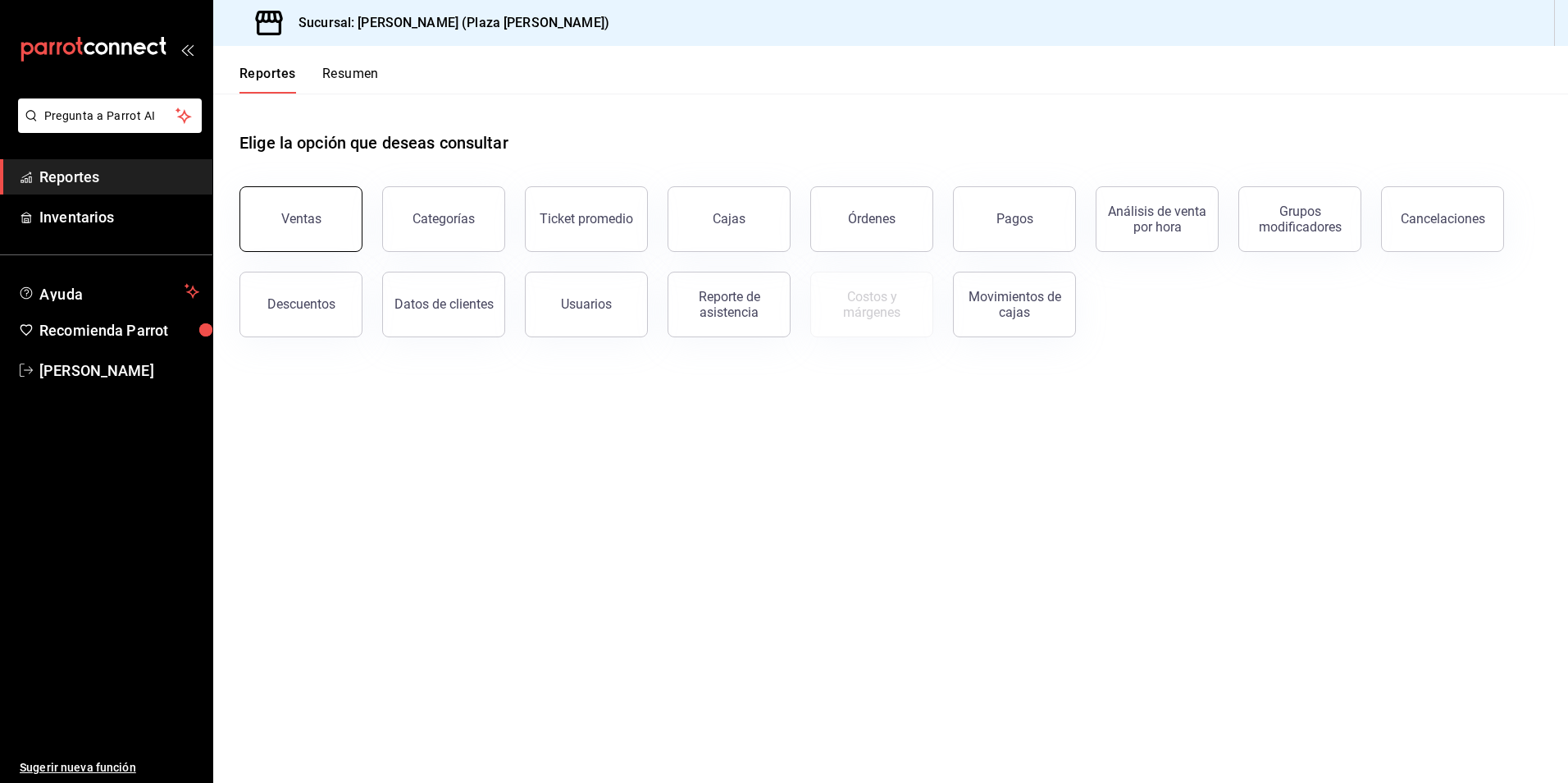
click at [327, 199] on button "Ventas" at bounding box center [301, 219] width 123 height 66
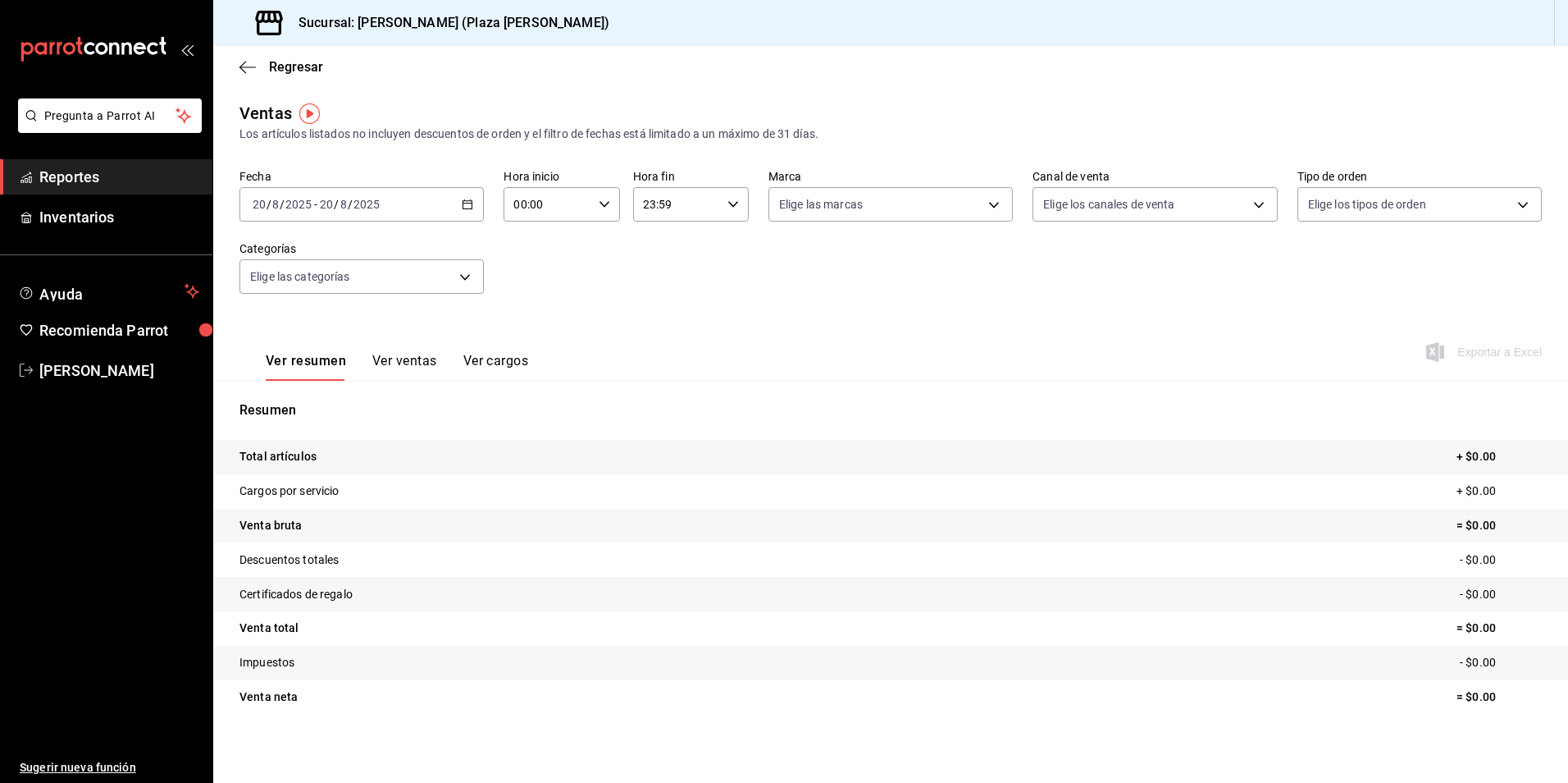
click at [466, 203] on icon "button" at bounding box center [468, 204] width 12 height 12
click at [339, 282] on span "Ayer" at bounding box center [317, 291] width 128 height 17
click at [425, 371] on button "Ver ventas" at bounding box center [404, 367] width 65 height 28
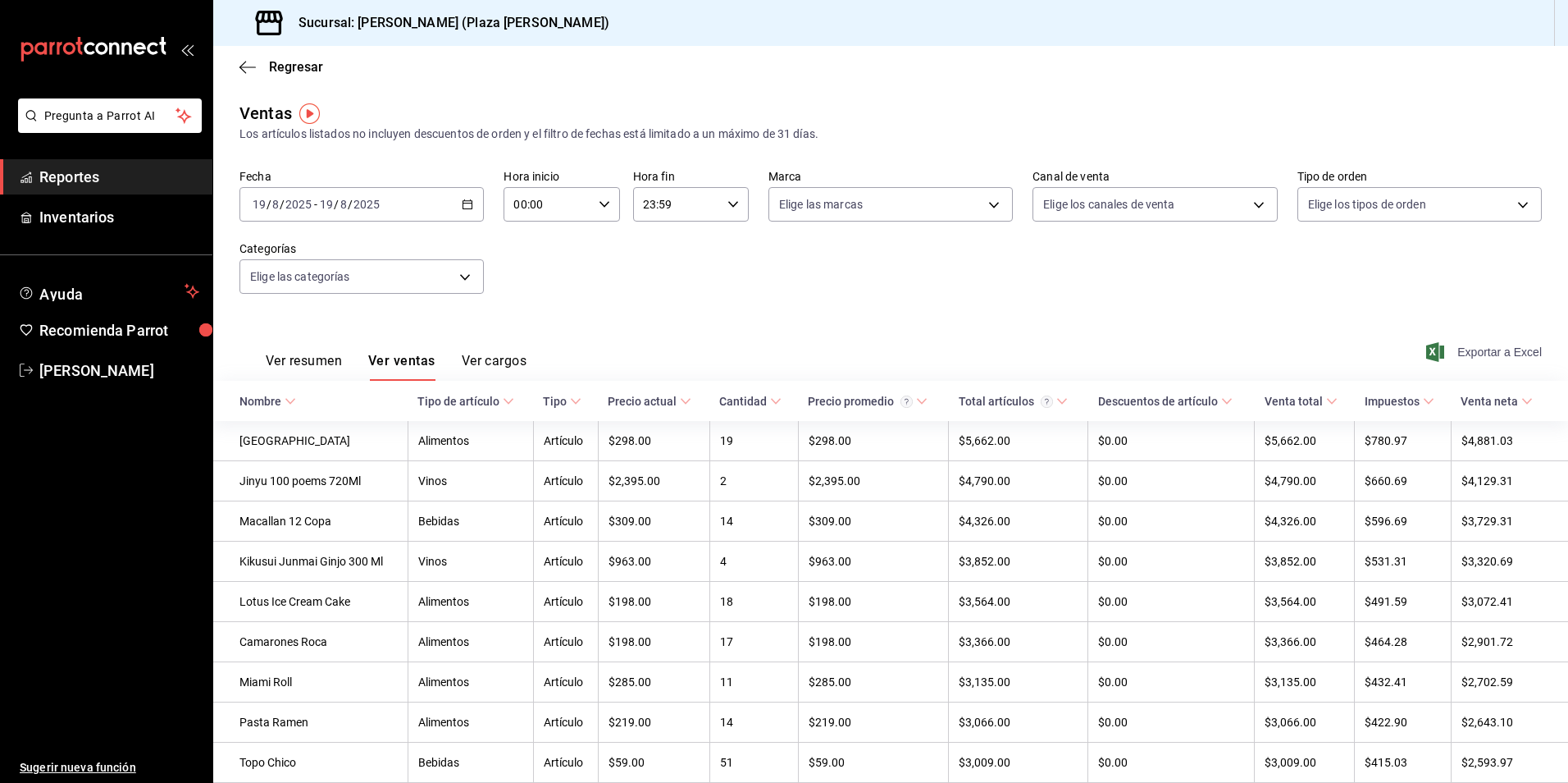
click at [1432, 355] on icon "button" at bounding box center [1435, 351] width 18 height 19
click at [1495, 353] on span "Exportar a Excel" at bounding box center [1485, 351] width 112 height 19
drag, startPoint x: 1006, startPoint y: 324, endPoint x: 958, endPoint y: 394, distance: 84.9
click at [1006, 324] on div "Ver resumen Ver ventas Ver cargos Exportar a Excel" at bounding box center [891, 347] width 1355 height 68
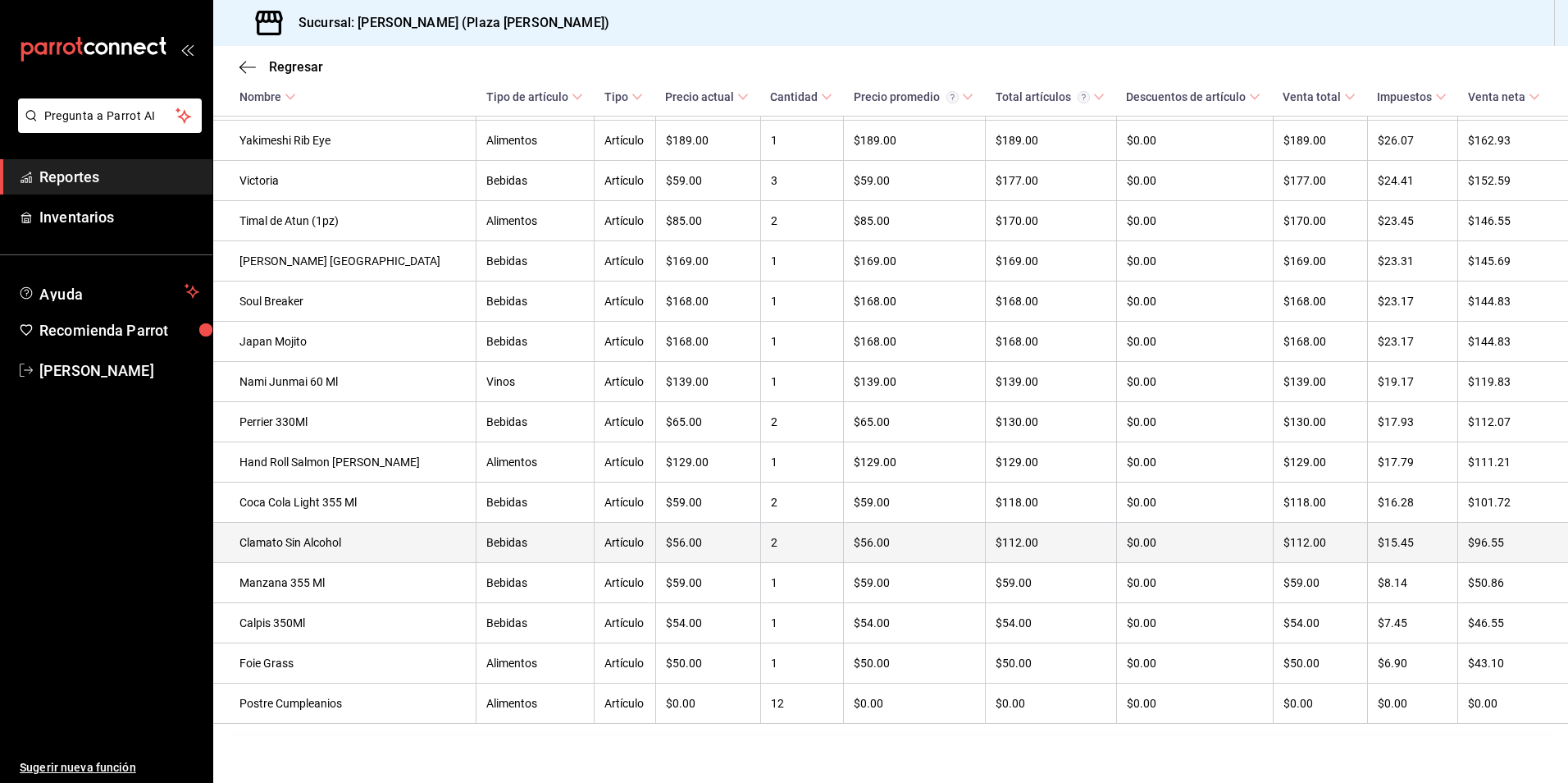
scroll to position [4569, 0]
